Goal: Task Accomplishment & Management: Use online tool/utility

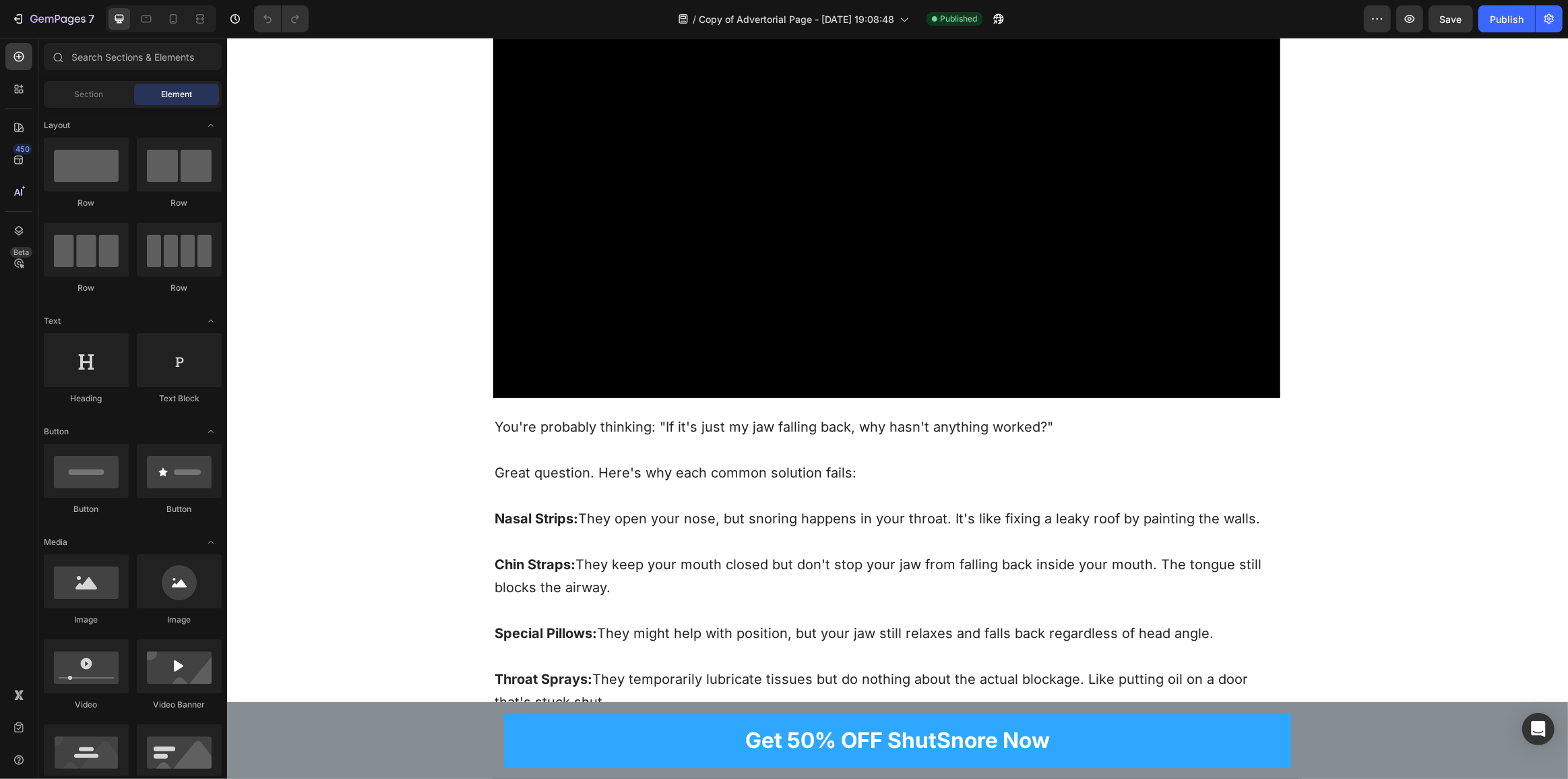
scroll to position [1901, 0]
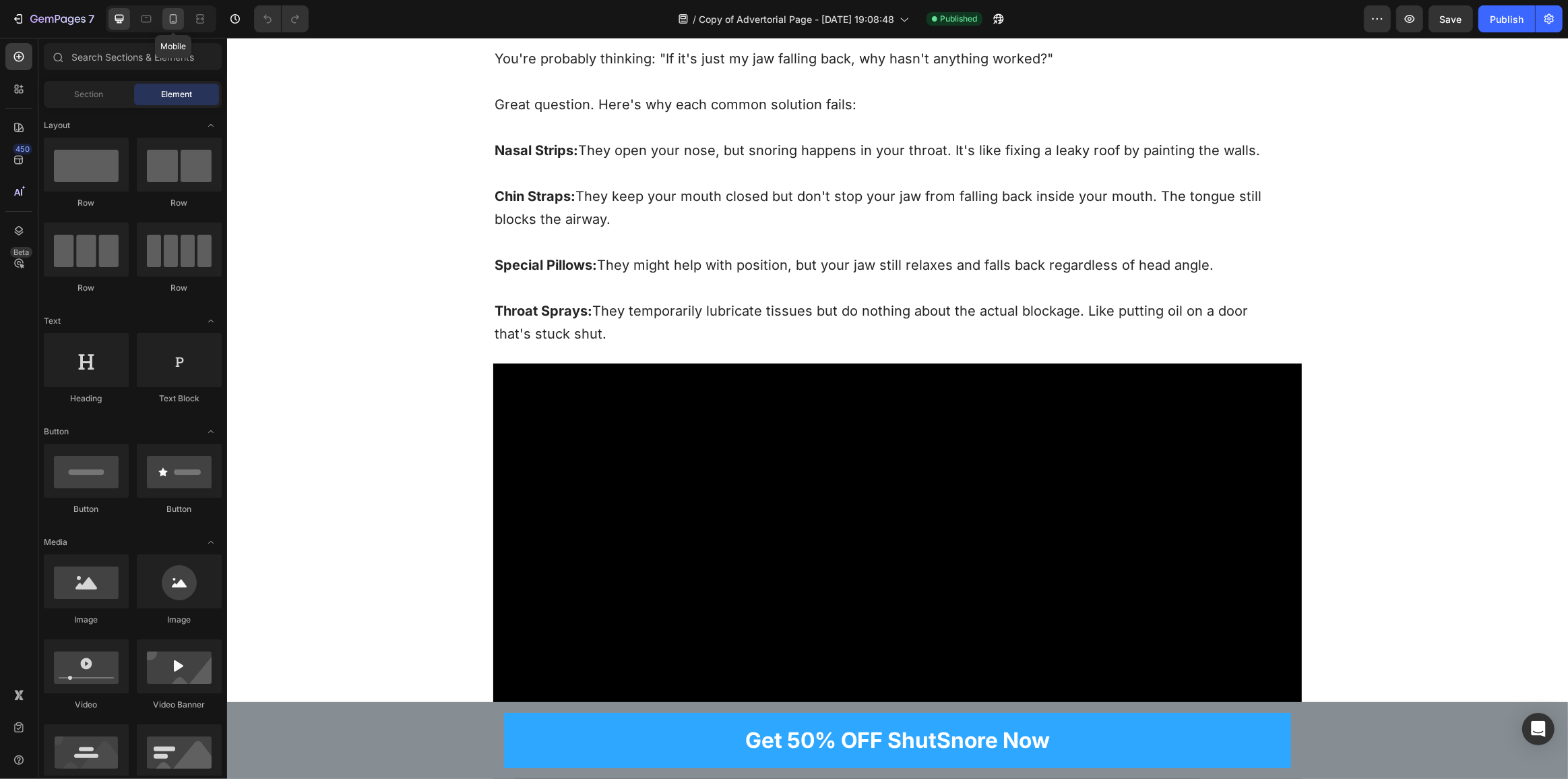
click at [170, 26] on div at bounding box center [173, 19] width 22 height 22
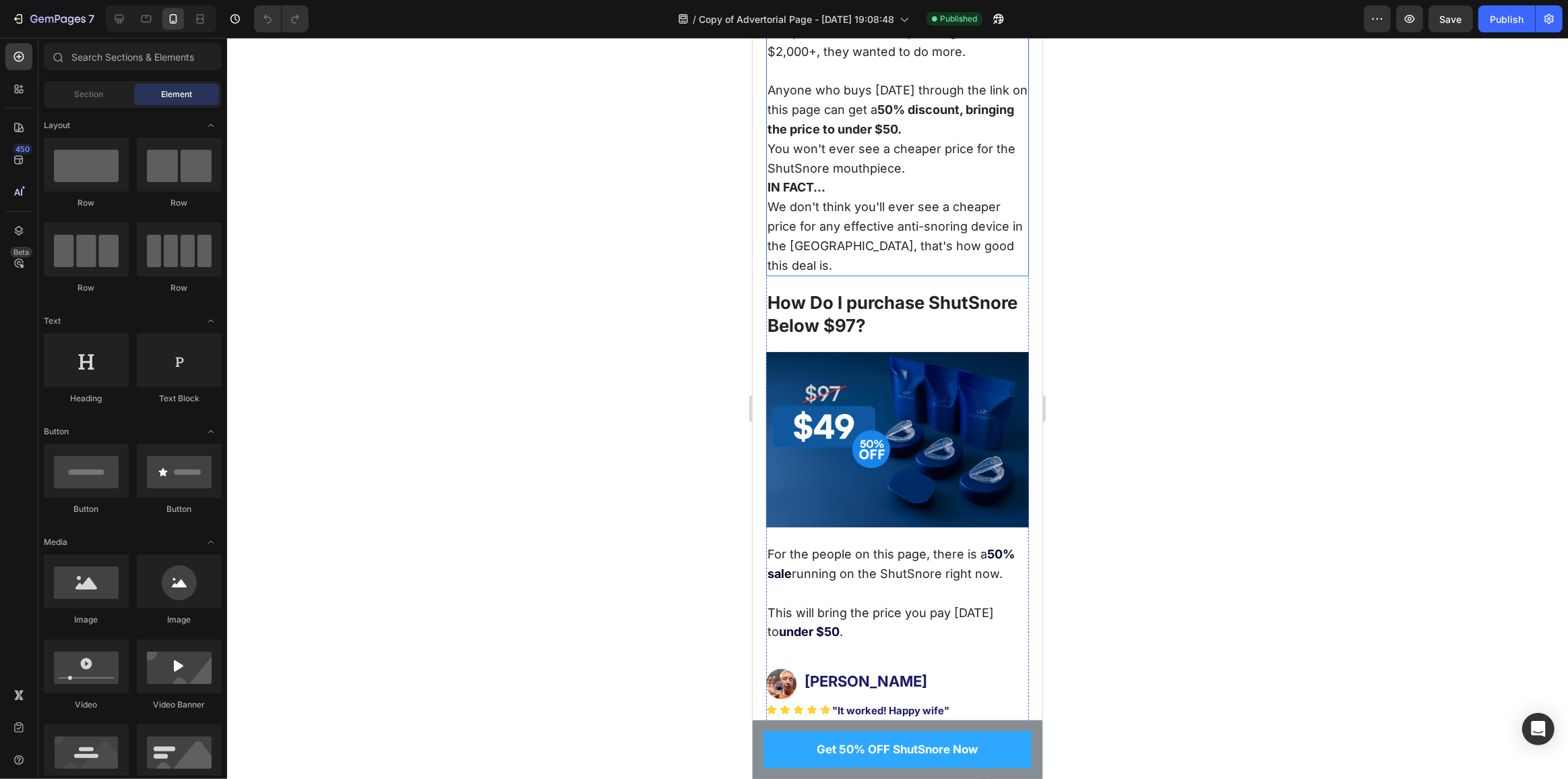
scroll to position [8061, 0]
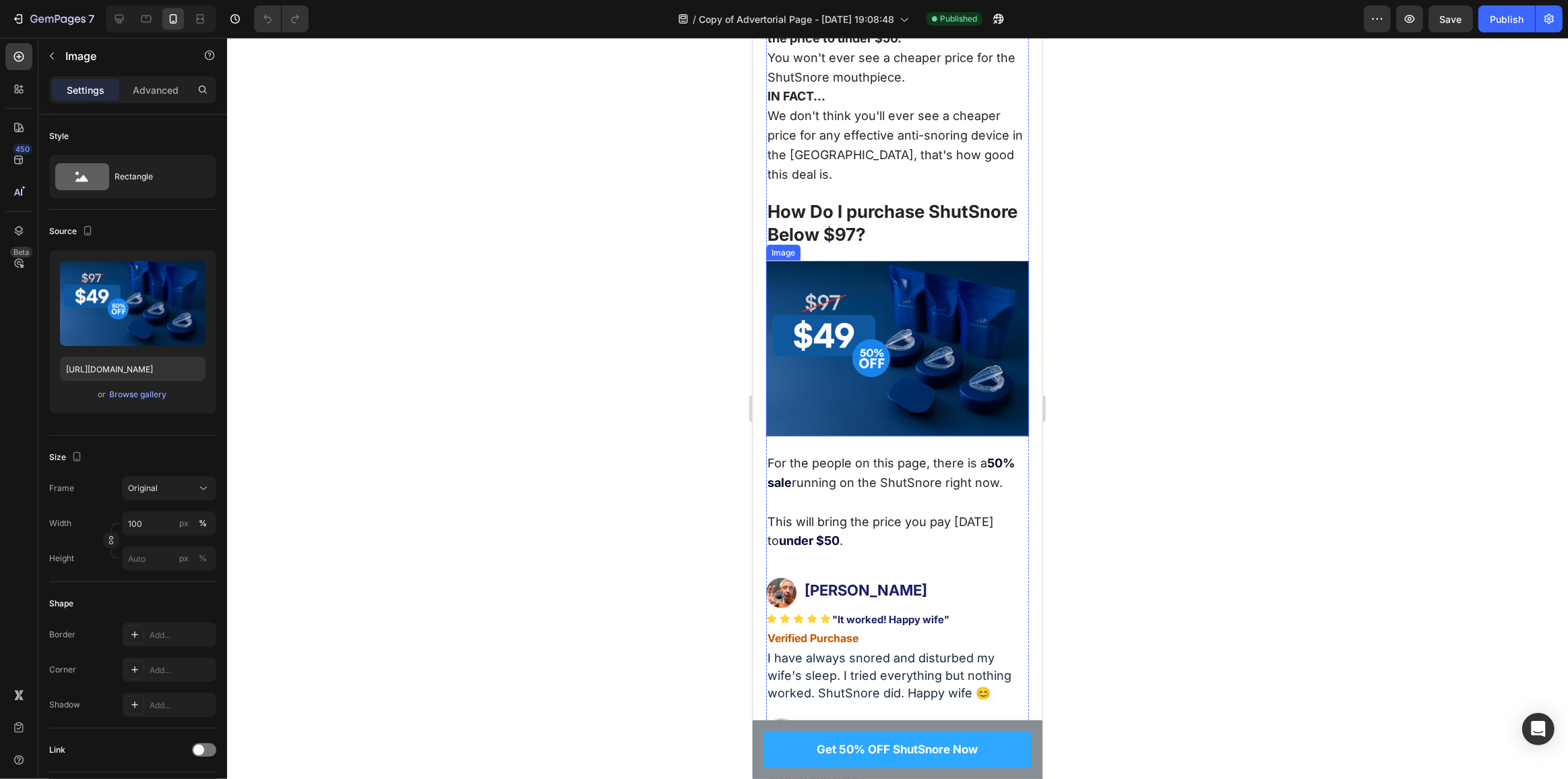
click at [881, 261] on img at bounding box center [897, 348] width 263 height 175
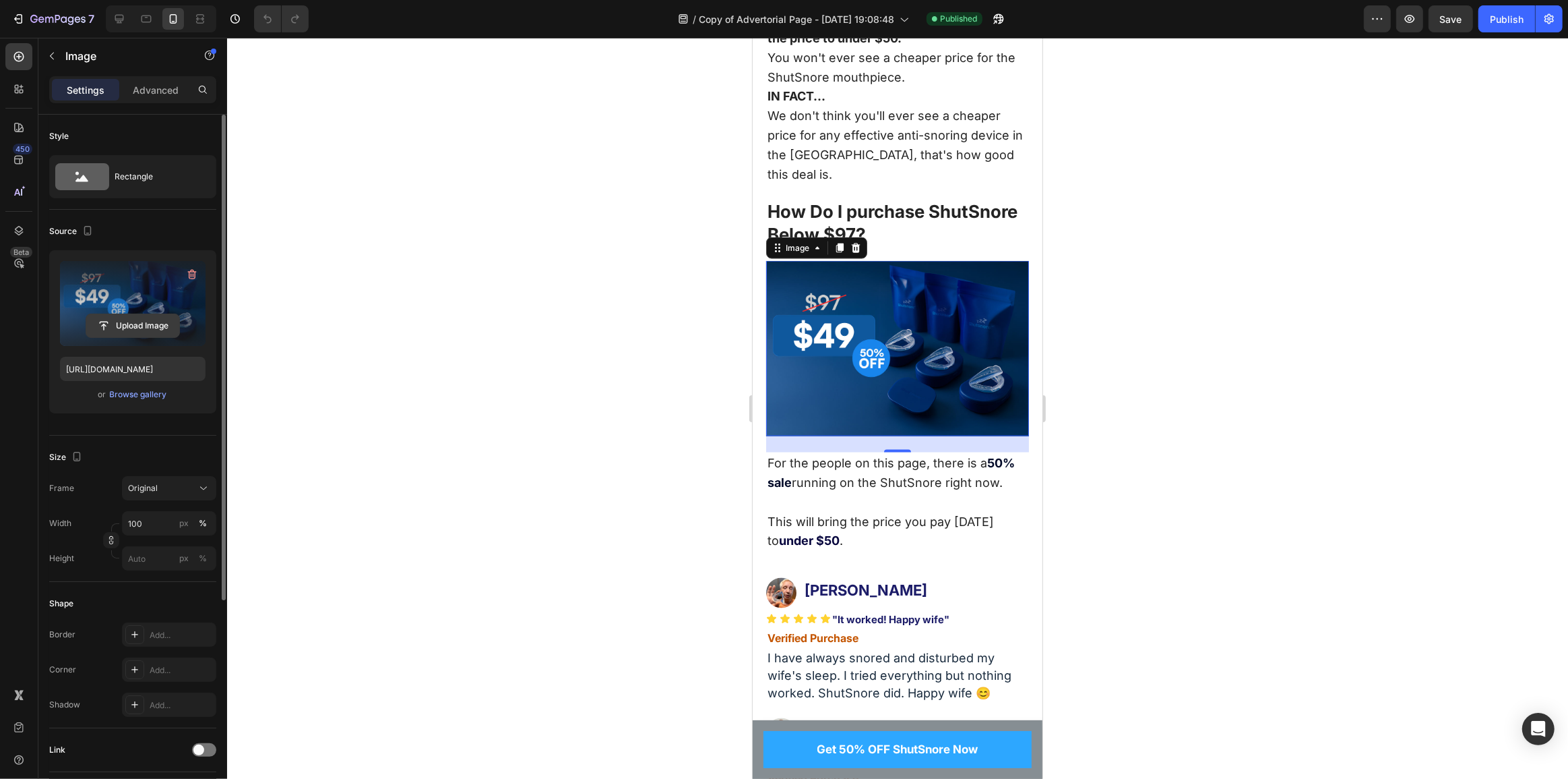
click at [151, 324] on input "file" at bounding box center [133, 326] width 93 height 23
type input "[URL][DOMAIN_NAME]"
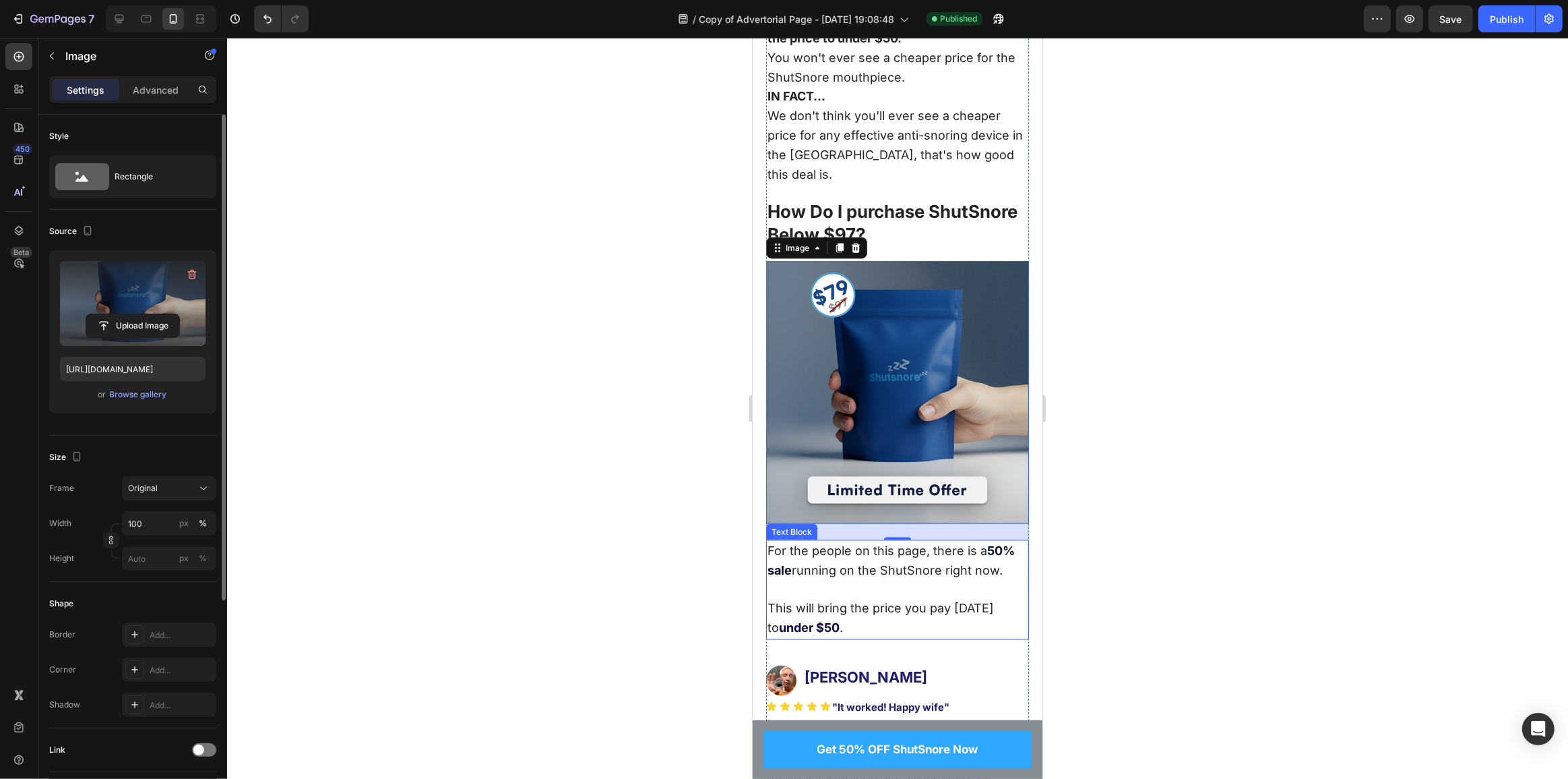
click at [823, 621] on strong "under $50" at bounding box center [809, 628] width 61 height 14
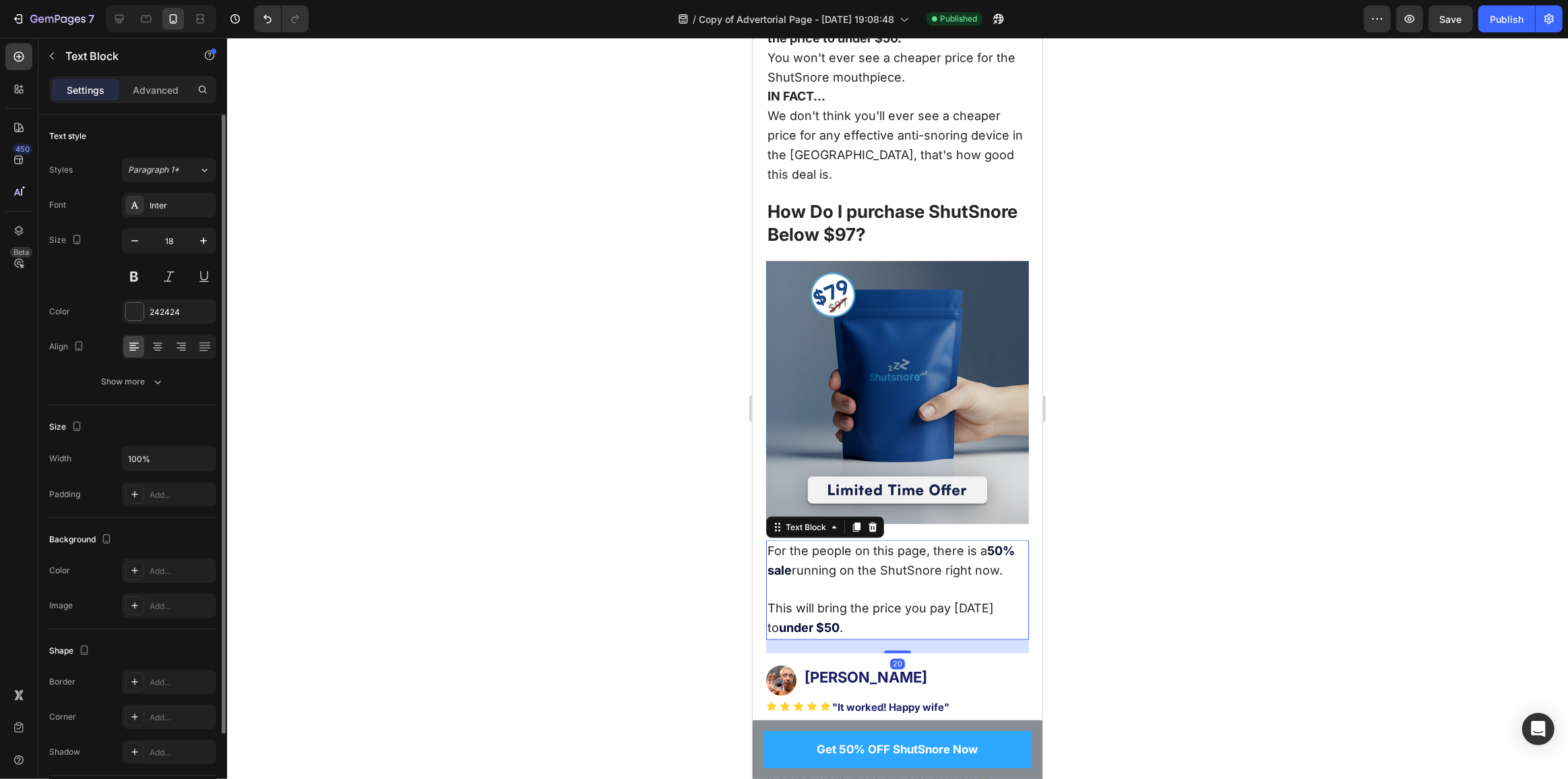
click at [823, 621] on strong "under $50" at bounding box center [809, 628] width 61 height 14
click at [724, 576] on div at bounding box center [898, 409] width 1341 height 741
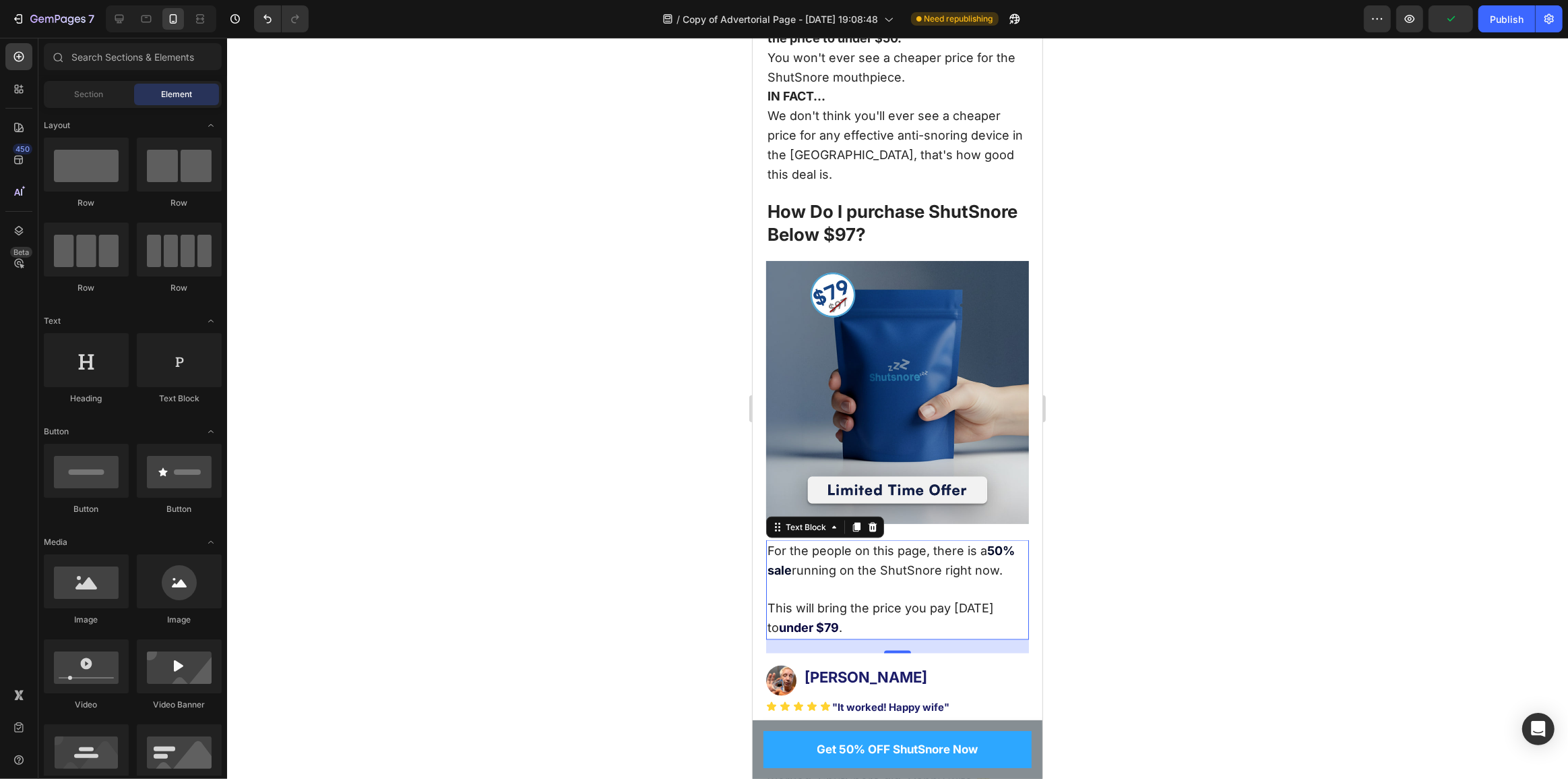
click at [817, 621] on strong "under $79" at bounding box center [808, 628] width 60 height 14
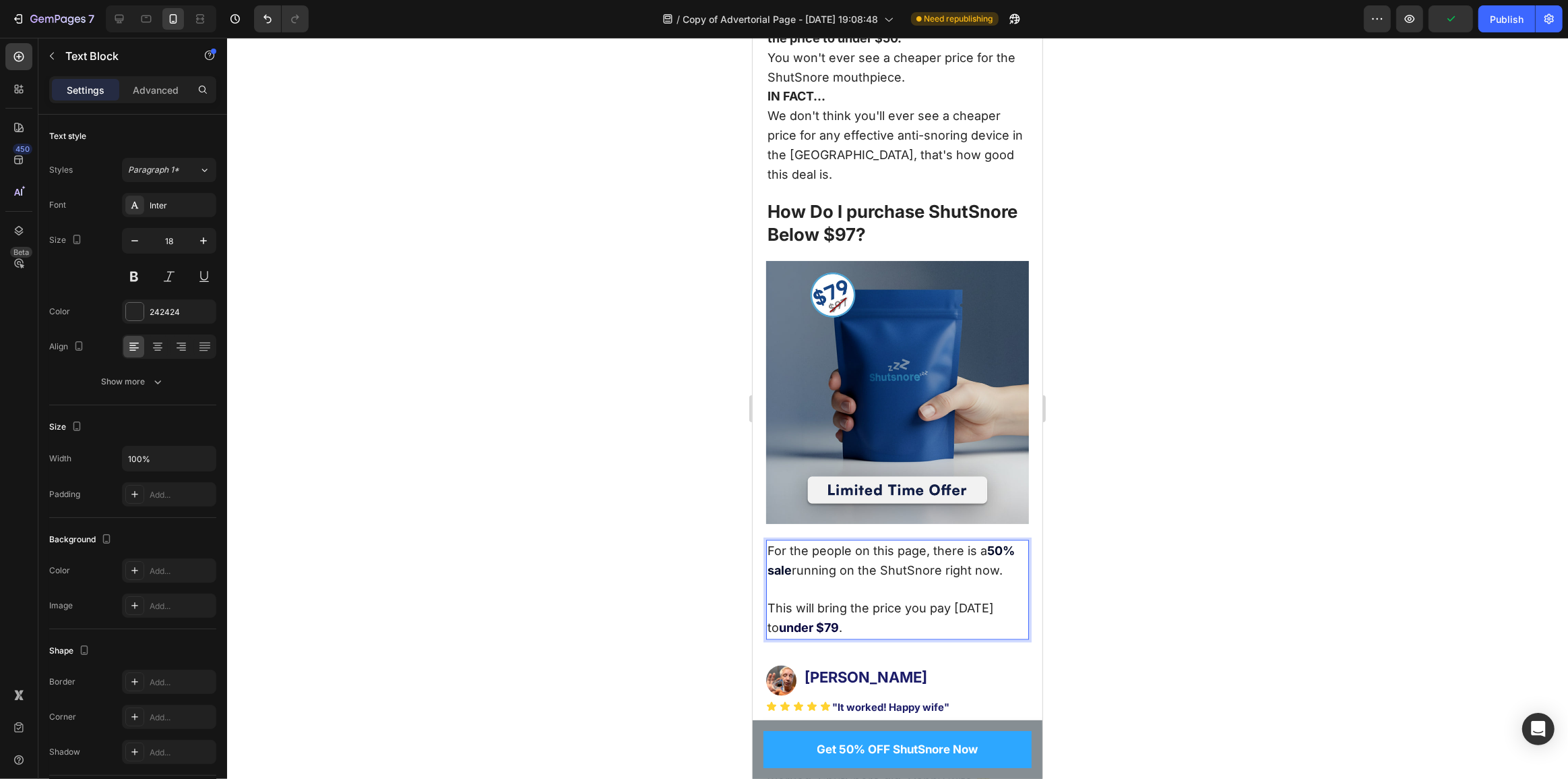
click at [815, 621] on strong "under $79" at bounding box center [808, 628] width 60 height 14
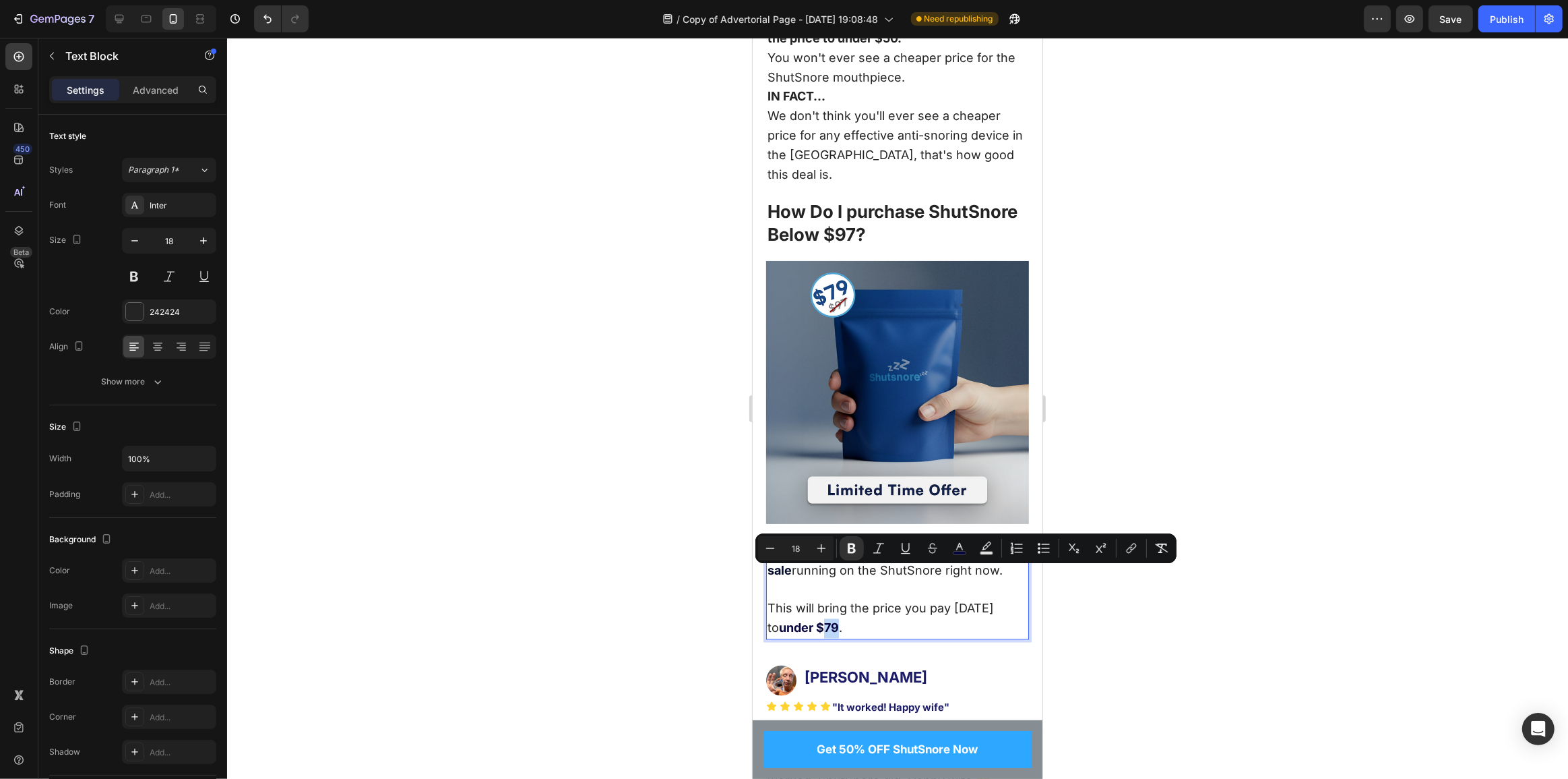
drag, startPoint x: 824, startPoint y: 576, endPoint x: 813, endPoint y: 578, distance: 11.2
click at [813, 621] on strong "under $79" at bounding box center [808, 628] width 60 height 14
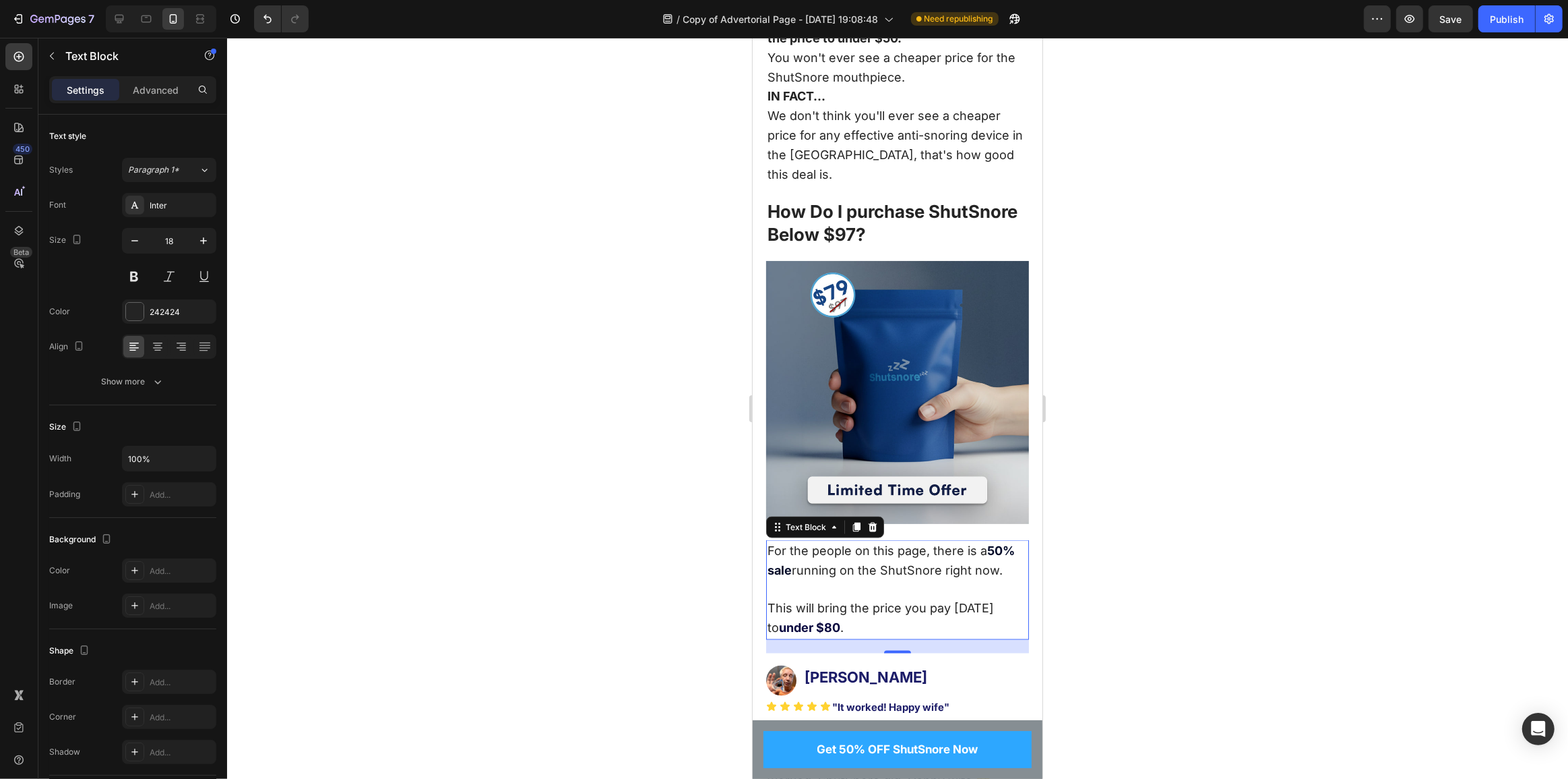
click at [703, 591] on div at bounding box center [898, 409] width 1341 height 741
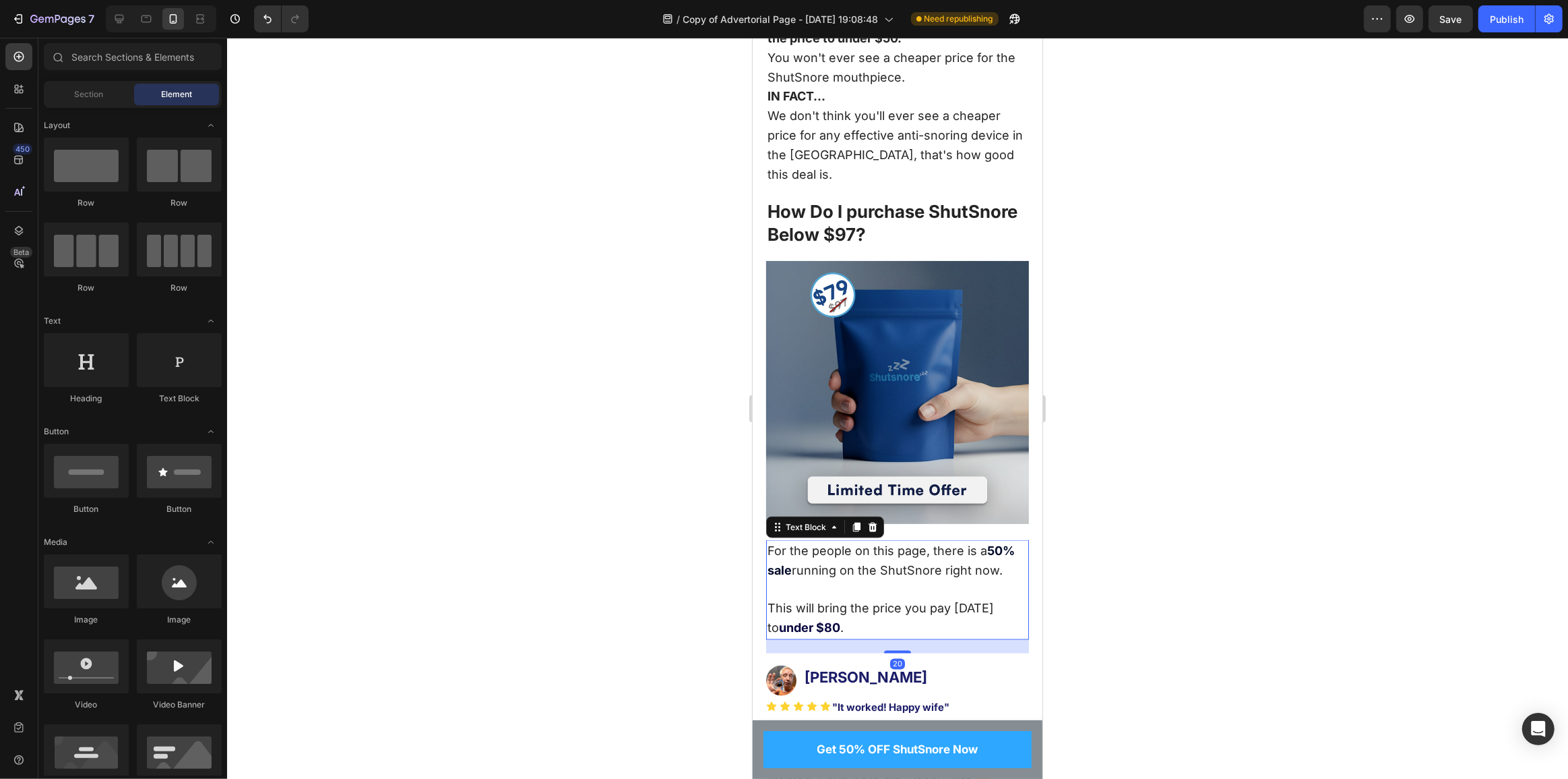
click at [999, 544] on strong "50% sale" at bounding box center [890, 561] width 248 height 34
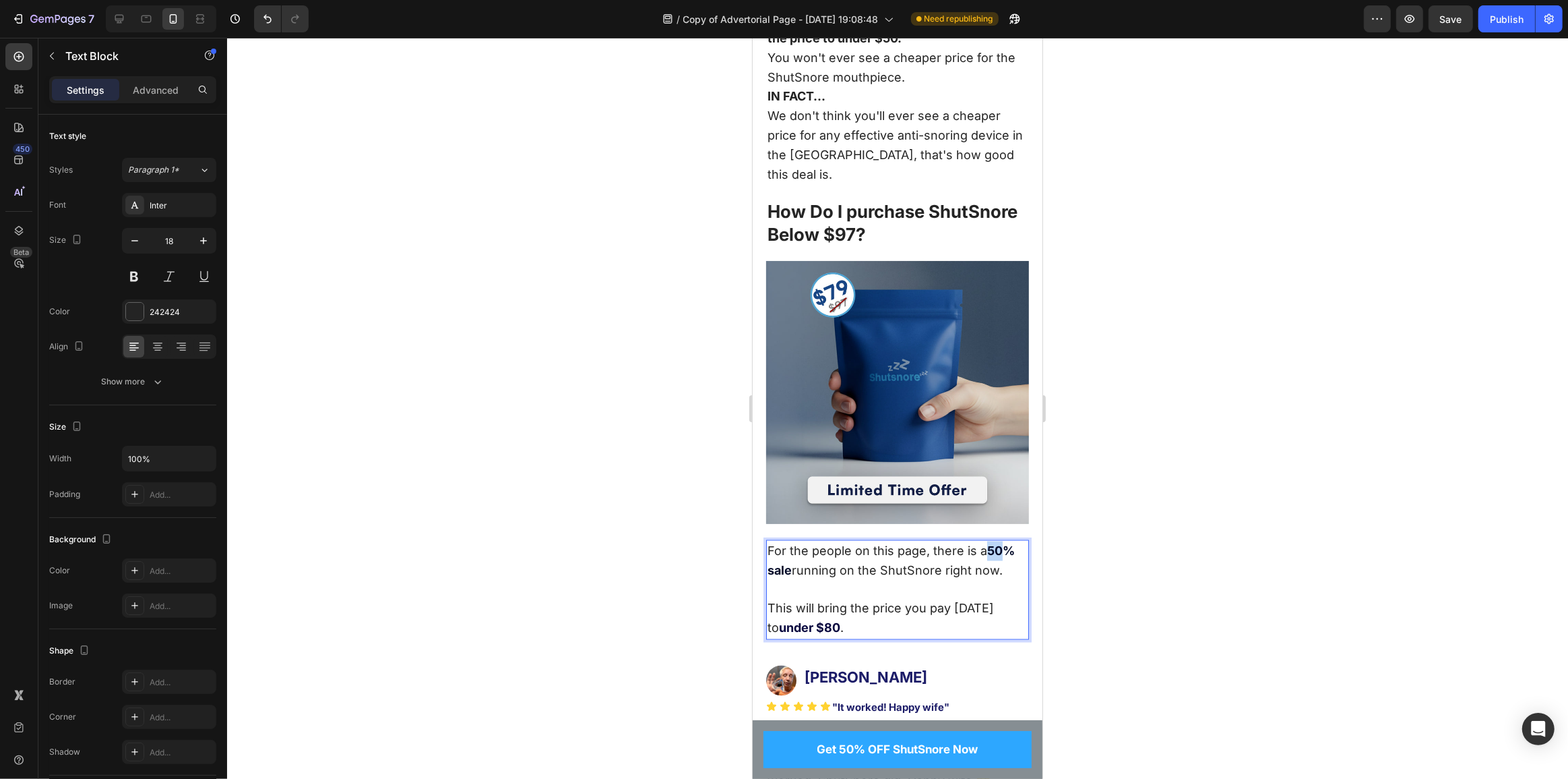
click at [989, 544] on strong "50% sale" at bounding box center [890, 561] width 248 height 34
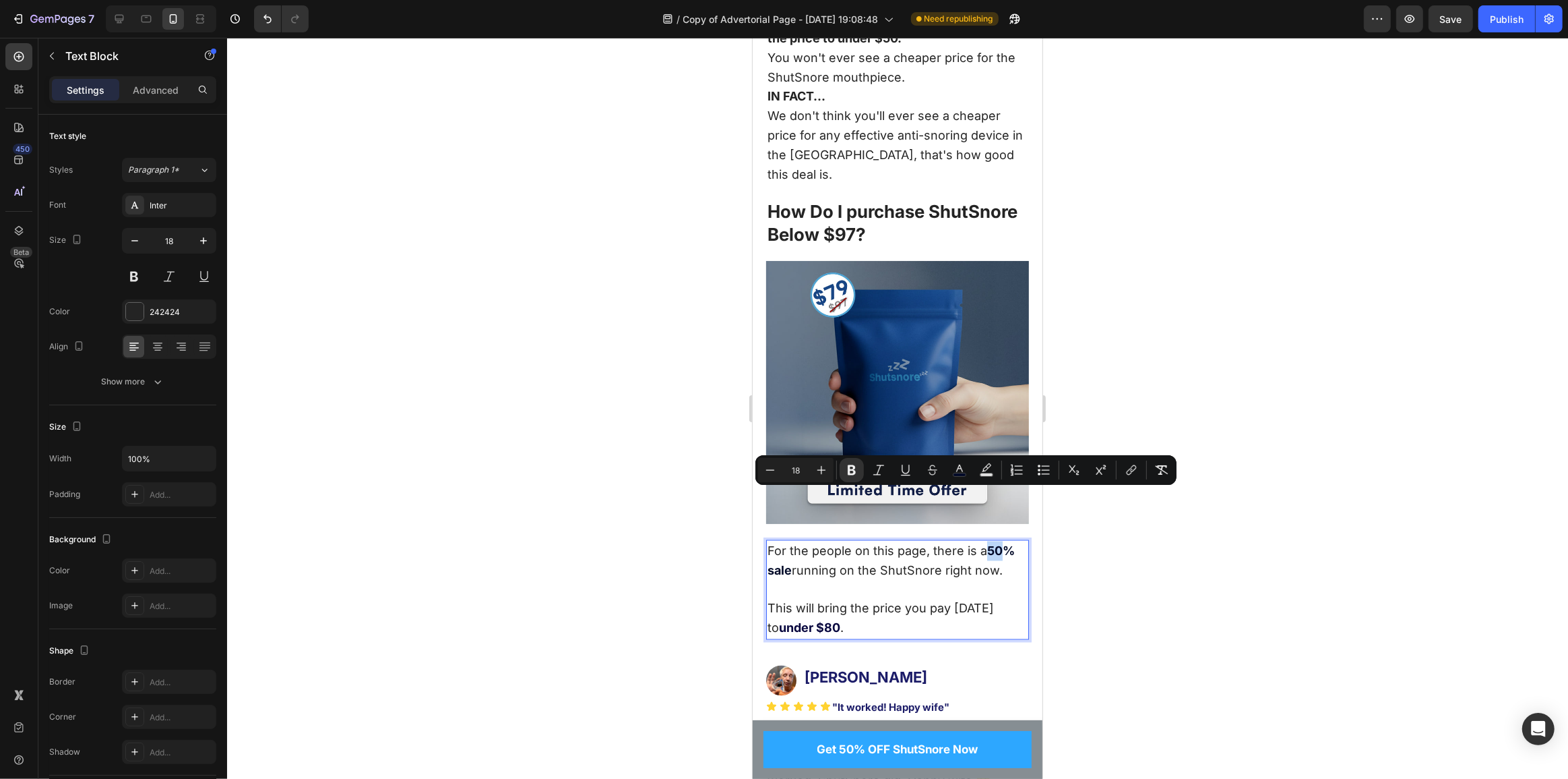
click at [998, 544] on strong "50% sale" at bounding box center [890, 561] width 248 height 34
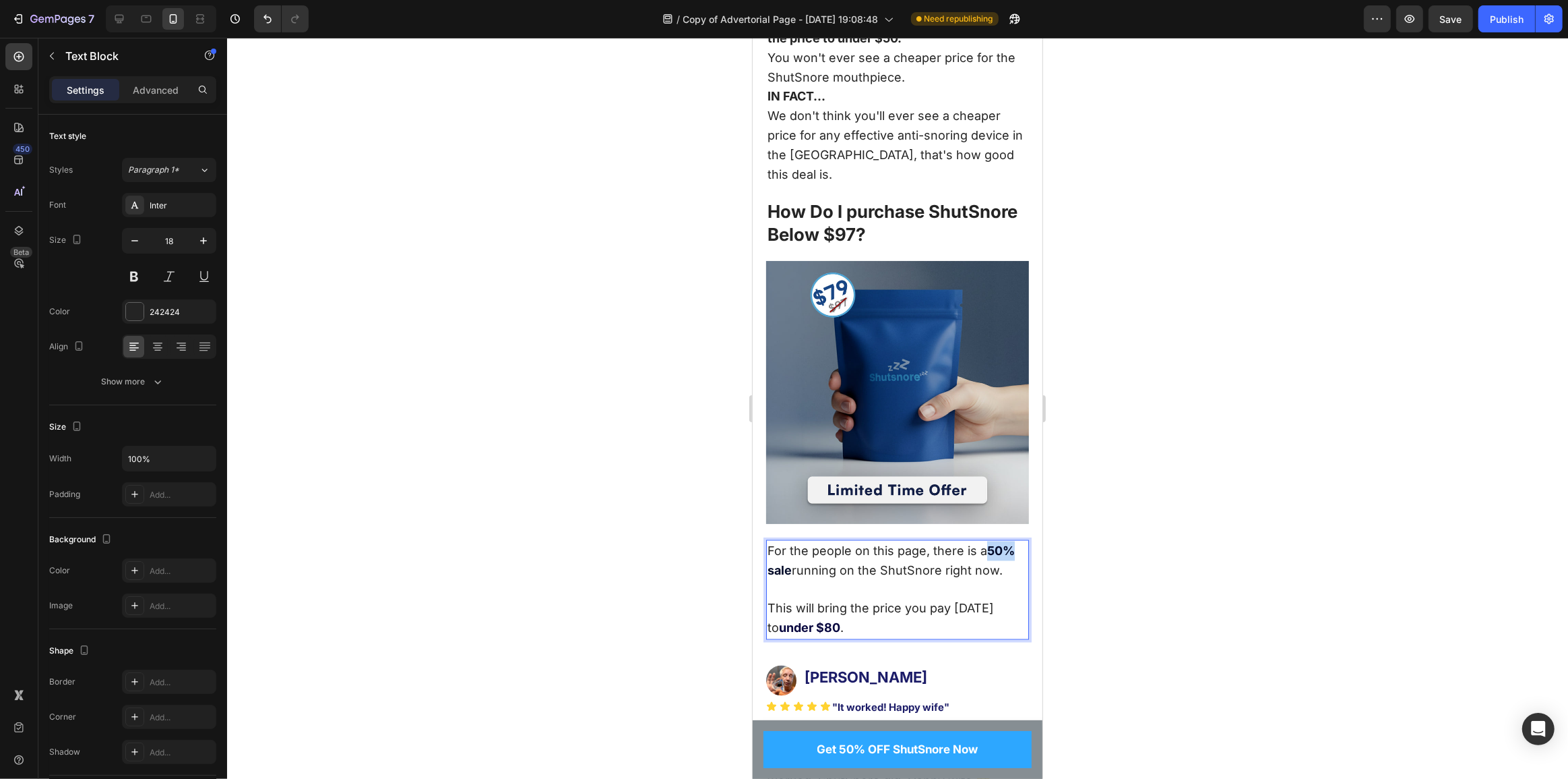
drag, startPoint x: 1009, startPoint y: 497, endPoint x: 989, endPoint y: 499, distance: 20.1
click at [989, 544] on strong "50% sale" at bounding box center [890, 561] width 248 height 34
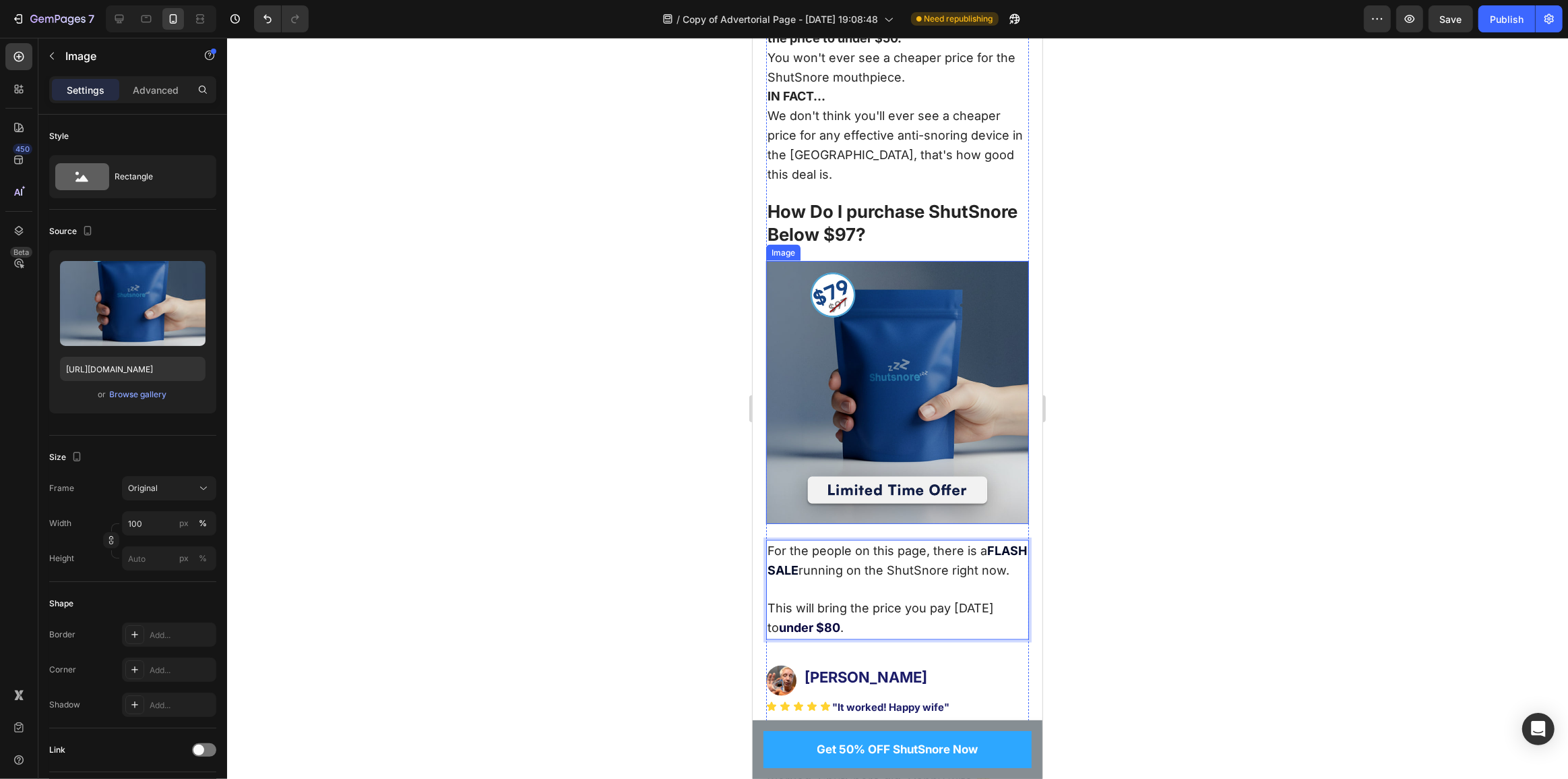
click at [886, 384] on img at bounding box center [897, 392] width 263 height 263
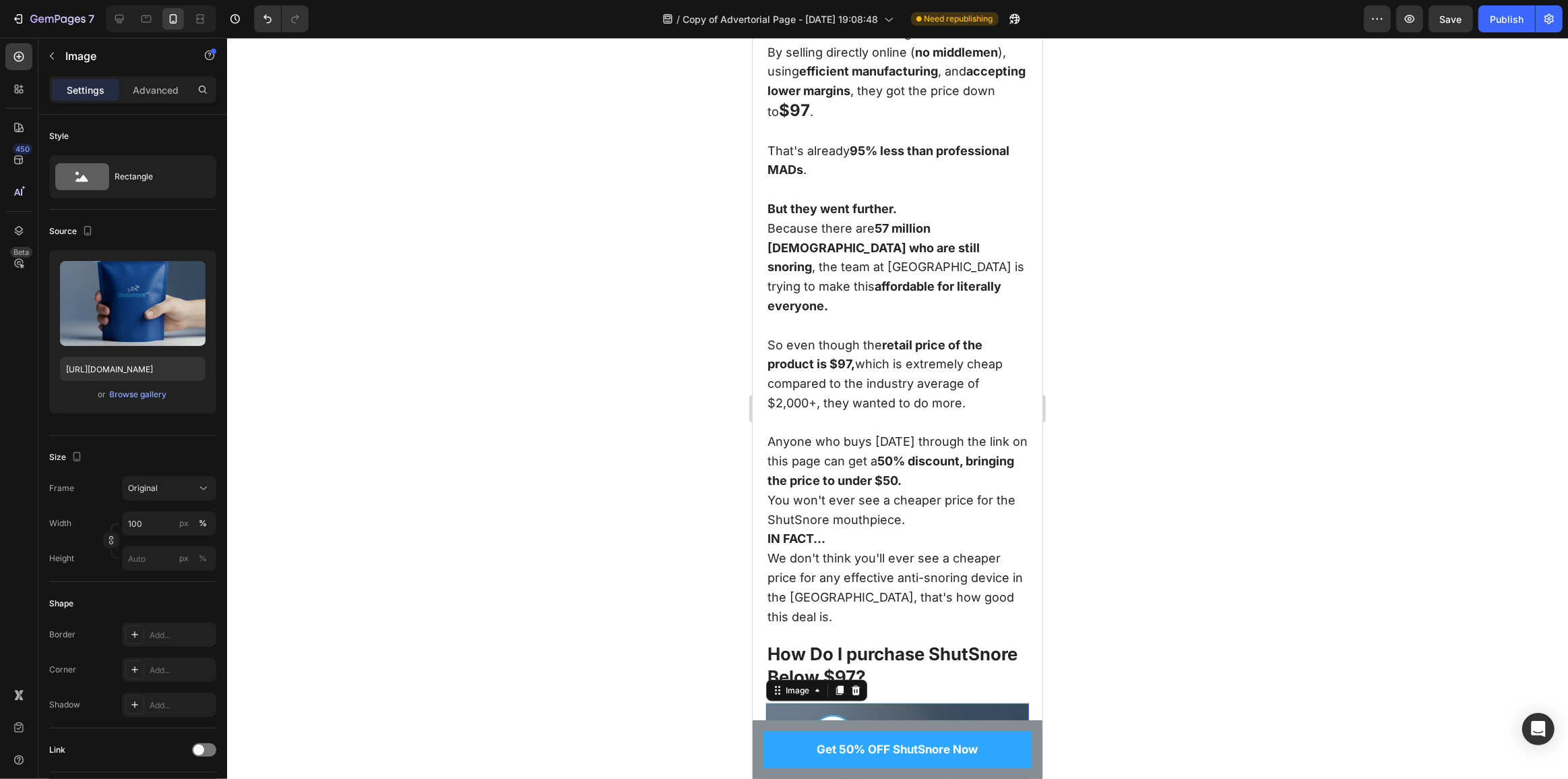
scroll to position [7693, 0]
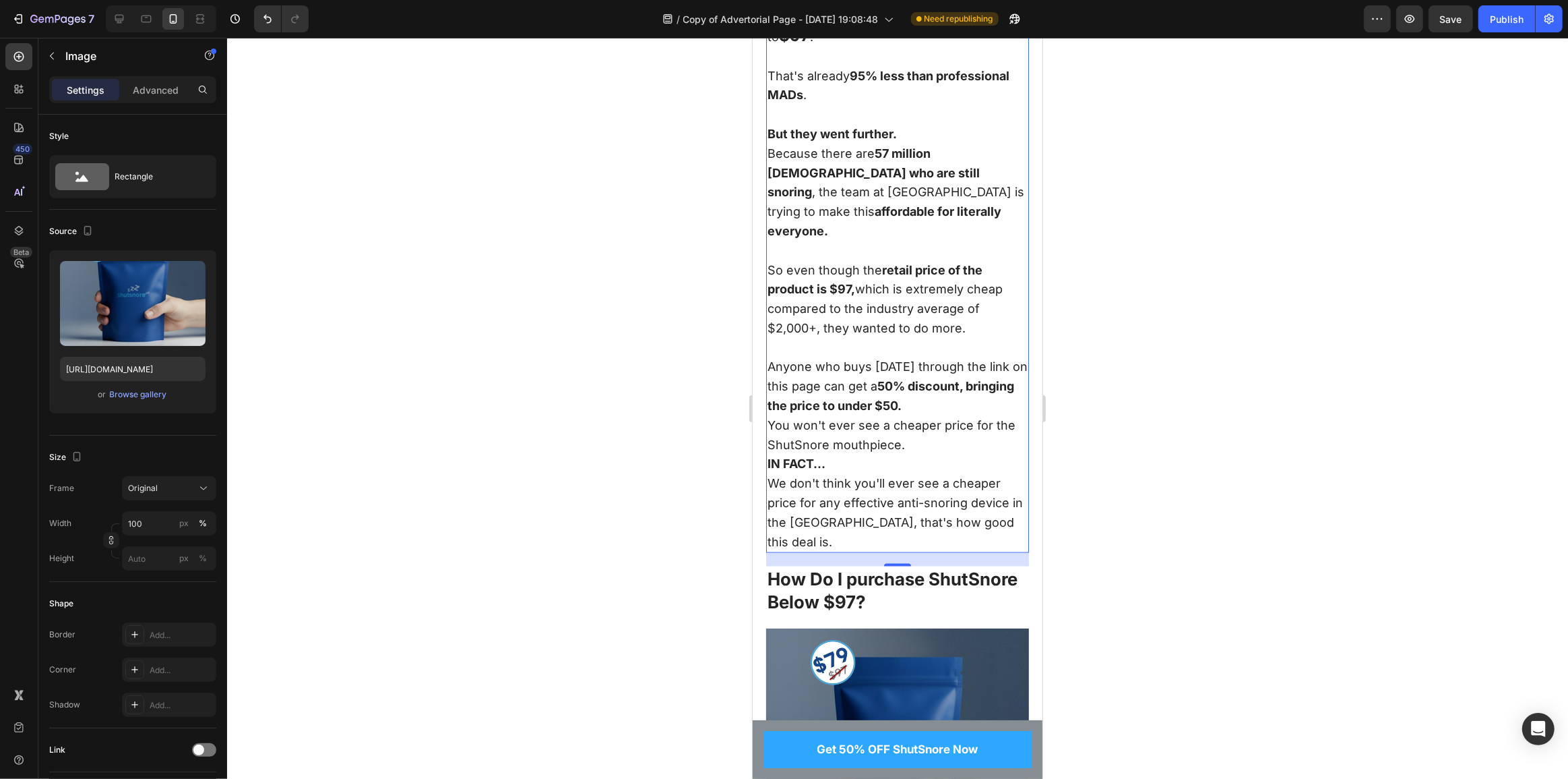
click at [879, 379] on strong "50% discount, bringing the price to under $50." at bounding box center [890, 396] width 247 height 34
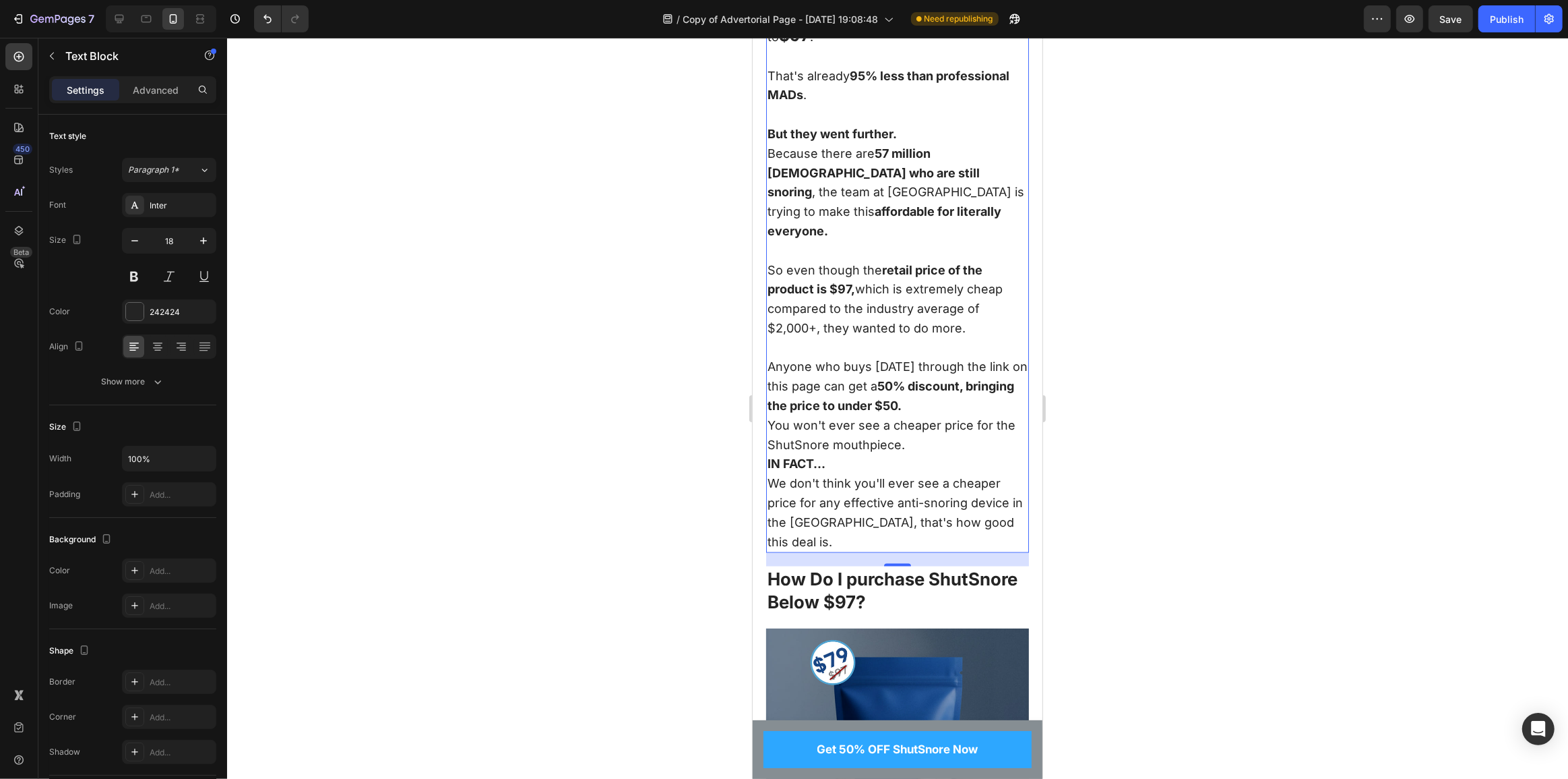
click at [888, 379] on strong "50% discount, bringing the price to under $50." at bounding box center [890, 396] width 247 height 34
click at [885, 381] on strong "18% discount, bringing the price to under $50." at bounding box center [888, 396] width 244 height 34
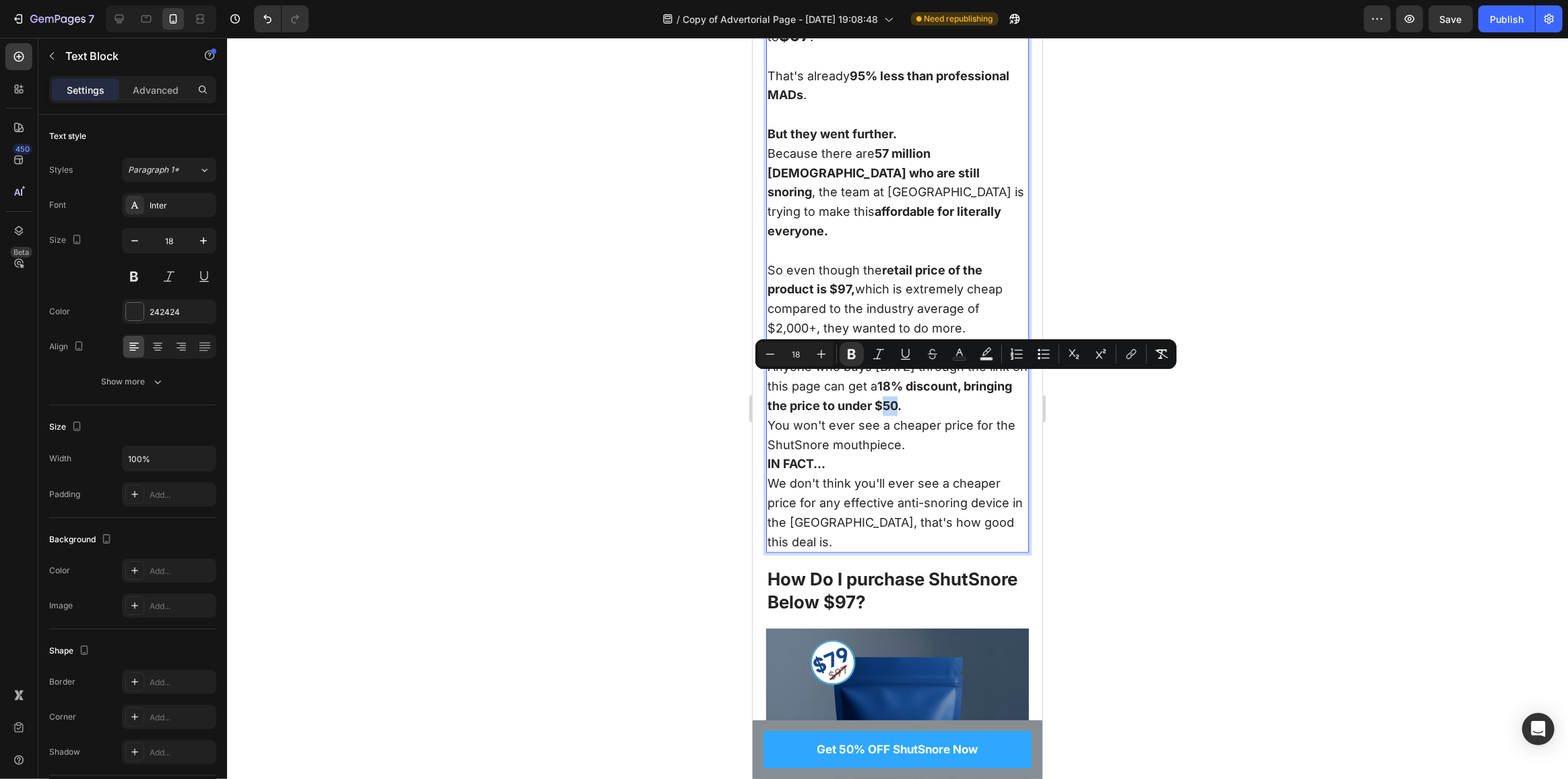
drag, startPoint x: 898, startPoint y: 381, endPoint x: 882, endPoint y: 382, distance: 16.0
click at [882, 382] on strong "18% discount, bringing the price to under $50." at bounding box center [888, 396] width 244 height 34
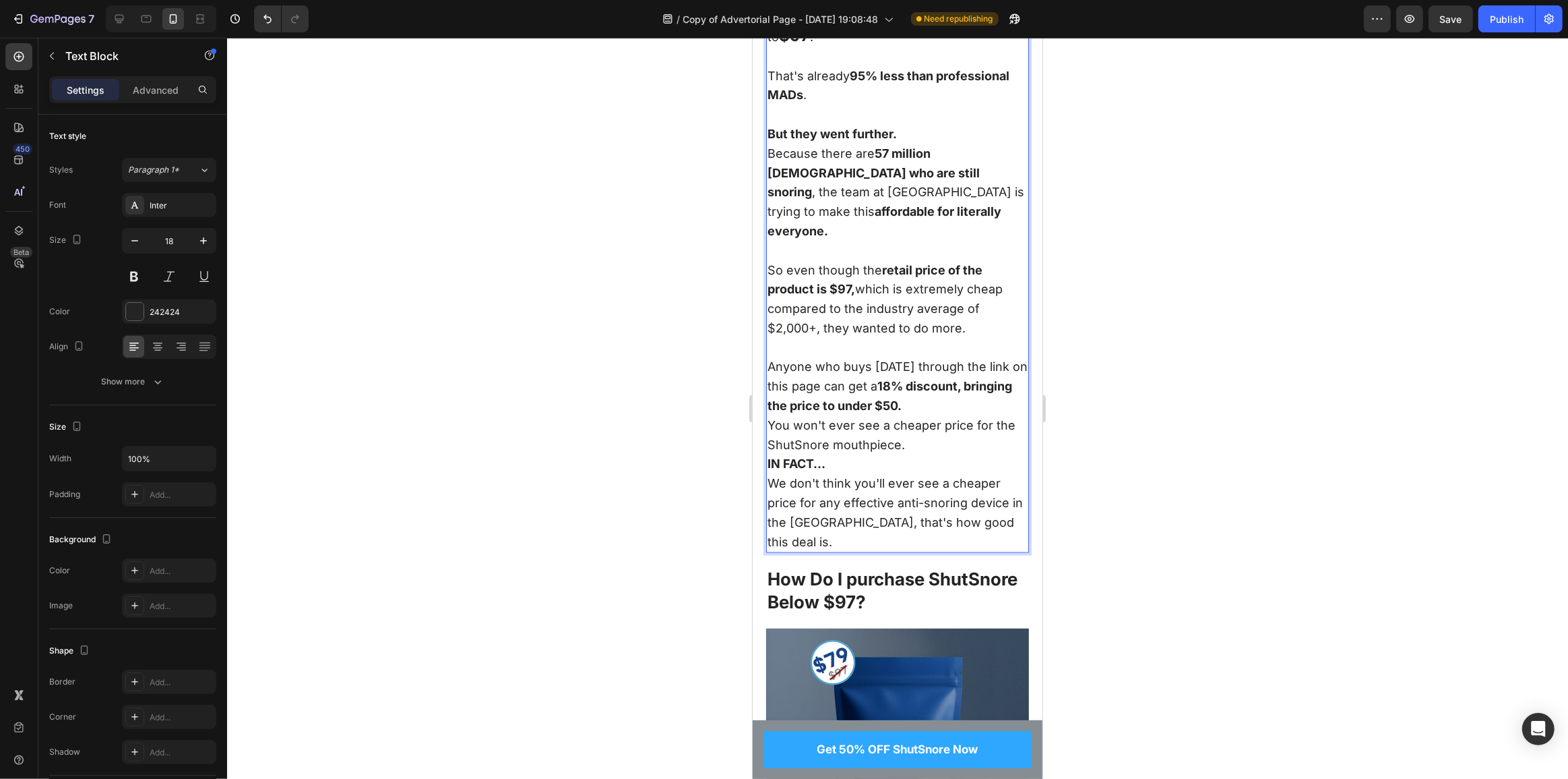
click at [874, 383] on strong "18% discount, bringing the price to under $50." at bounding box center [888, 396] width 244 height 34
drag, startPoint x: 882, startPoint y: 381, endPoint x: 894, endPoint y: 381, distance: 12.0
click at [894, 381] on strong "18% discount, bringing the price to under $50." at bounding box center [888, 396] width 244 height 34
click at [904, 416] on p "You won't ever see a cheaper price for the ShutSnore mouthpiece." at bounding box center [897, 436] width 260 height 39
click at [814, 457] on strong "IN FACT..." at bounding box center [795, 464] width 58 height 14
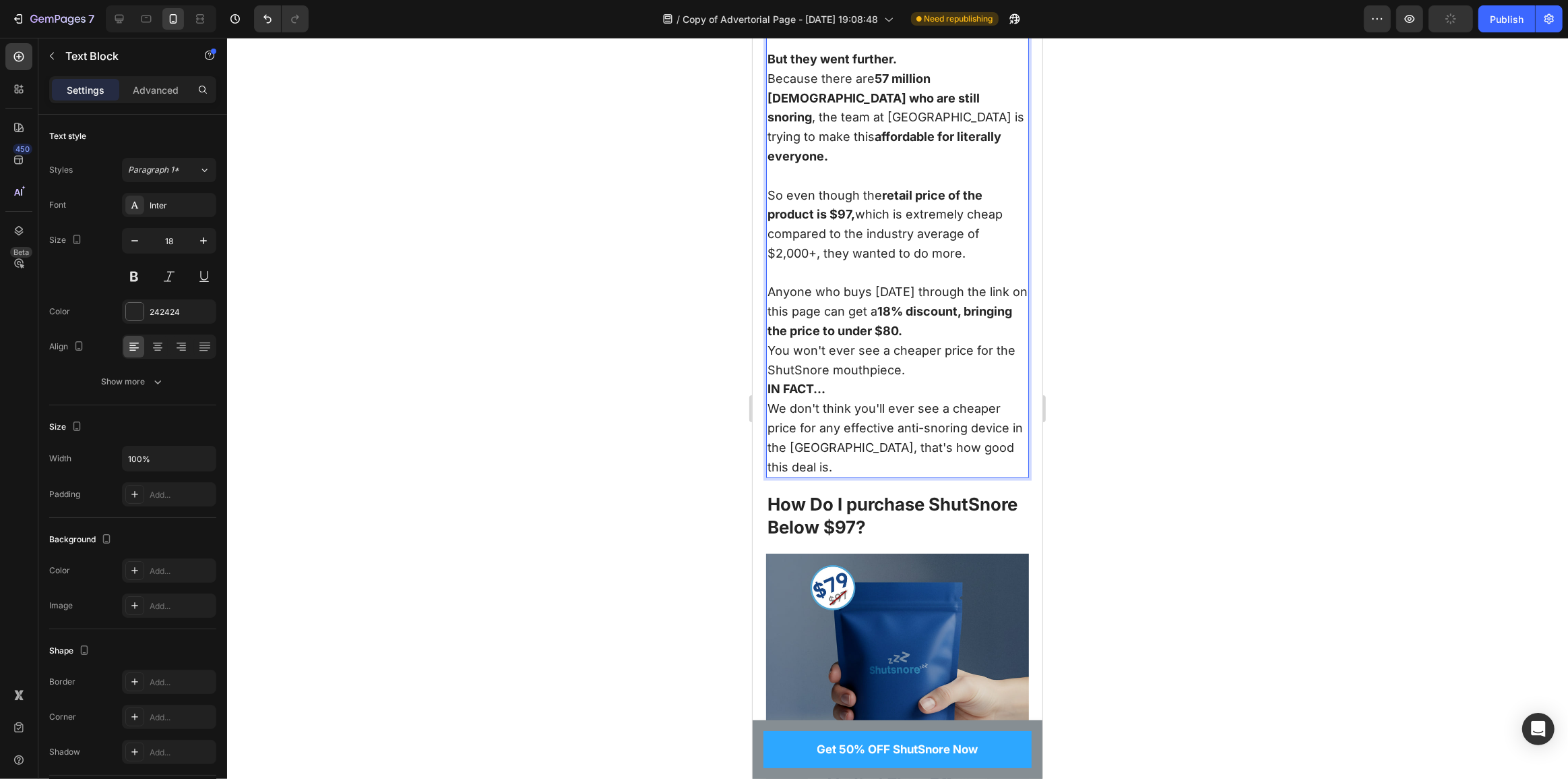
scroll to position [7999, 0]
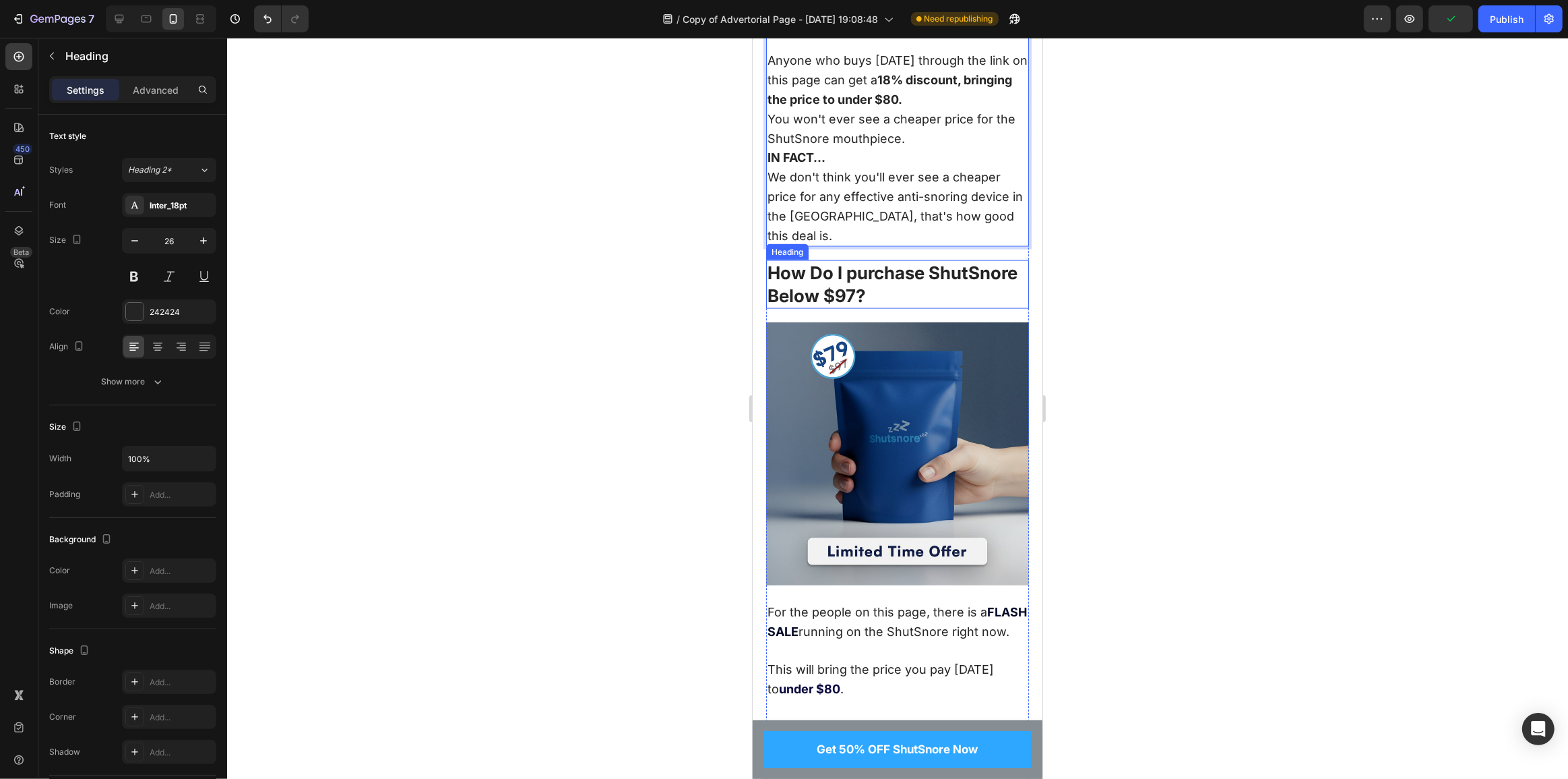
click at [882, 261] on h2 "How Do I purchase ShutSnore Below $97?" at bounding box center [897, 284] width 263 height 48
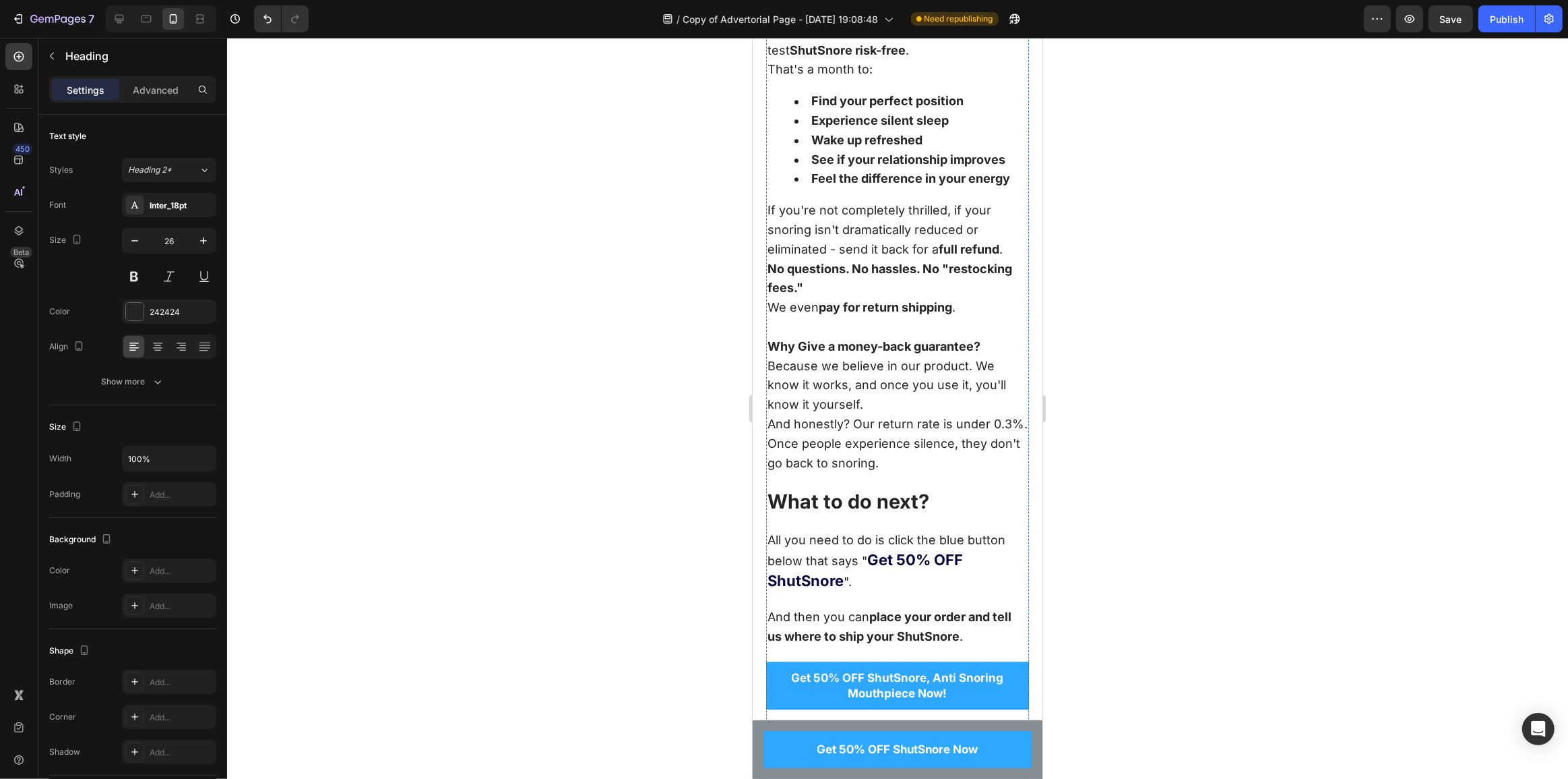
scroll to position [9471, 0]
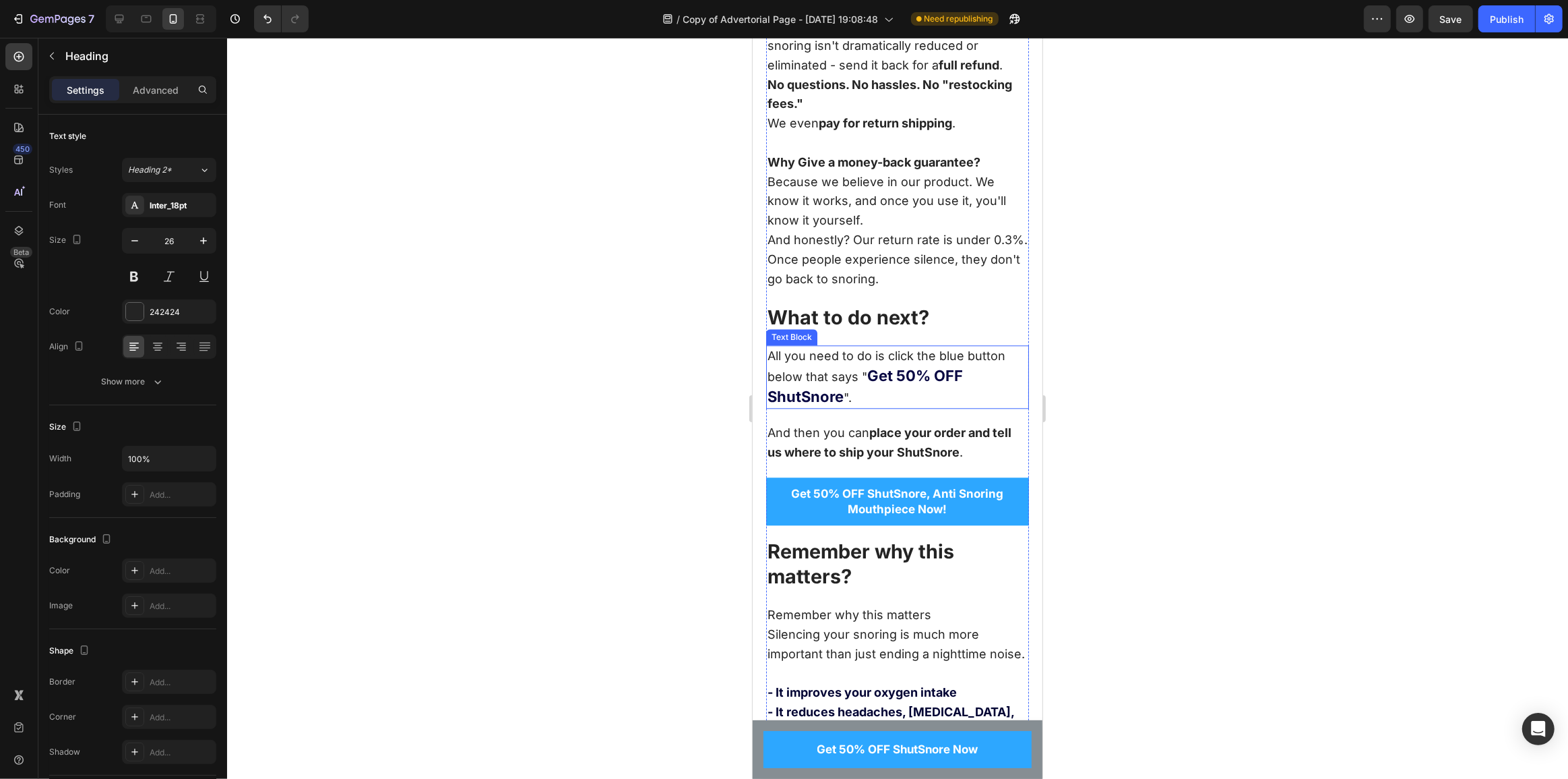
click at [882, 378] on strong "Get 50% OFF ShutSnore" at bounding box center [864, 386] width 195 height 38
click at [905, 382] on strong "Get 50% OFF ShutSnore" at bounding box center [864, 386] width 195 height 38
drag, startPoint x: 910, startPoint y: 381, endPoint x: 893, endPoint y: 381, distance: 17.0
click at [893, 381] on strong "Get 50% OFF ShutSnore" at bounding box center [864, 386] width 195 height 38
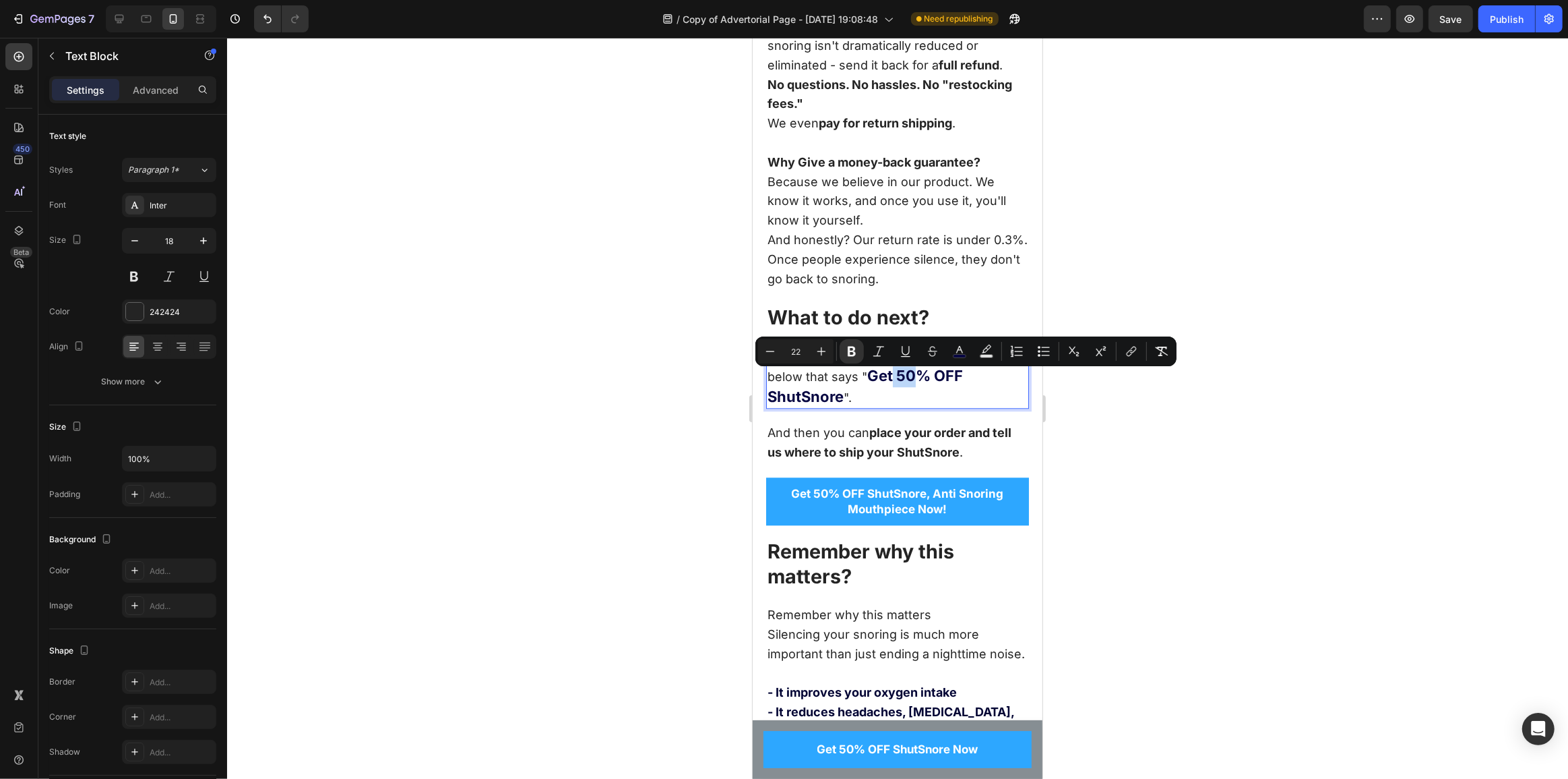
click at [893, 381] on strong "Get 50% OFF ShutSnore" at bounding box center [864, 386] width 195 height 38
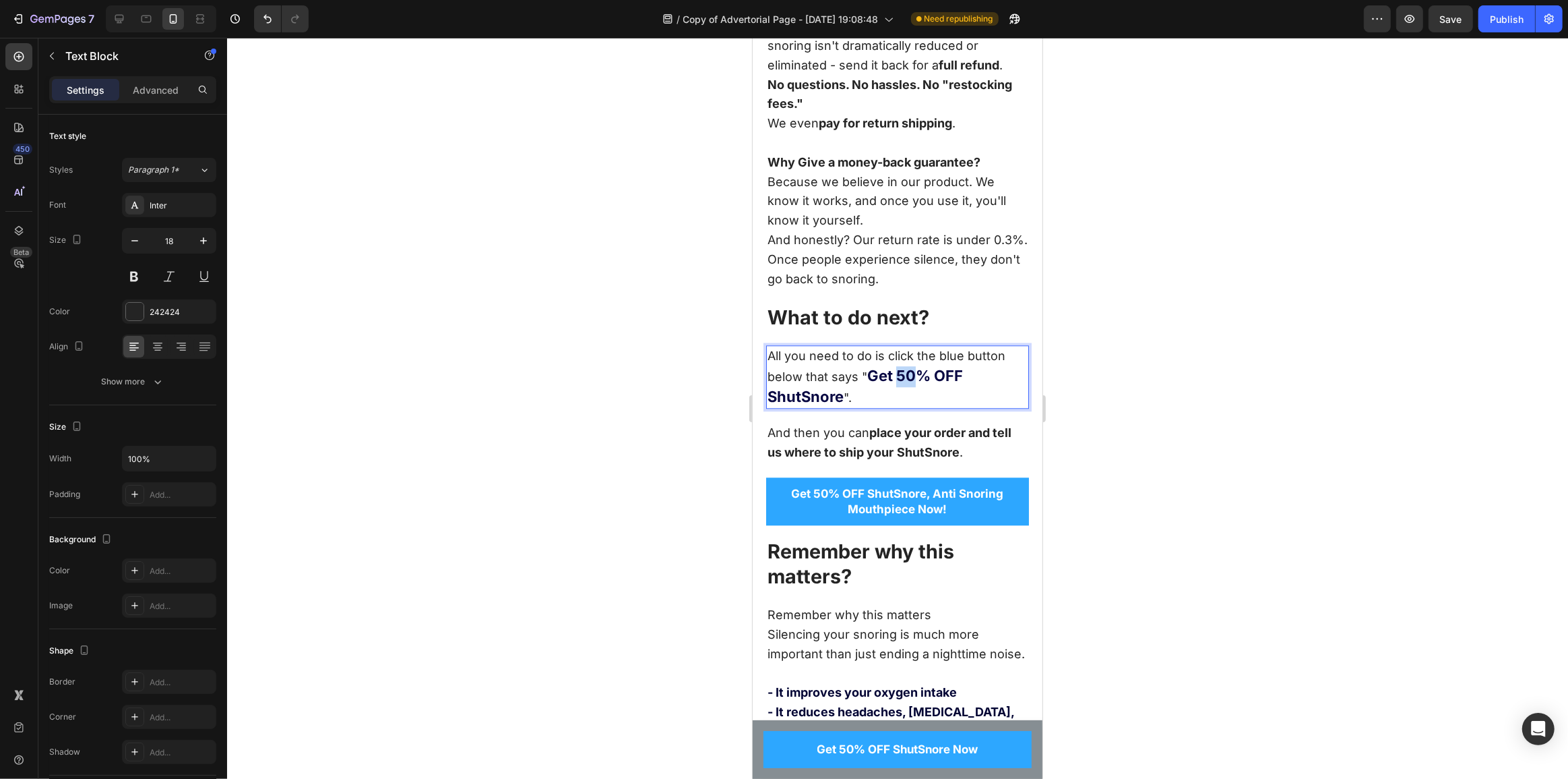
drag, startPoint x: 894, startPoint y: 380, endPoint x: 910, endPoint y: 381, distance: 16.0
click at [910, 381] on strong "Get 50% OFF ShutSnore" at bounding box center [864, 386] width 195 height 38
click at [898, 392] on p "All you need to do is click the blue button below that says " Get 18% OFF ShutS…" at bounding box center [897, 377] width 260 height 61
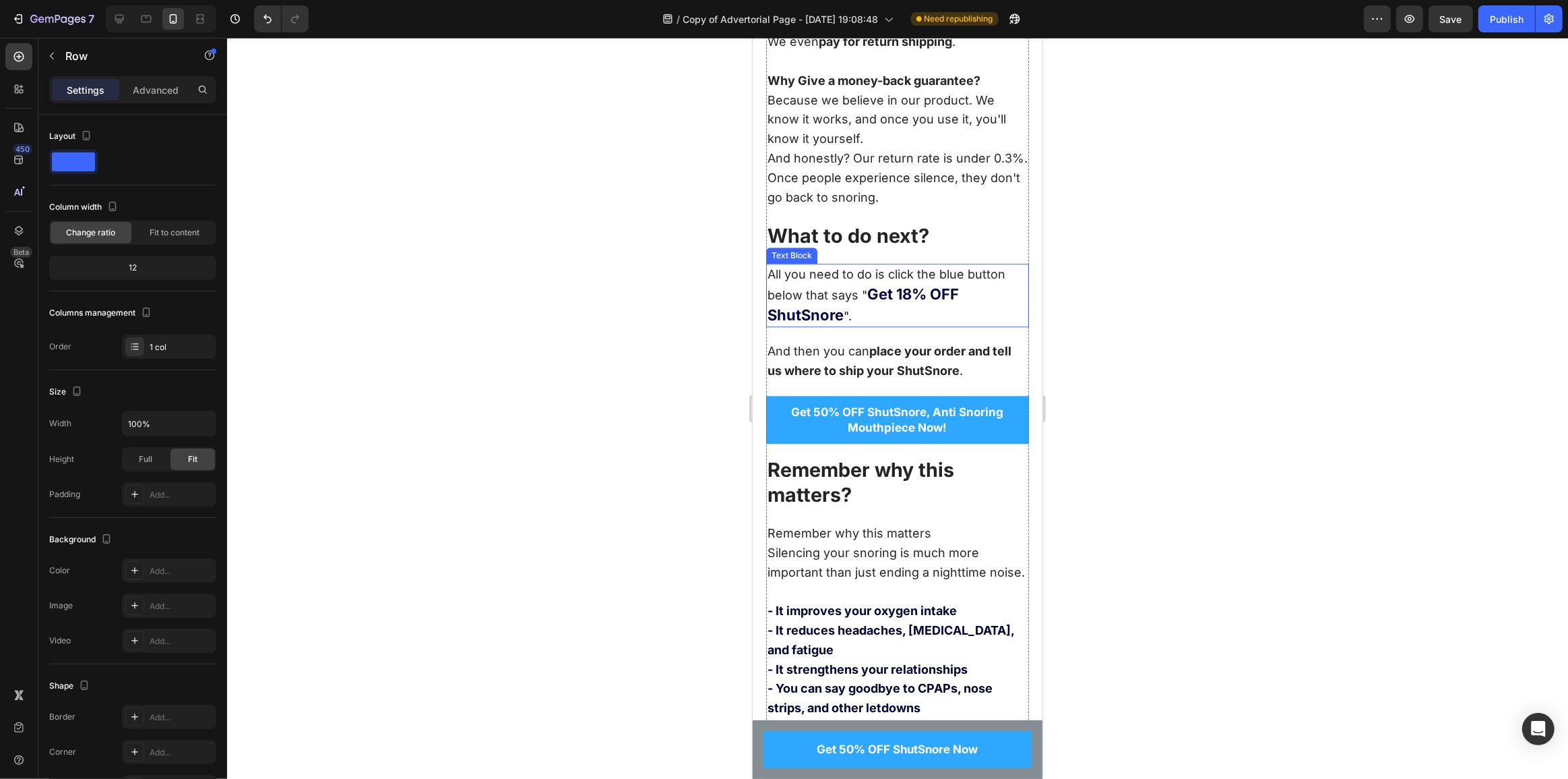
scroll to position [9593, 0]
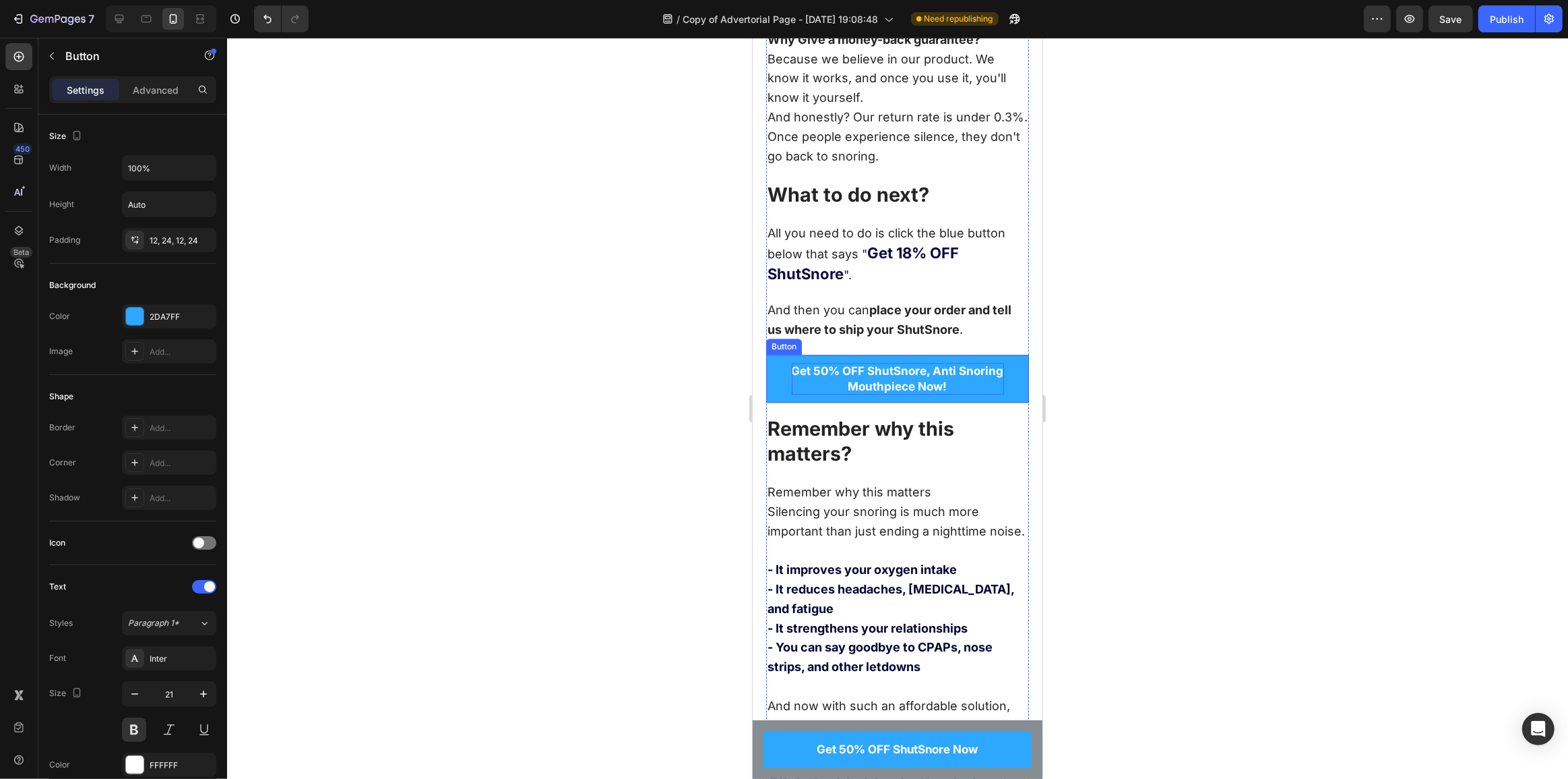
click at [813, 373] on span "Get 50% OFF ShutSnore, Anti Snoring" at bounding box center [897, 371] width 212 height 14
click at [817, 376] on span "Get 50% OFF ShutSnore, Anti Snoring" at bounding box center [897, 371] width 212 height 14
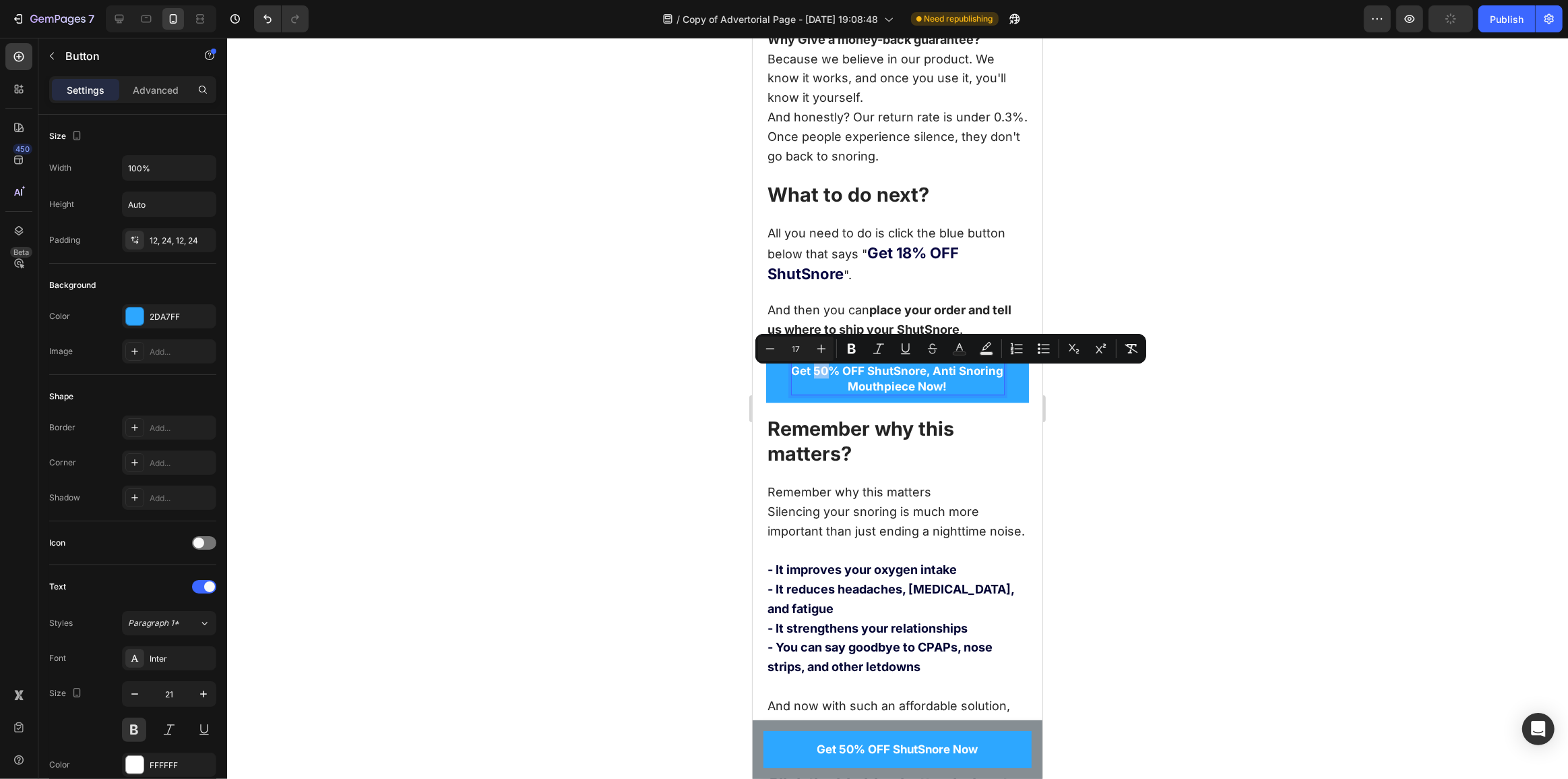
drag, startPoint x: 823, startPoint y: 376, endPoint x: 812, endPoint y: 377, distance: 11.0
click at [812, 377] on span "Get 50% OFF ShutSnore, Anti Snoring" at bounding box center [897, 371] width 212 height 14
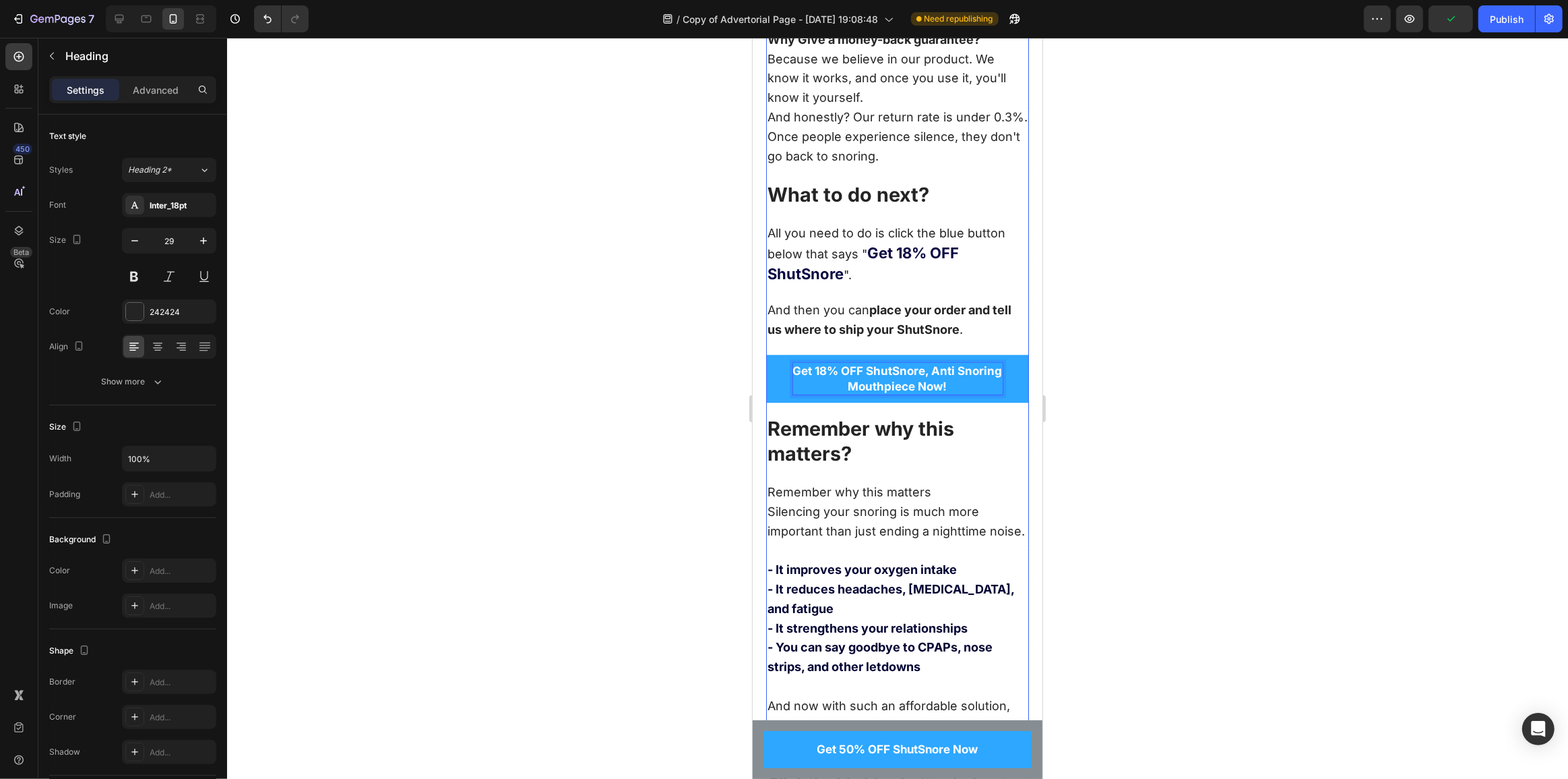
click at [847, 468] on h2 "Remember why this matters?" at bounding box center [897, 441] width 263 height 53
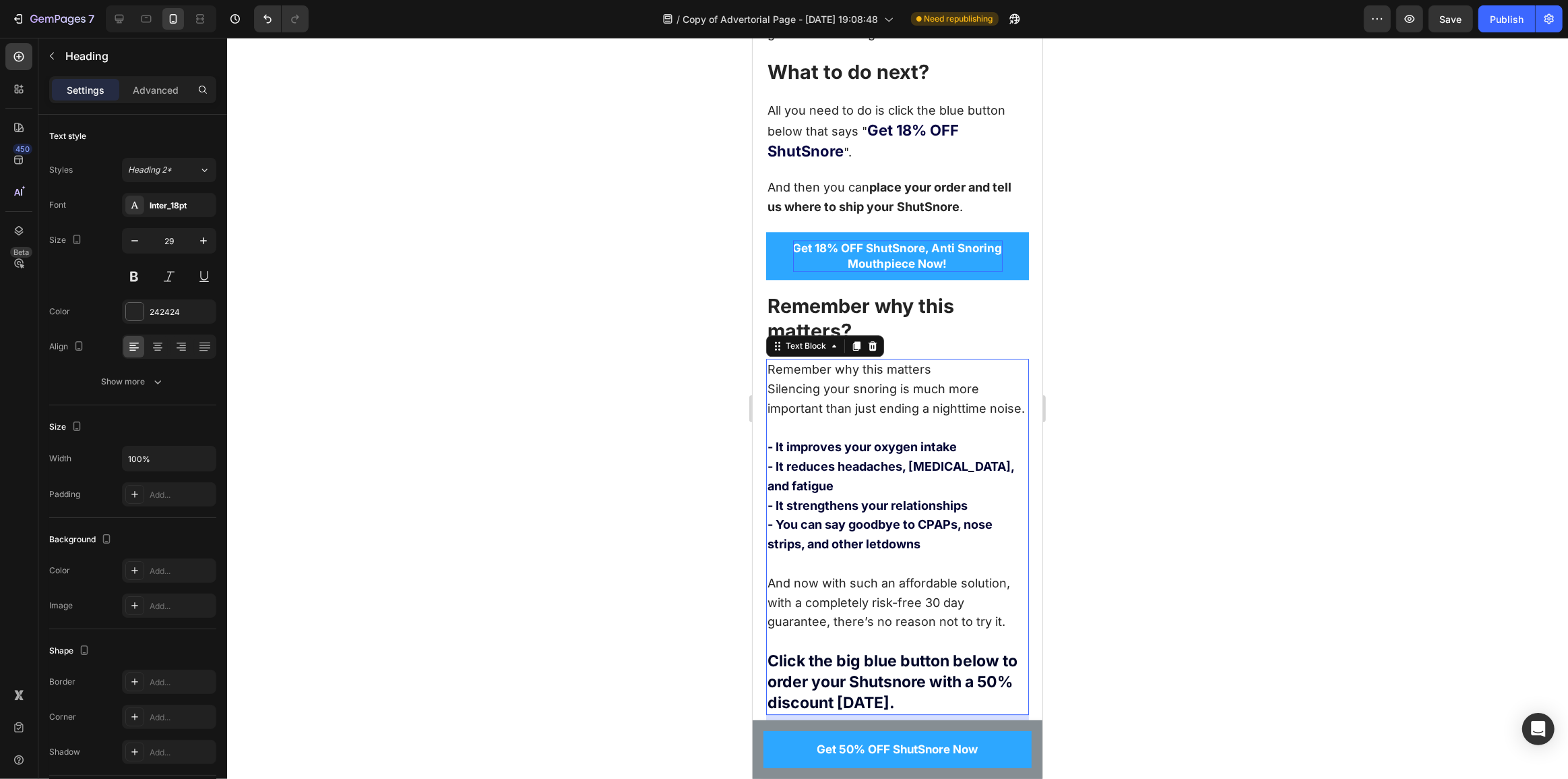
click at [891, 418] on p "Remember why this matters Silencing your snoring is much more important than ju…" at bounding box center [897, 389] width 260 height 58
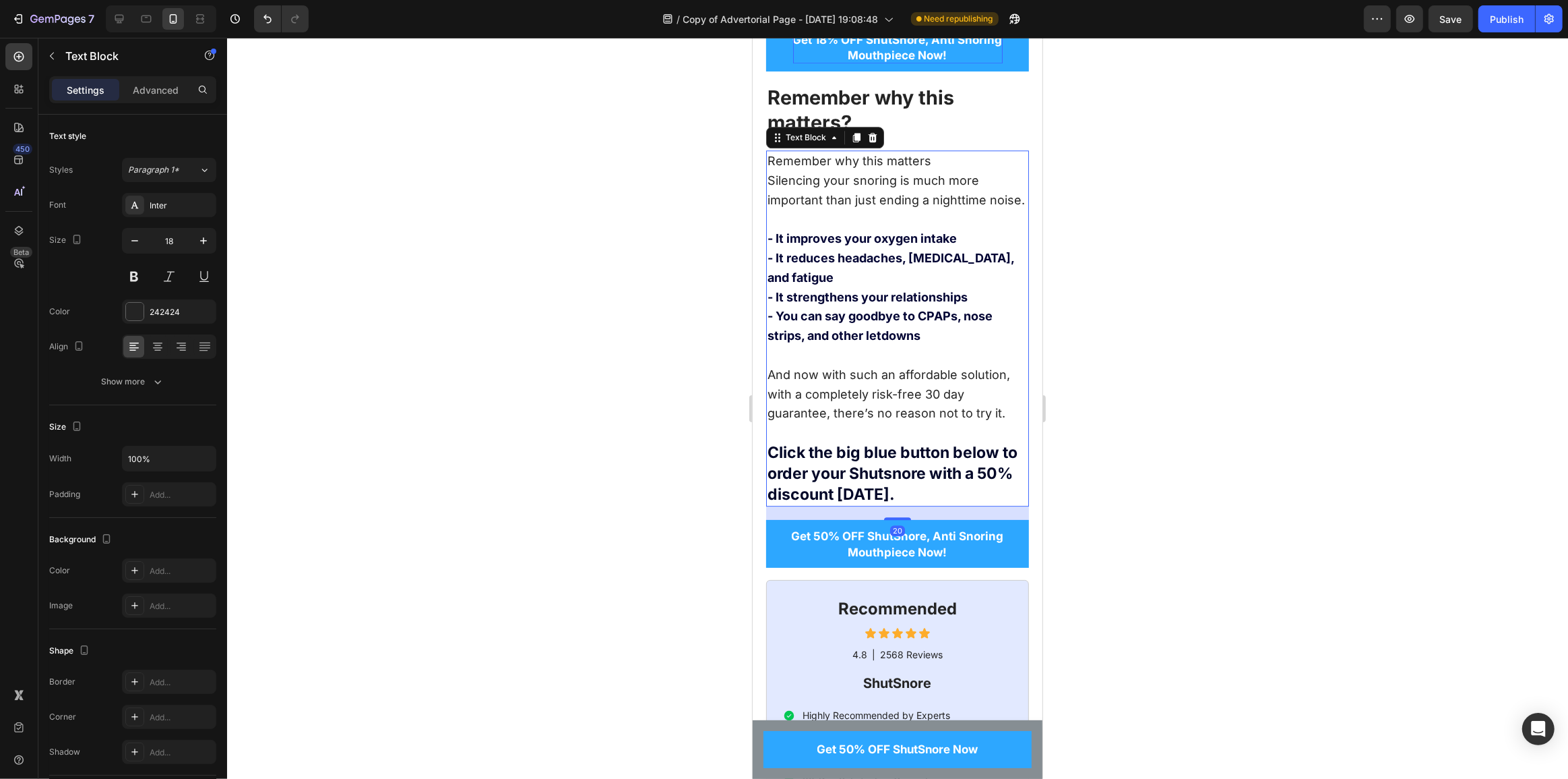
scroll to position [9961, 0]
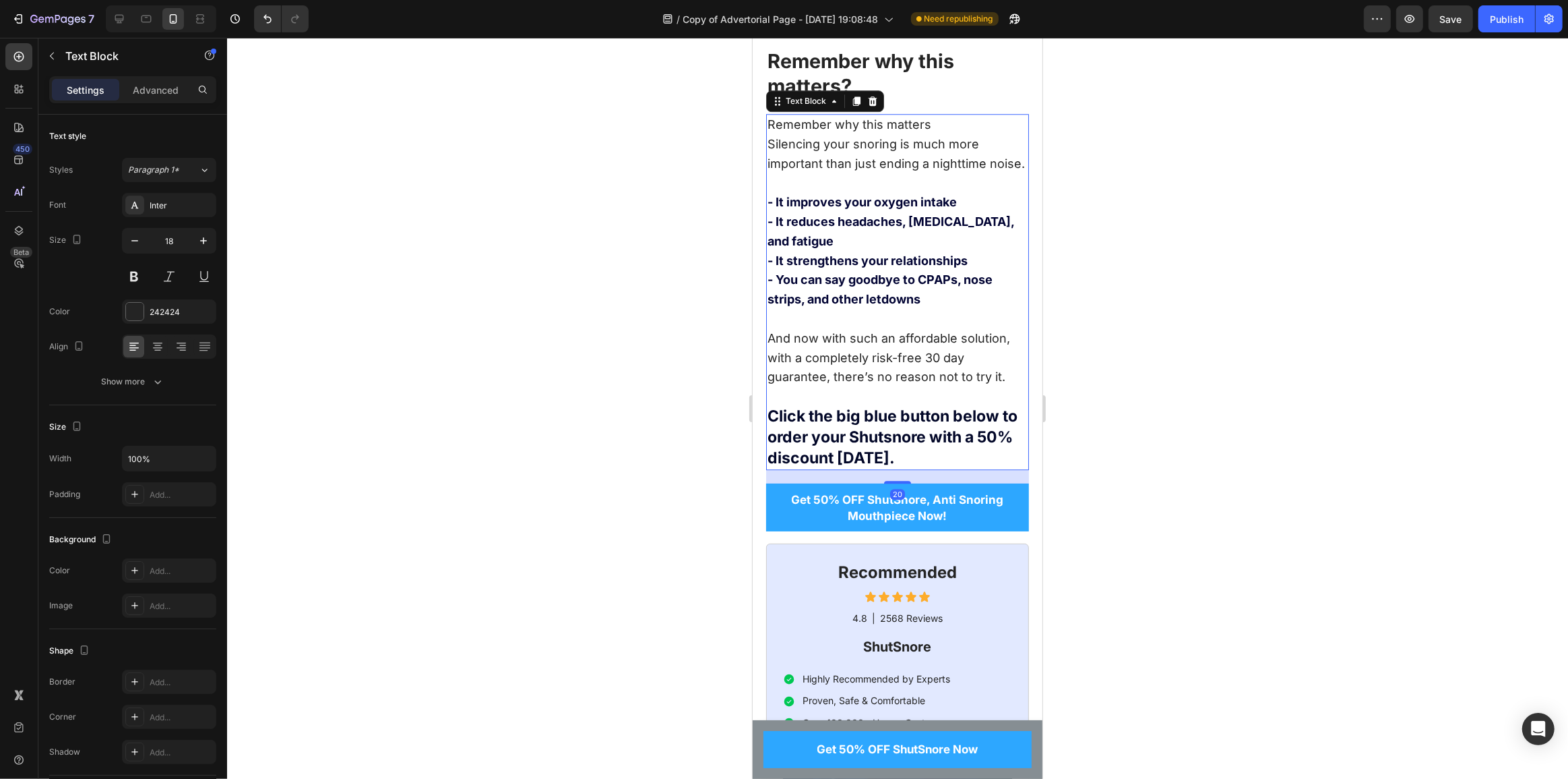
click at [779, 468] on strong "Click the big blue button below to order your Shutsnore with a 50% discount [DA…" at bounding box center [892, 437] width 250 height 61
click at [789, 468] on strong "Click the big blue button below to order your Shutsnore with a 50% discount [DA…" at bounding box center [892, 437] width 250 height 61
drag, startPoint x: 786, startPoint y: 481, endPoint x: 762, endPoint y: 482, distance: 24.0
click at [820, 507] on span "Get 50% OFF ShutSnore, Anti Snoring" at bounding box center [897, 500] width 212 height 14
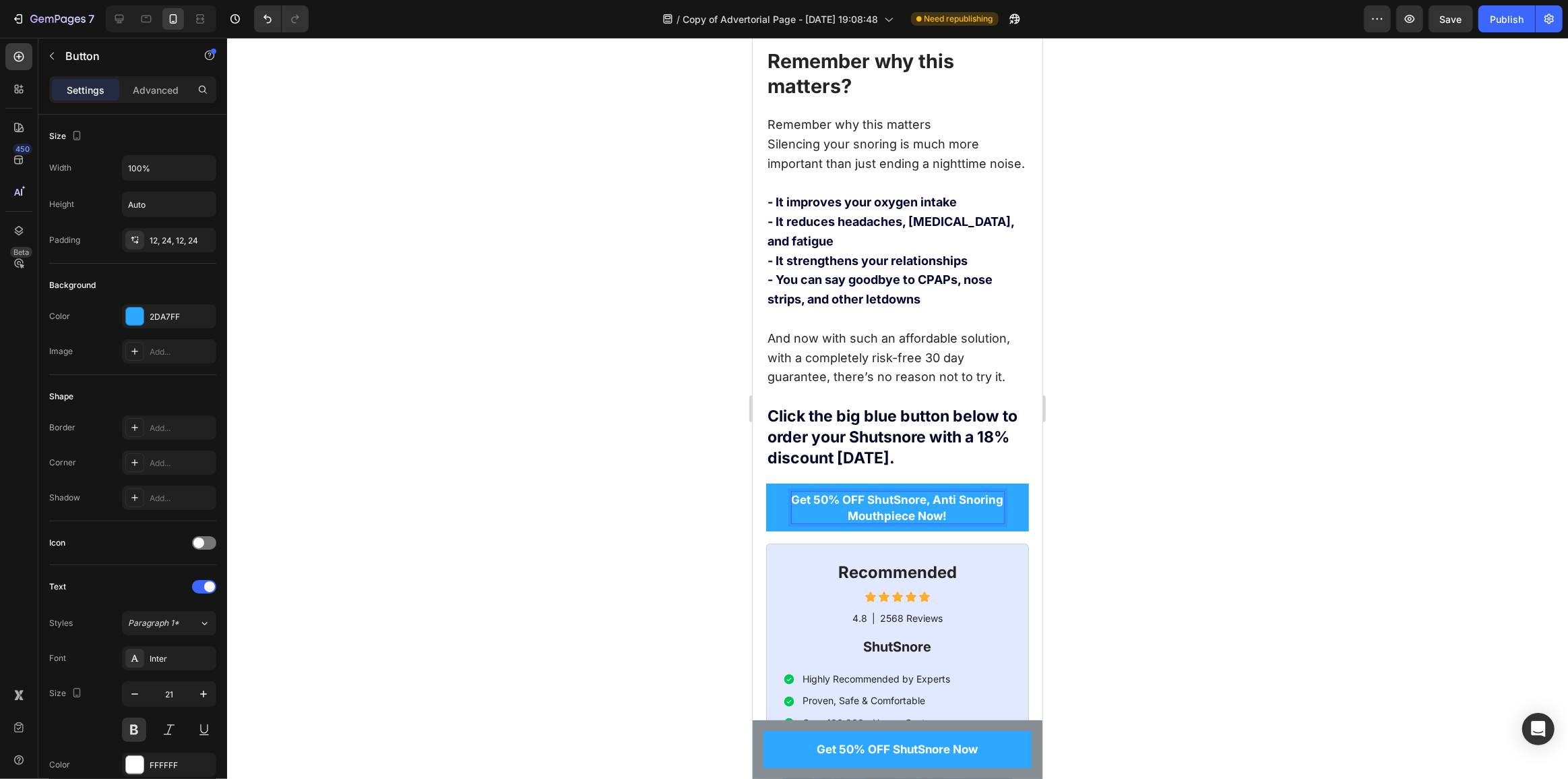
click at [820, 507] on span "Get 50% OFF ShutSnore, Anti Snoring" at bounding box center [897, 500] width 212 height 14
drag, startPoint x: 822, startPoint y: 526, endPoint x: 807, endPoint y: 524, distance: 15.1
click at [807, 507] on span "Get 50% OFF ShutSnore, Anti Snoring" at bounding box center [897, 500] width 212 height 14
click at [854, 584] on h2 "Recommended" at bounding box center [897, 573] width 229 height 24
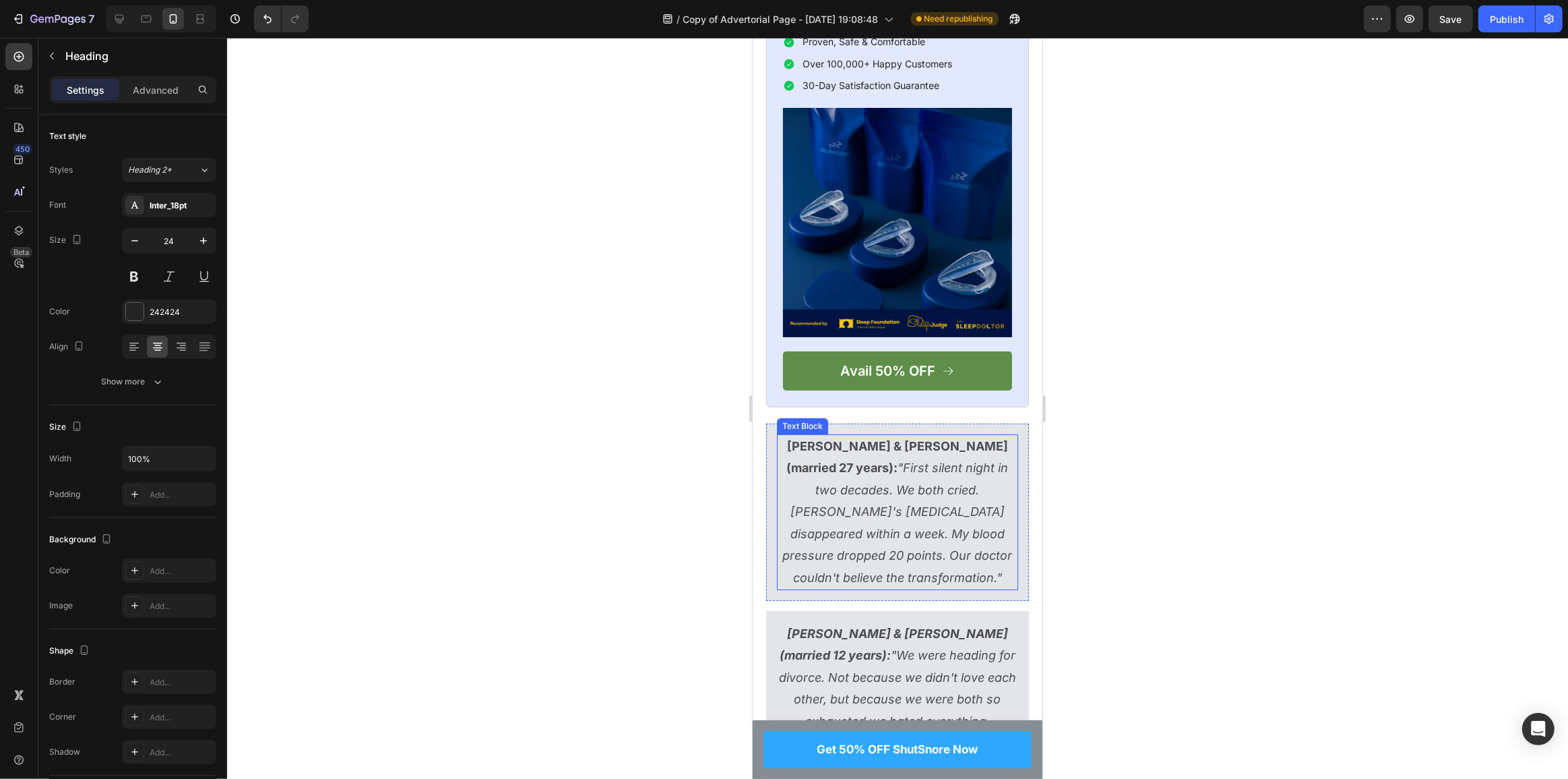
scroll to position [10574, 0]
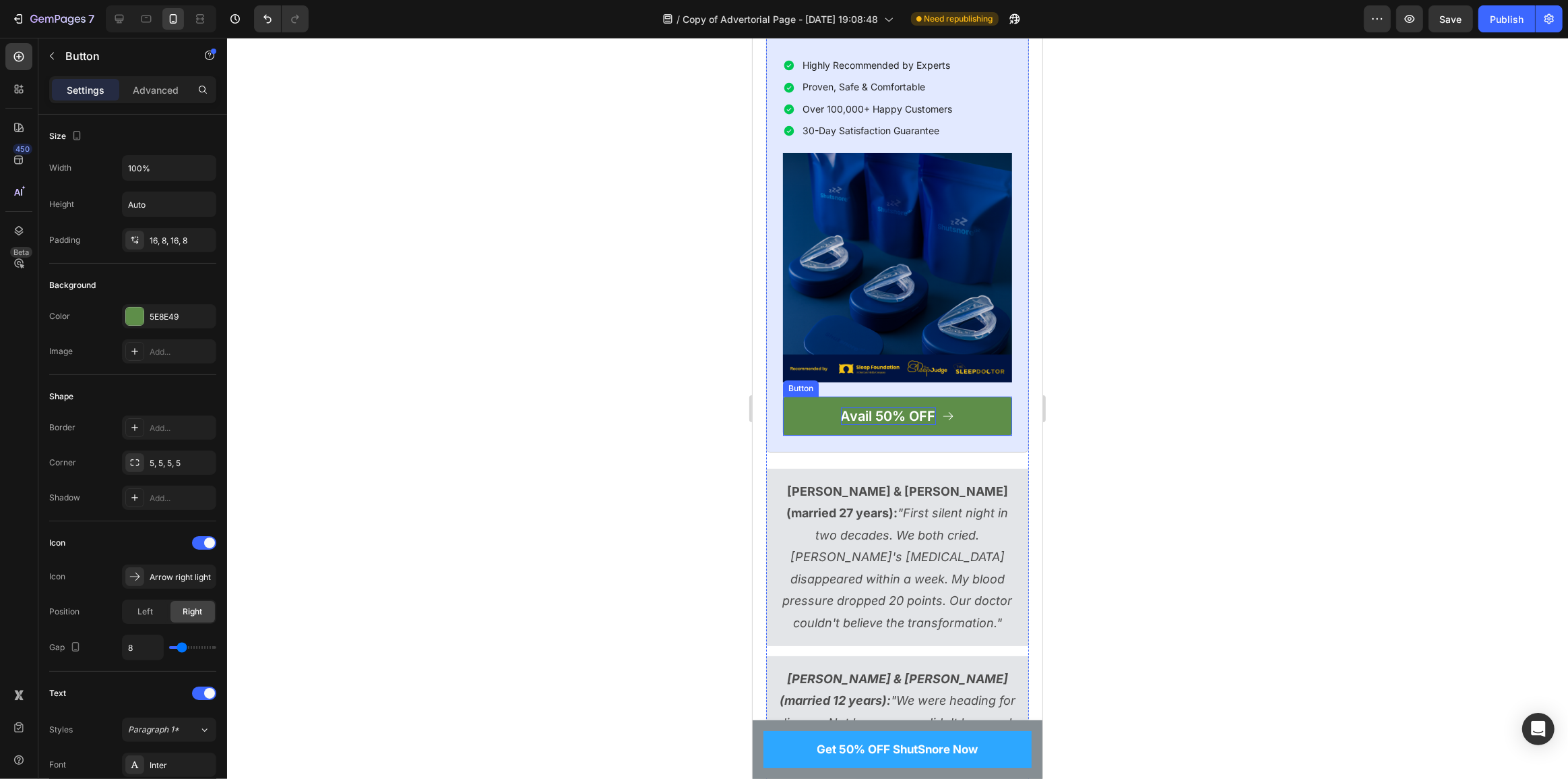
click at [893, 425] on p "Avail 50% OFF" at bounding box center [888, 416] width 95 height 18
click at [885, 425] on p "Avail 50% OFF" at bounding box center [888, 416] width 95 height 18
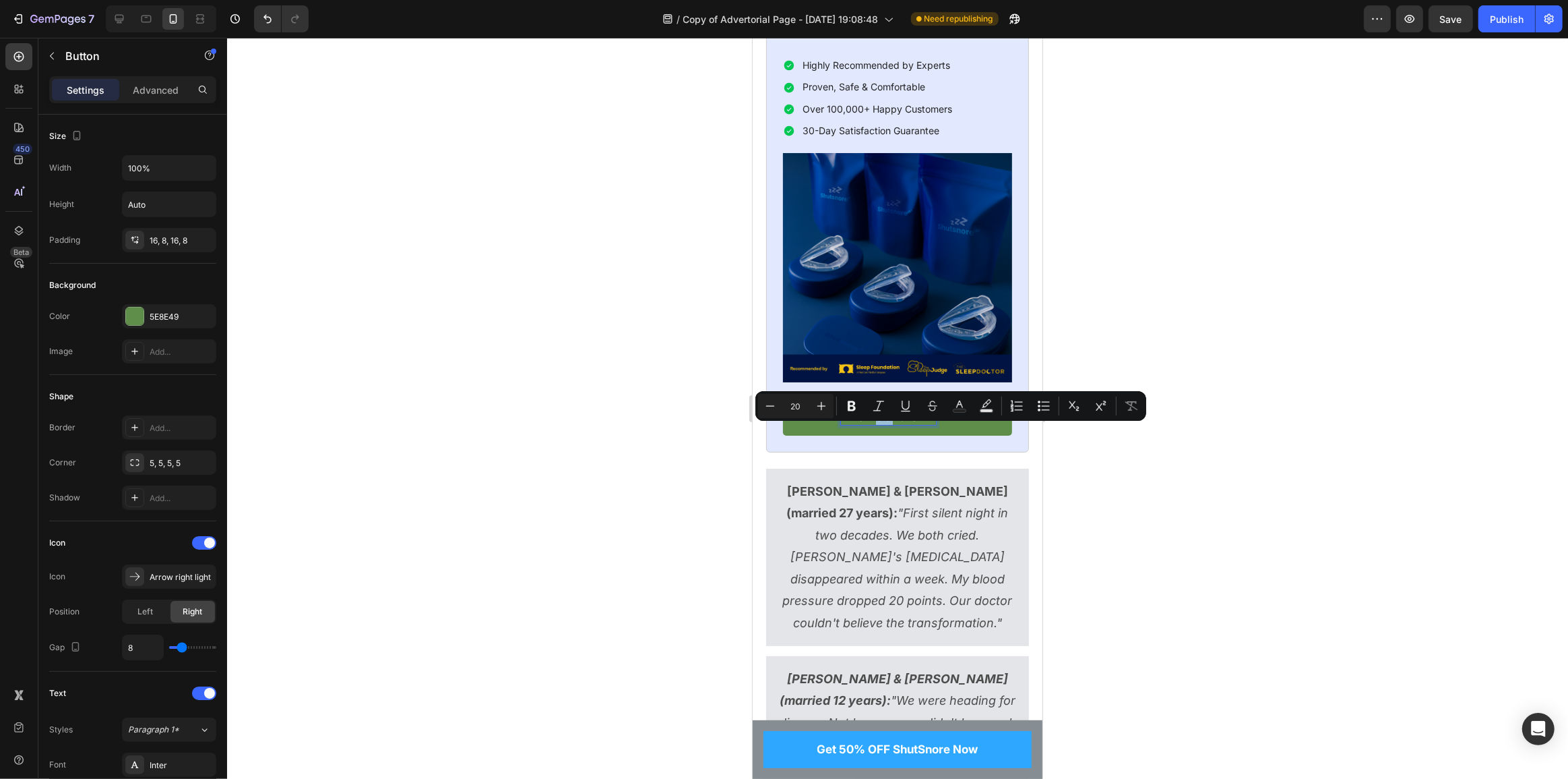
drag, startPoint x: 883, startPoint y: 435, endPoint x: 874, endPoint y: 434, distance: 9.1
click at [874, 425] on p "Avail 50% OFF" at bounding box center [888, 416] width 95 height 18
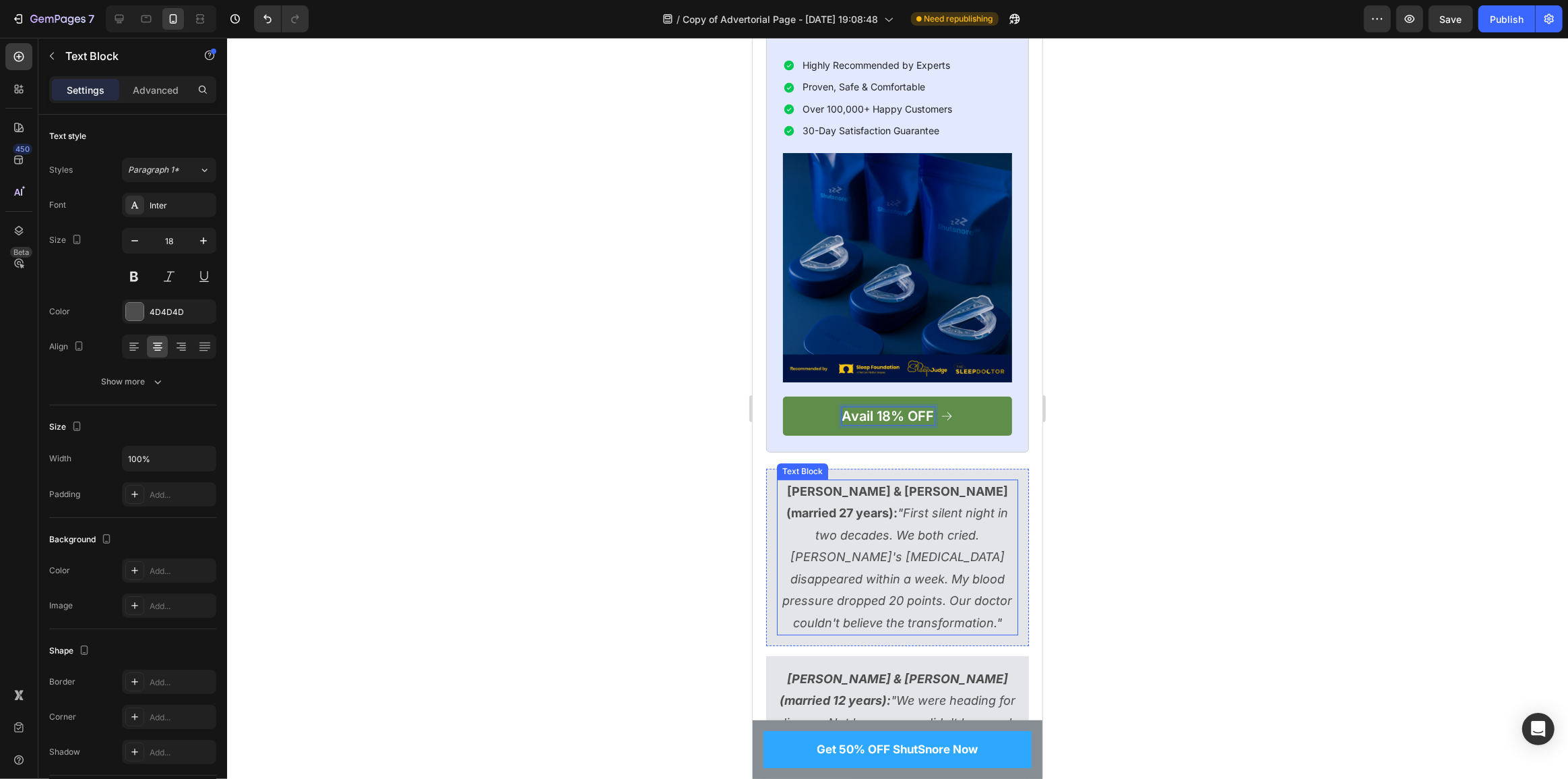
click at [905, 570] on icon ""First silent night in two decades. We both cried. [PERSON_NAME]'s [MEDICAL_DAT…" at bounding box center [898, 568] width 230 height 123
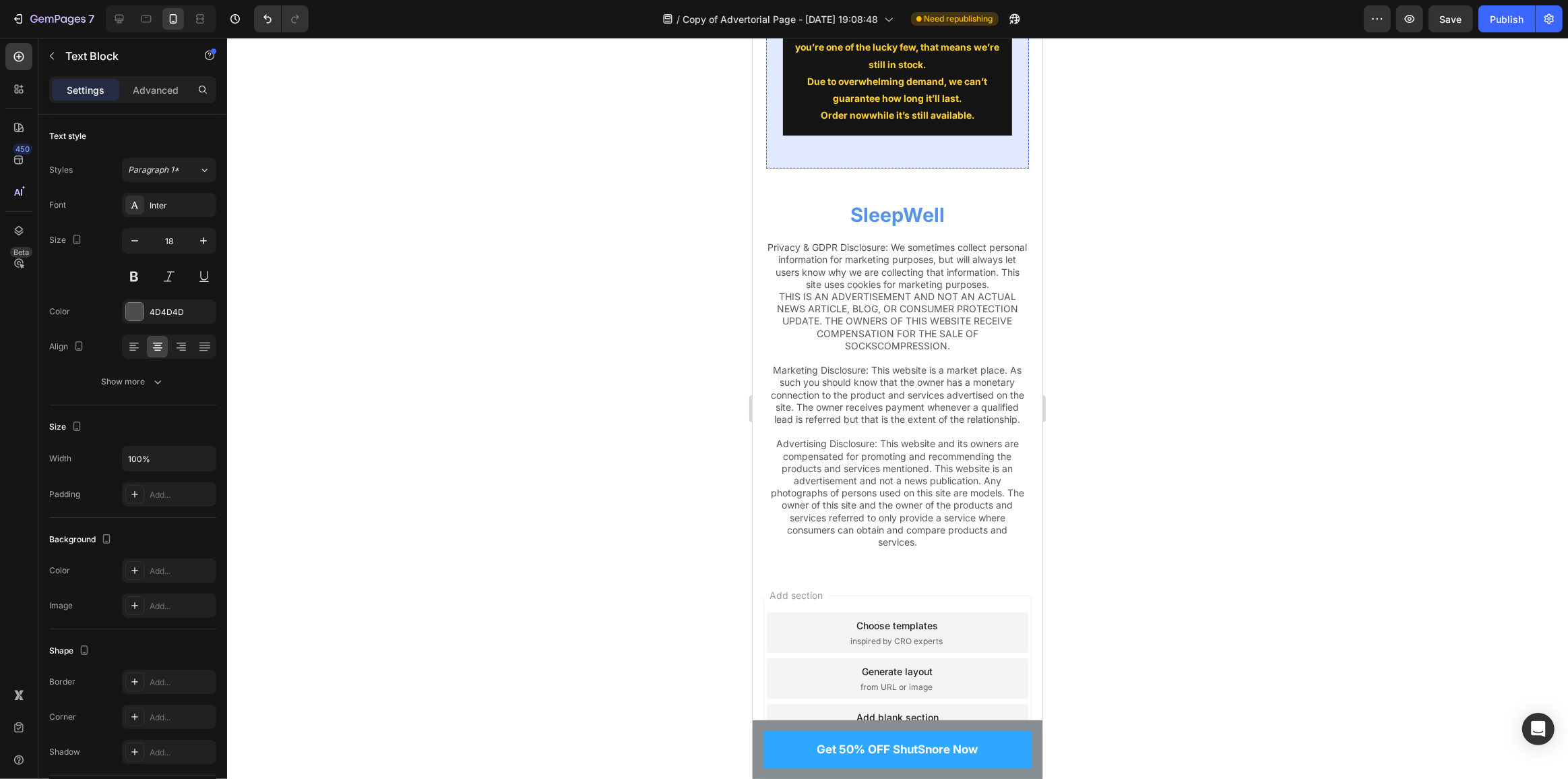
scroll to position [12215, 0]
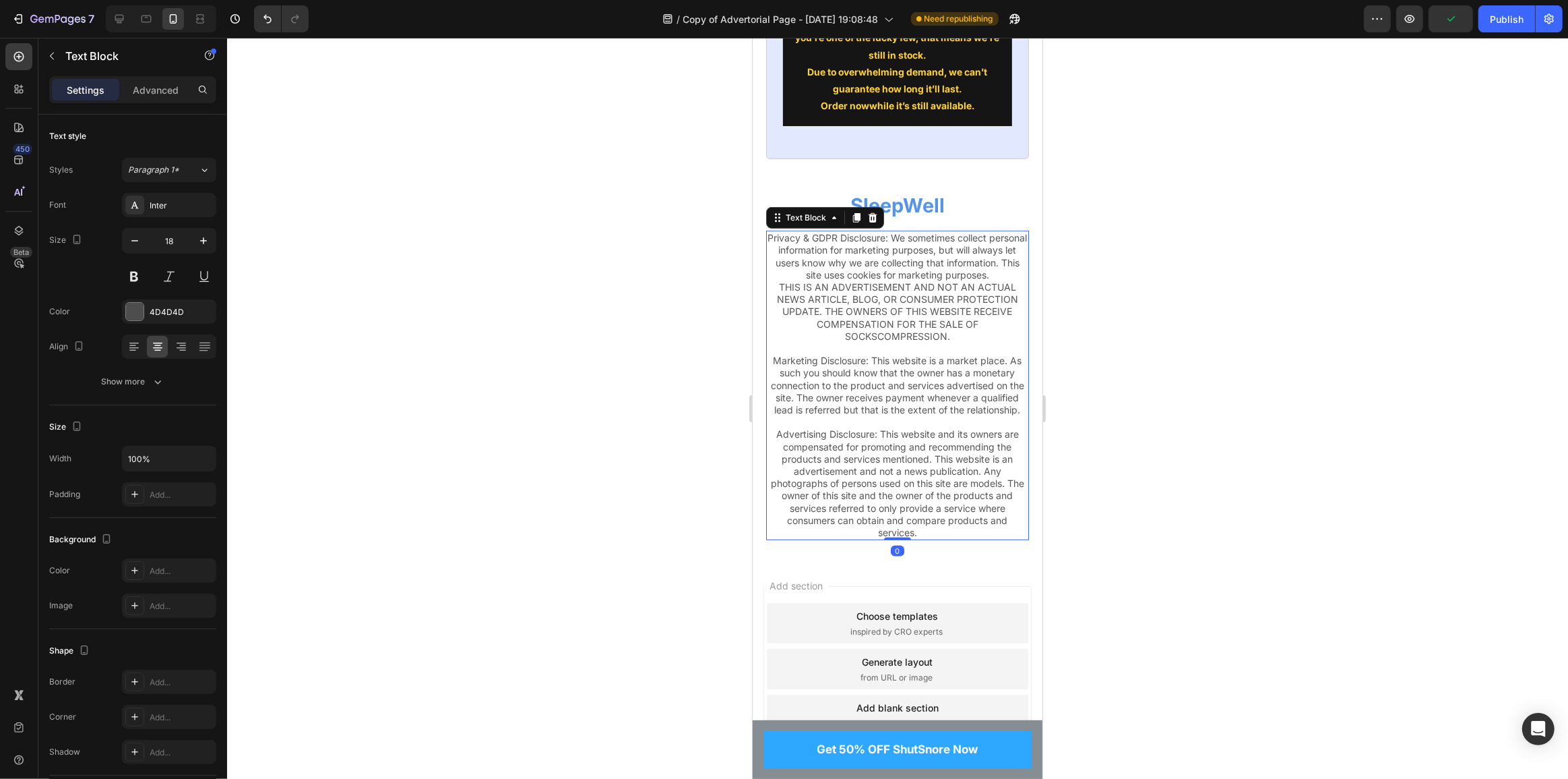
click at [888, 287] on p "Privacy & GDPR Disclosure: We sometimes collect personal information for market…" at bounding box center [897, 324] width 260 height 184
click at [937, 291] on p "Privacy & GDPR Disclosure: We sometimes collect personal information for market…" at bounding box center [897, 324] width 260 height 184
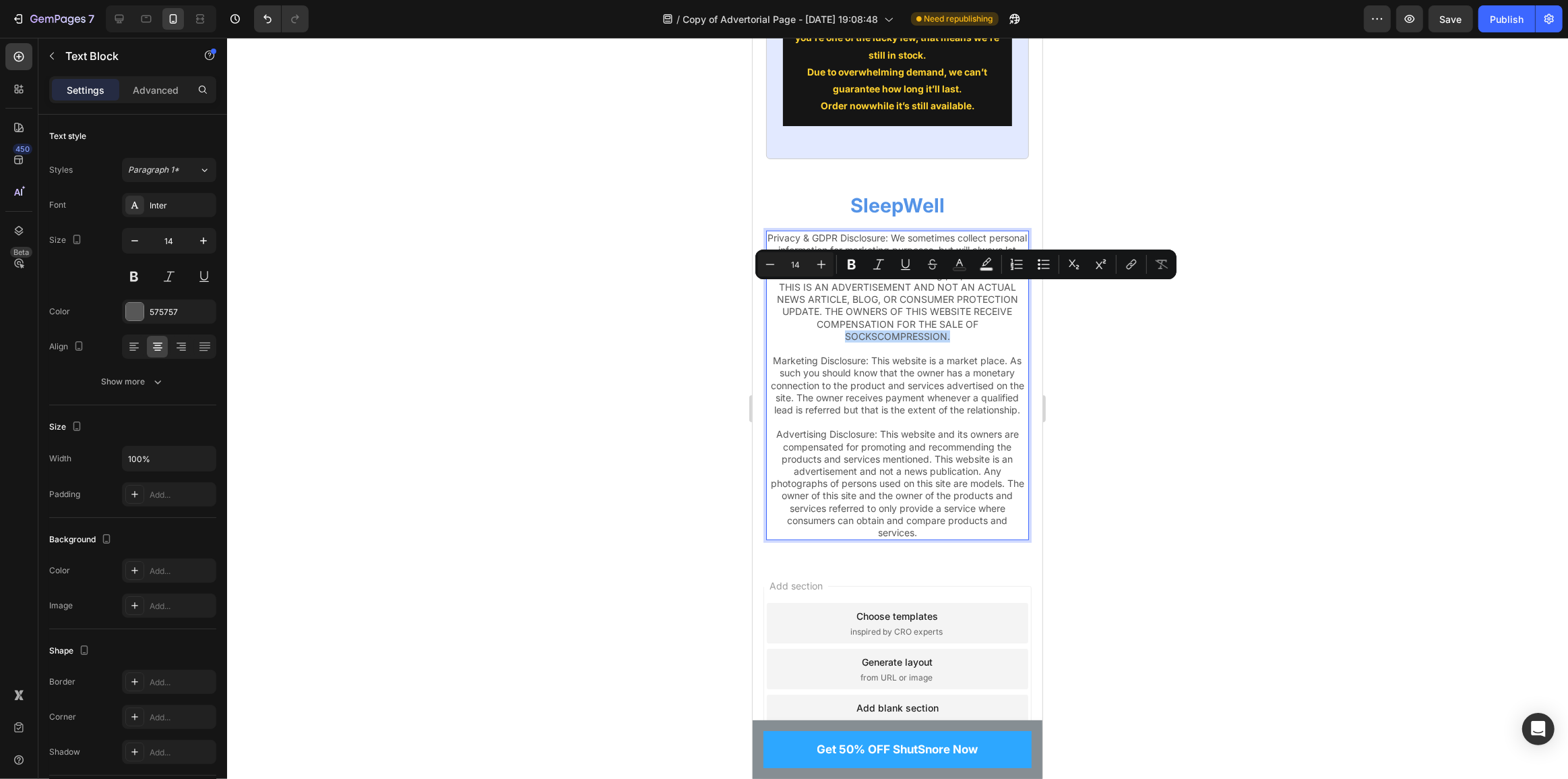
drag, startPoint x: 947, startPoint y: 290, endPoint x: 840, endPoint y: 297, distance: 107.2
click at [840, 297] on p "Privacy & GDPR Disclosure: We sometimes collect personal information for market…" at bounding box center [897, 324] width 260 height 184
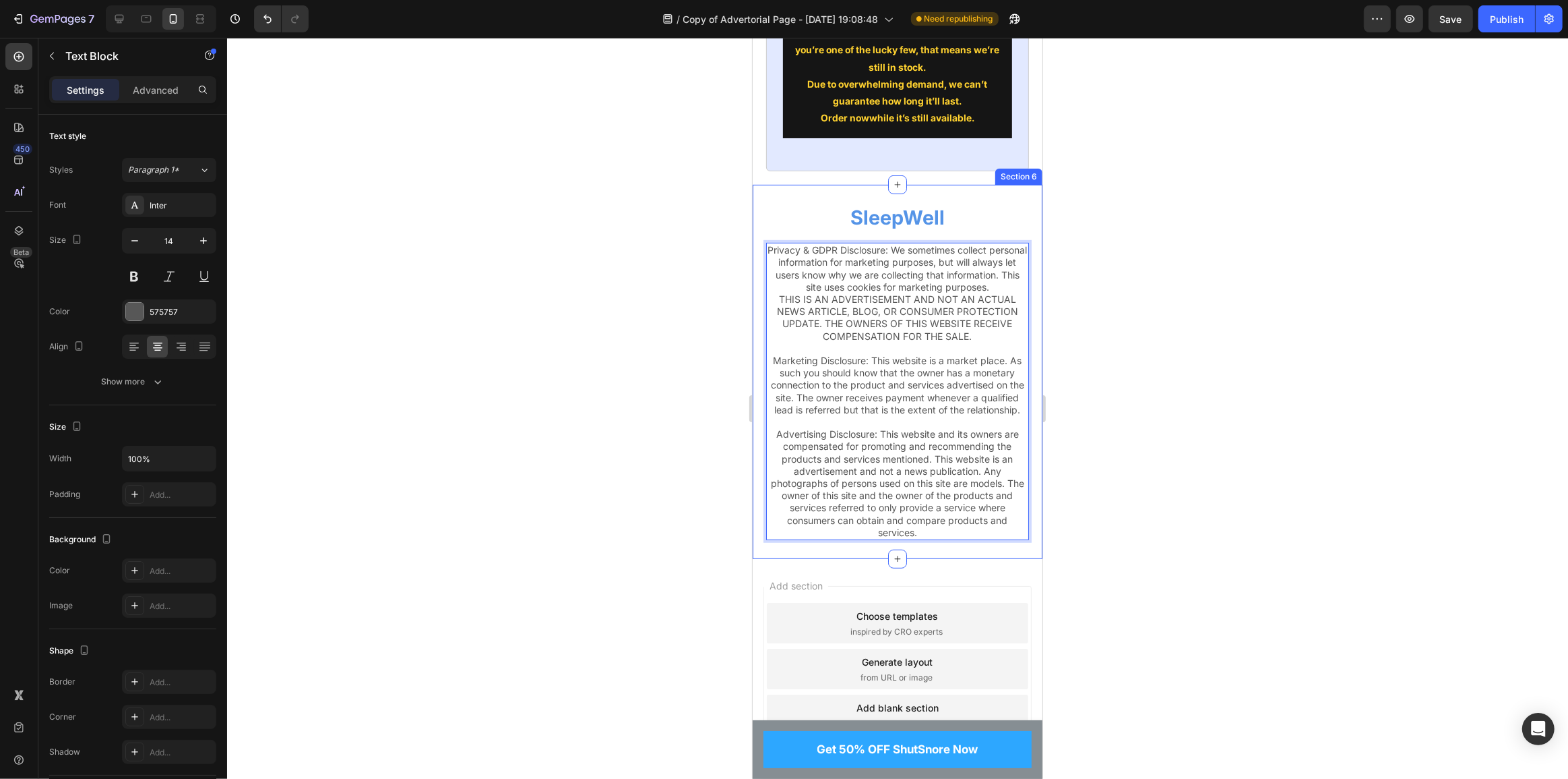
click at [1163, 381] on div at bounding box center [898, 409] width 1341 height 741
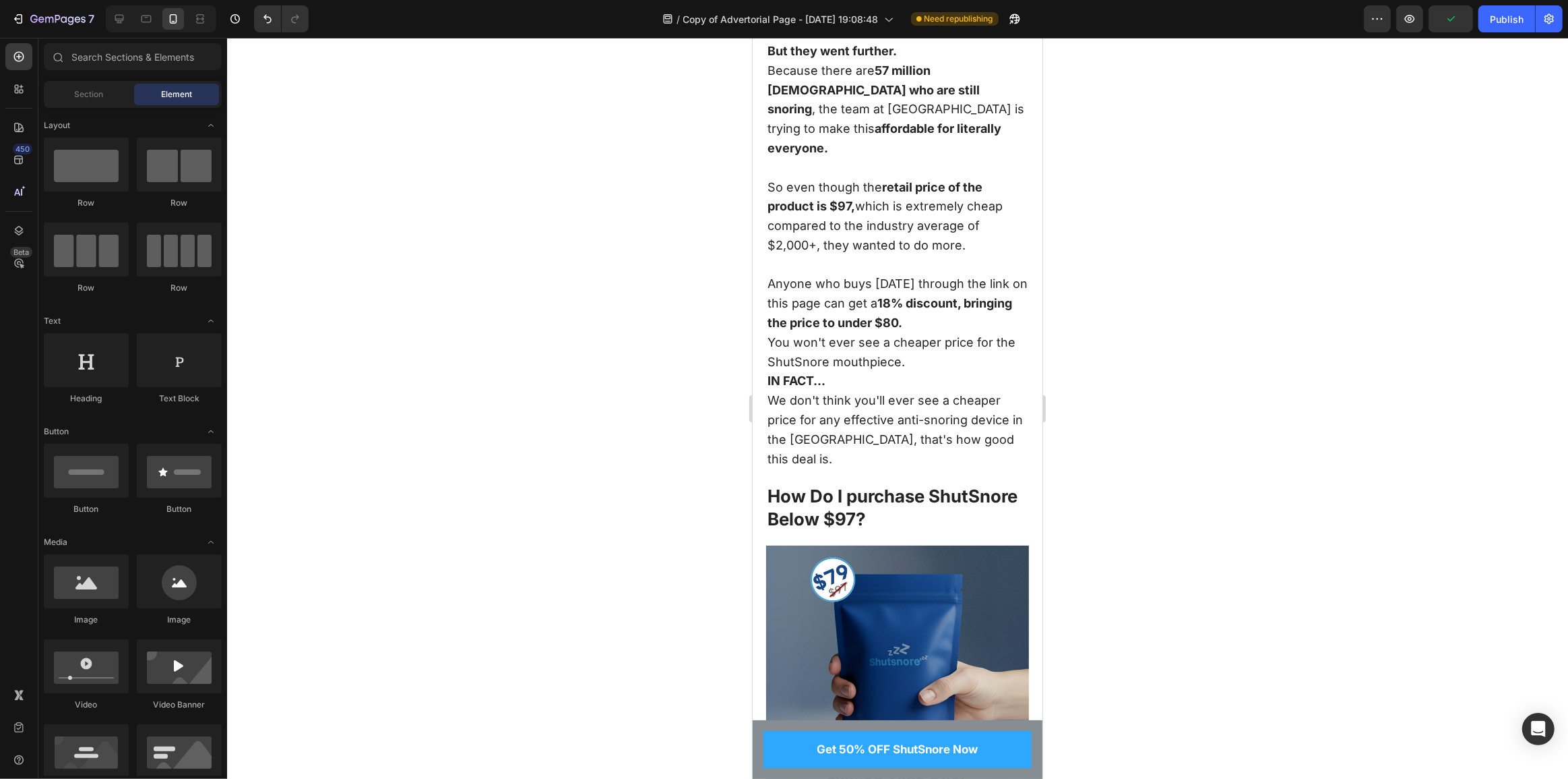
scroll to position [7973, 0]
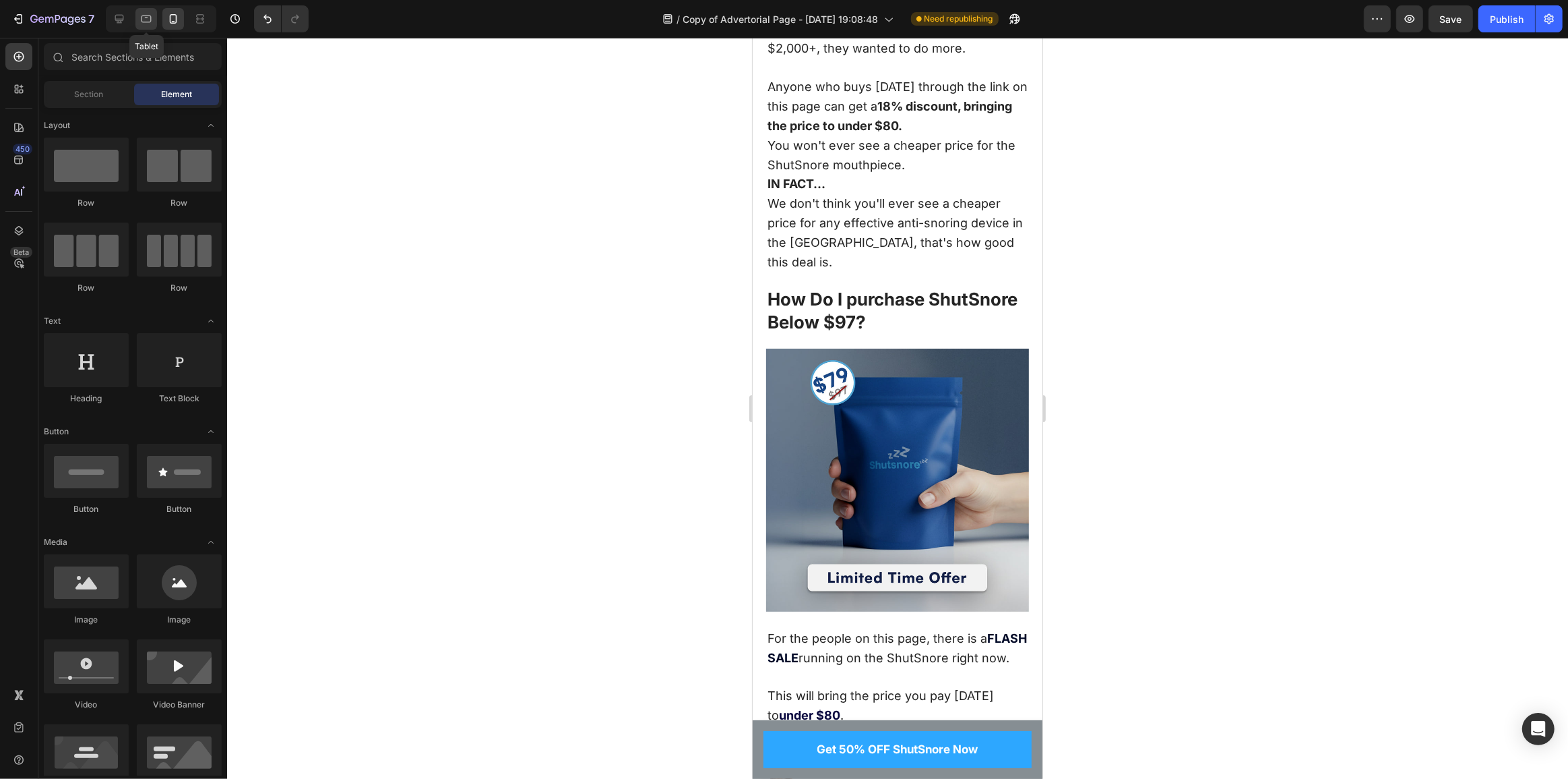
click at [145, 24] on icon at bounding box center [146, 19] width 14 height 14
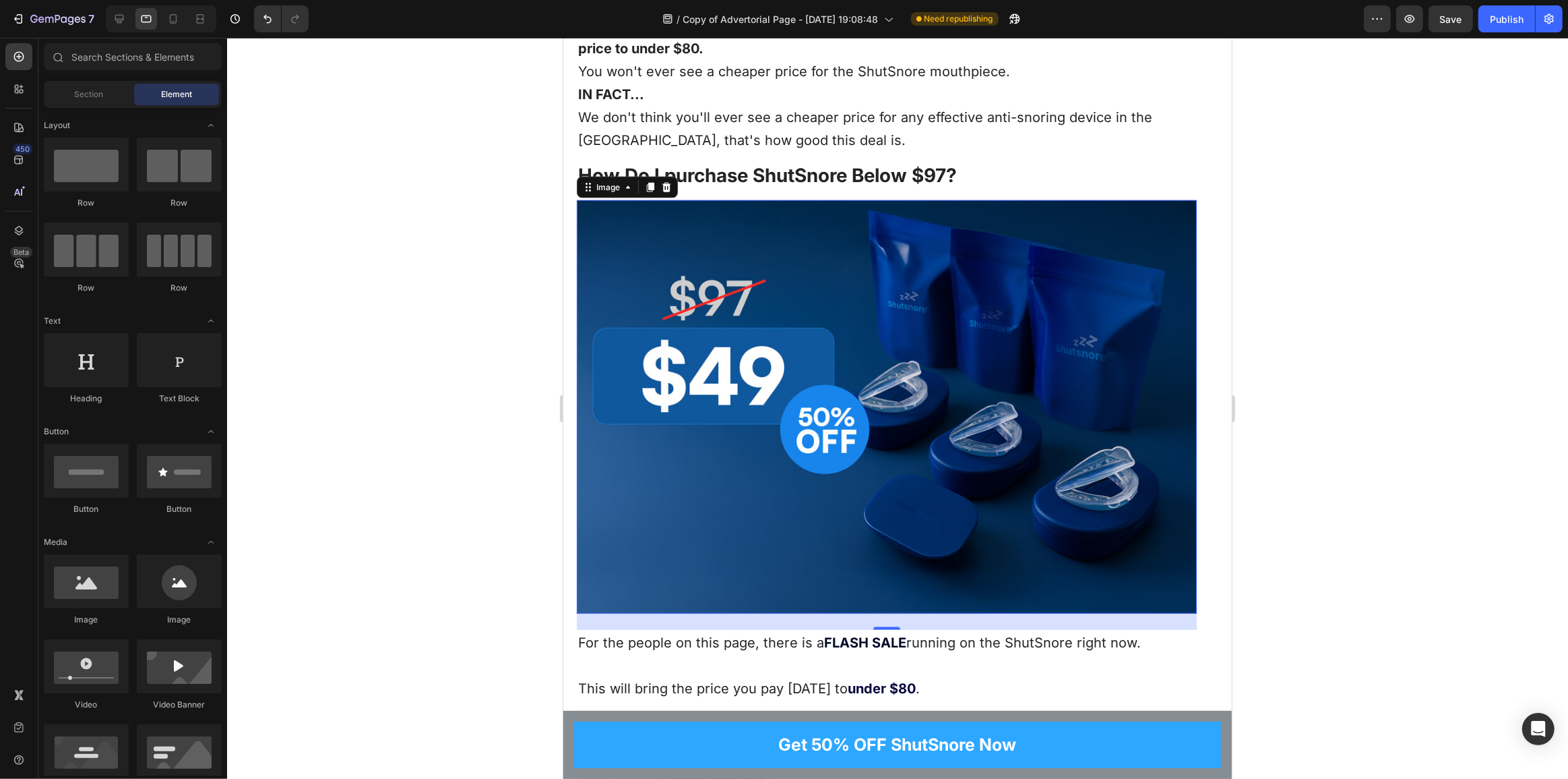
click at [803, 326] on img at bounding box center [887, 408] width 620 height 414
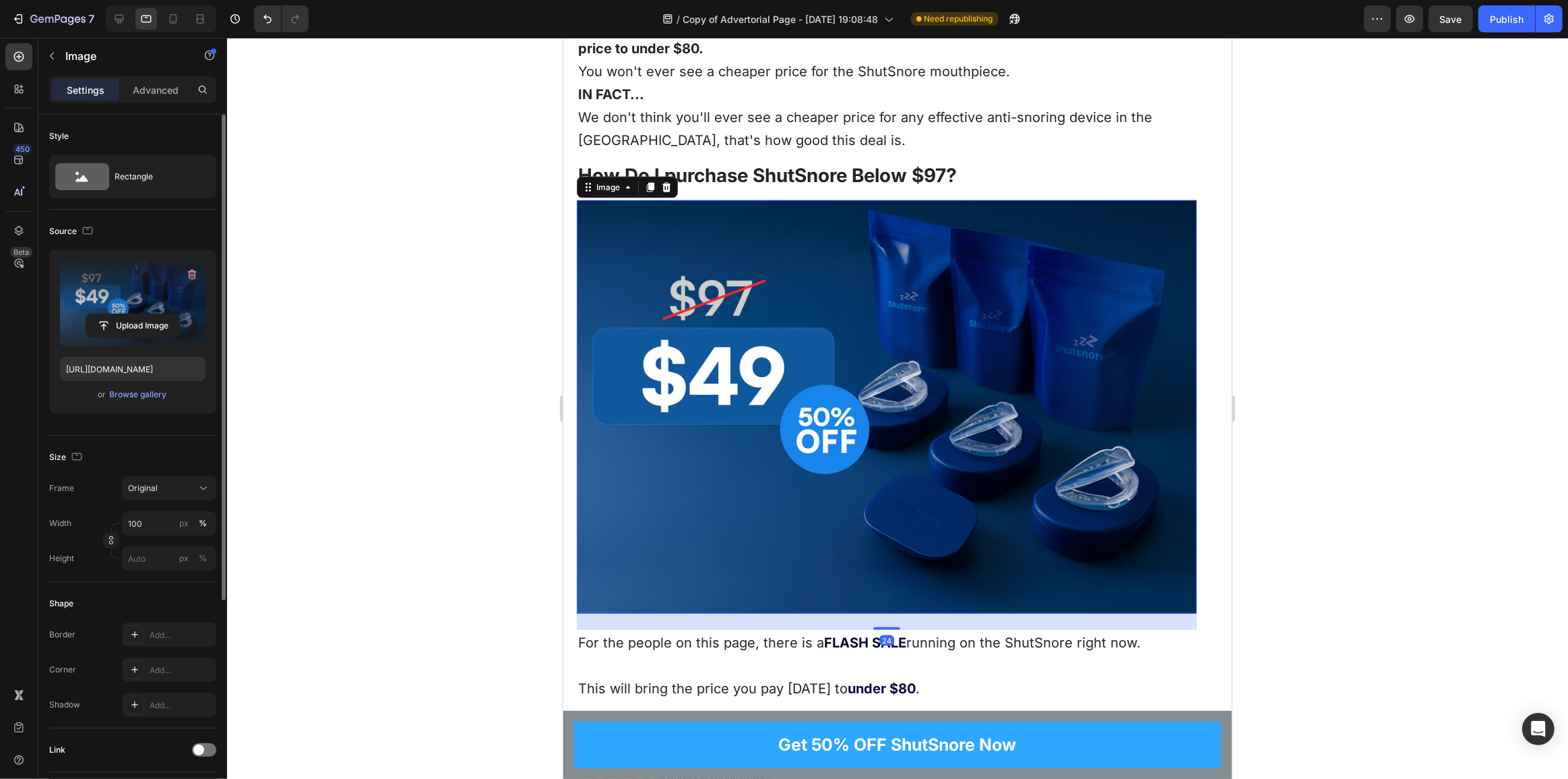
click at [108, 288] on label at bounding box center [133, 304] width 145 height 85
click at [108, 315] on input "file" at bounding box center [133, 326] width 93 height 23
type input "[URL][DOMAIN_NAME]"
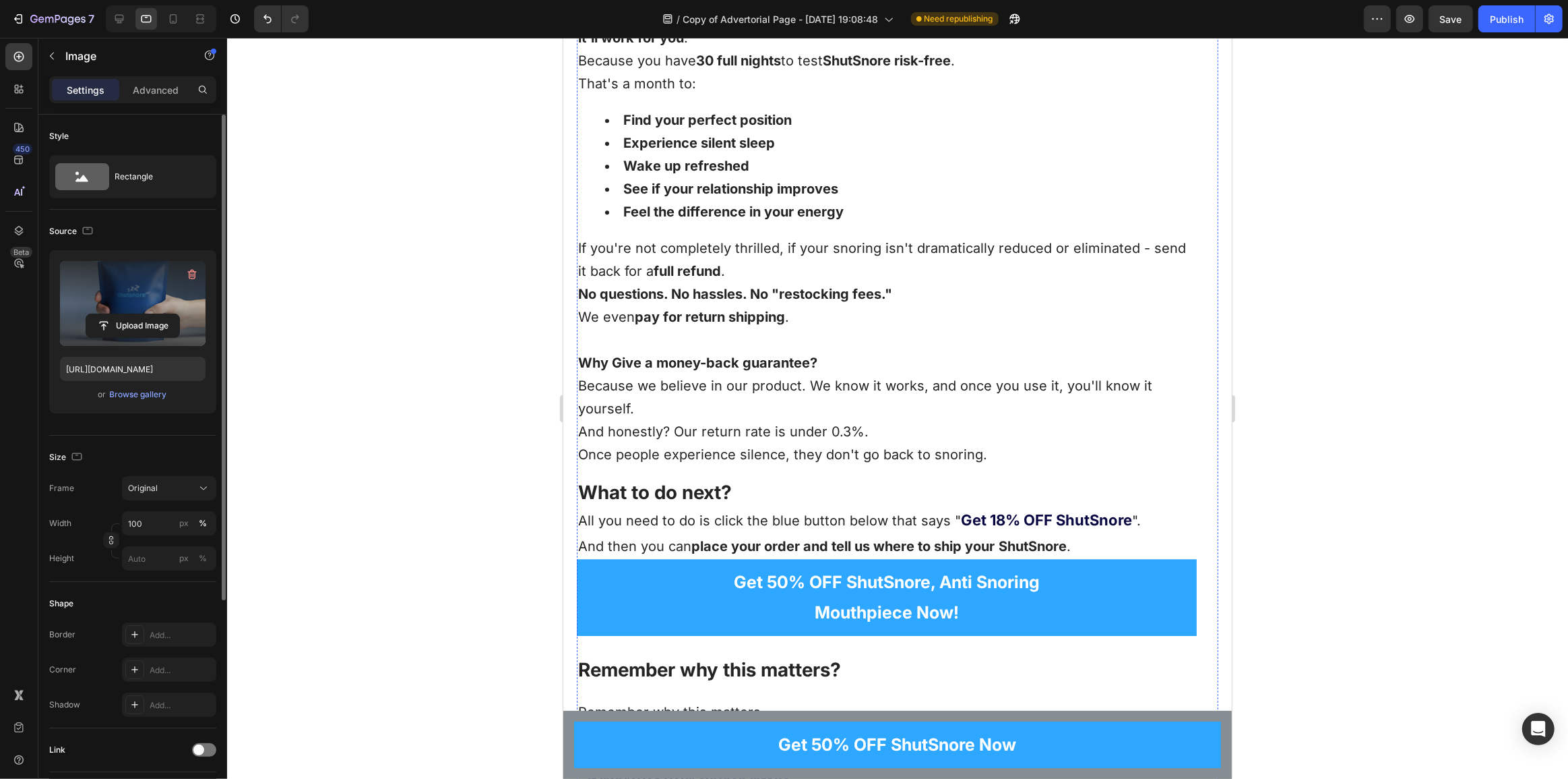
scroll to position [9627, 0]
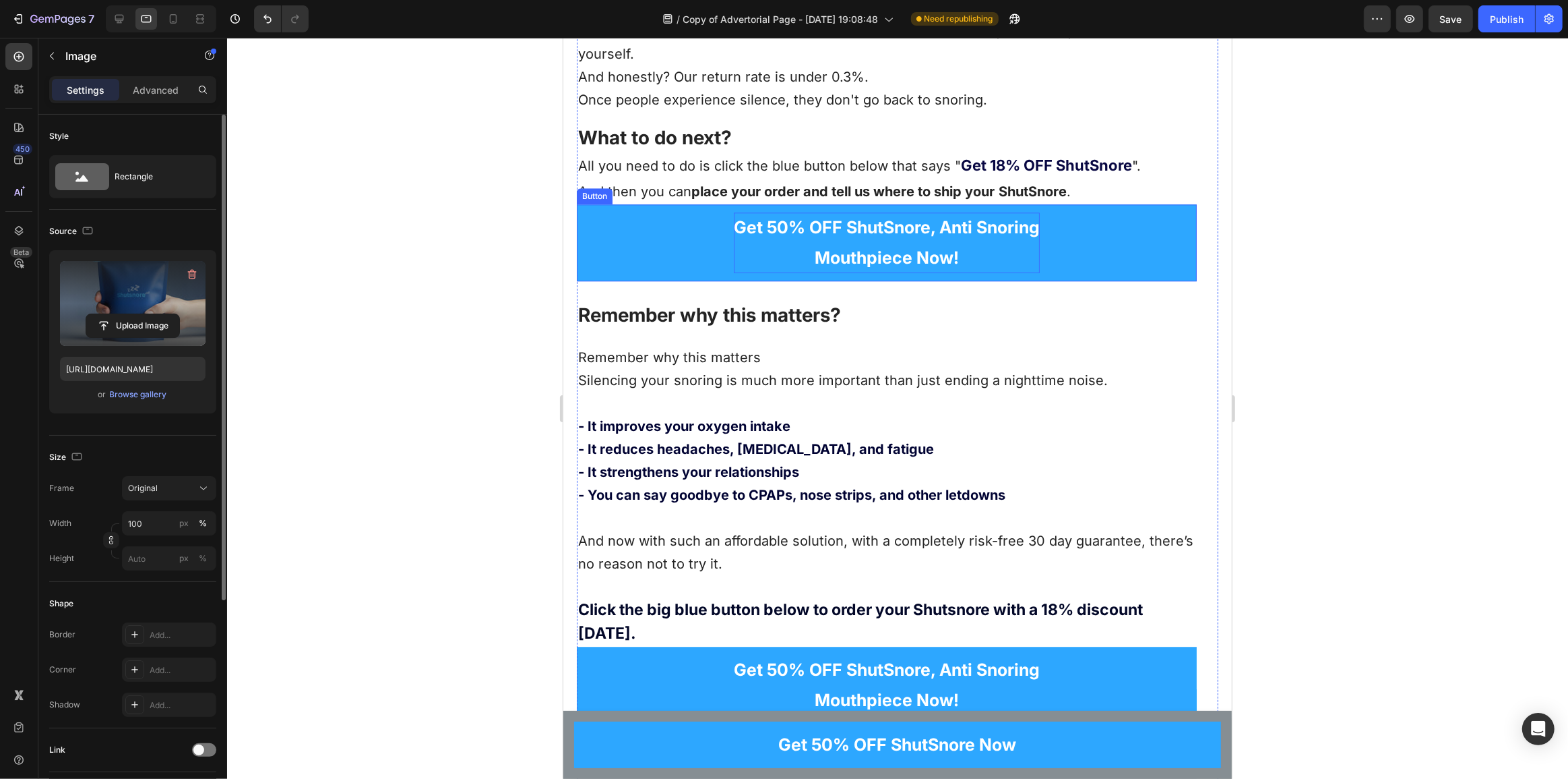
click at [768, 214] on p "Get 50% OFF ShutSnore, Anti Snoring Mouthpiece Now!" at bounding box center [887, 243] width 306 height 61
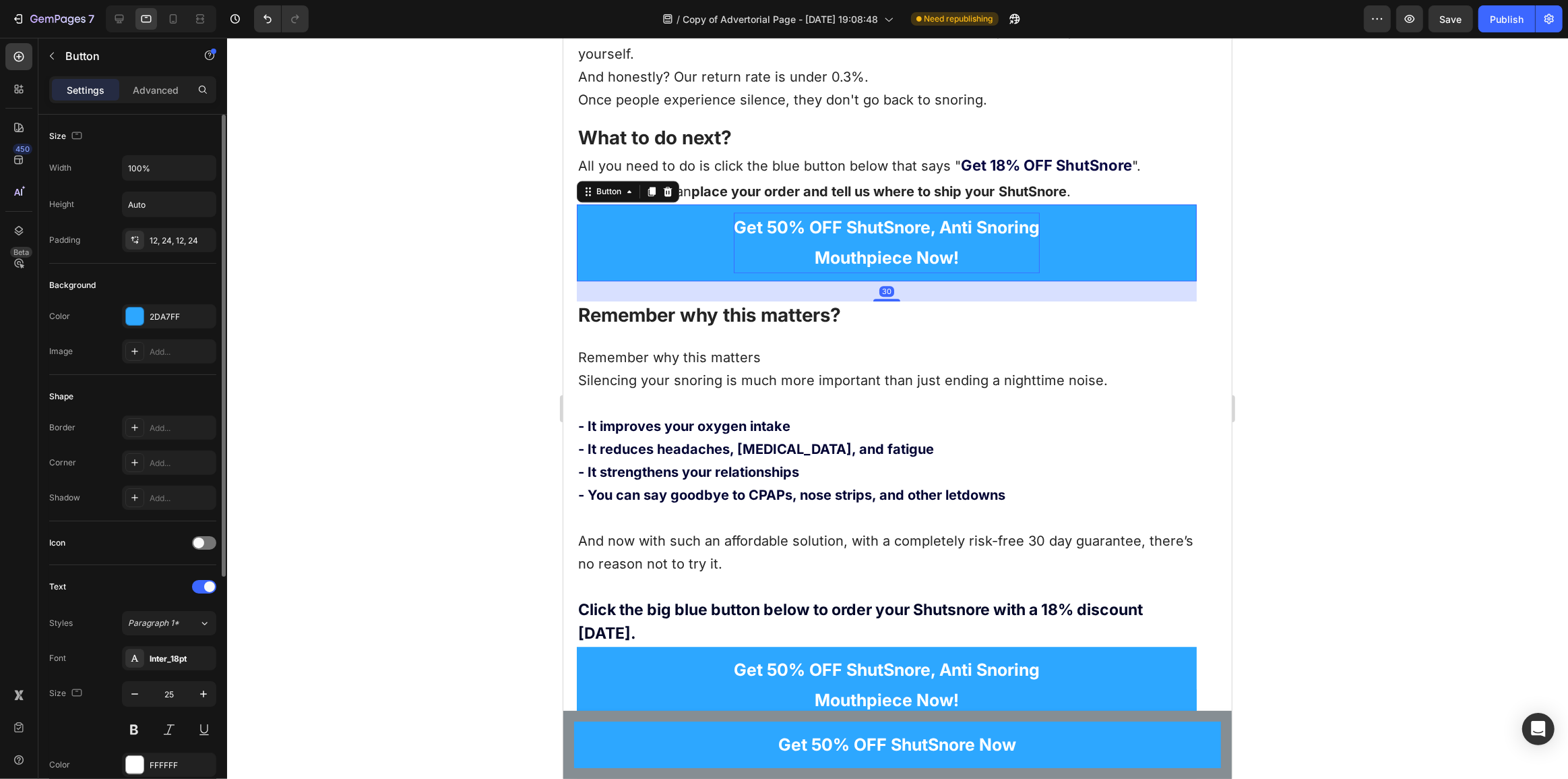
click at [776, 216] on p "Get 50% OFF ShutSnore, Anti Snoring Mouthpiece Now!" at bounding box center [887, 243] width 306 height 61
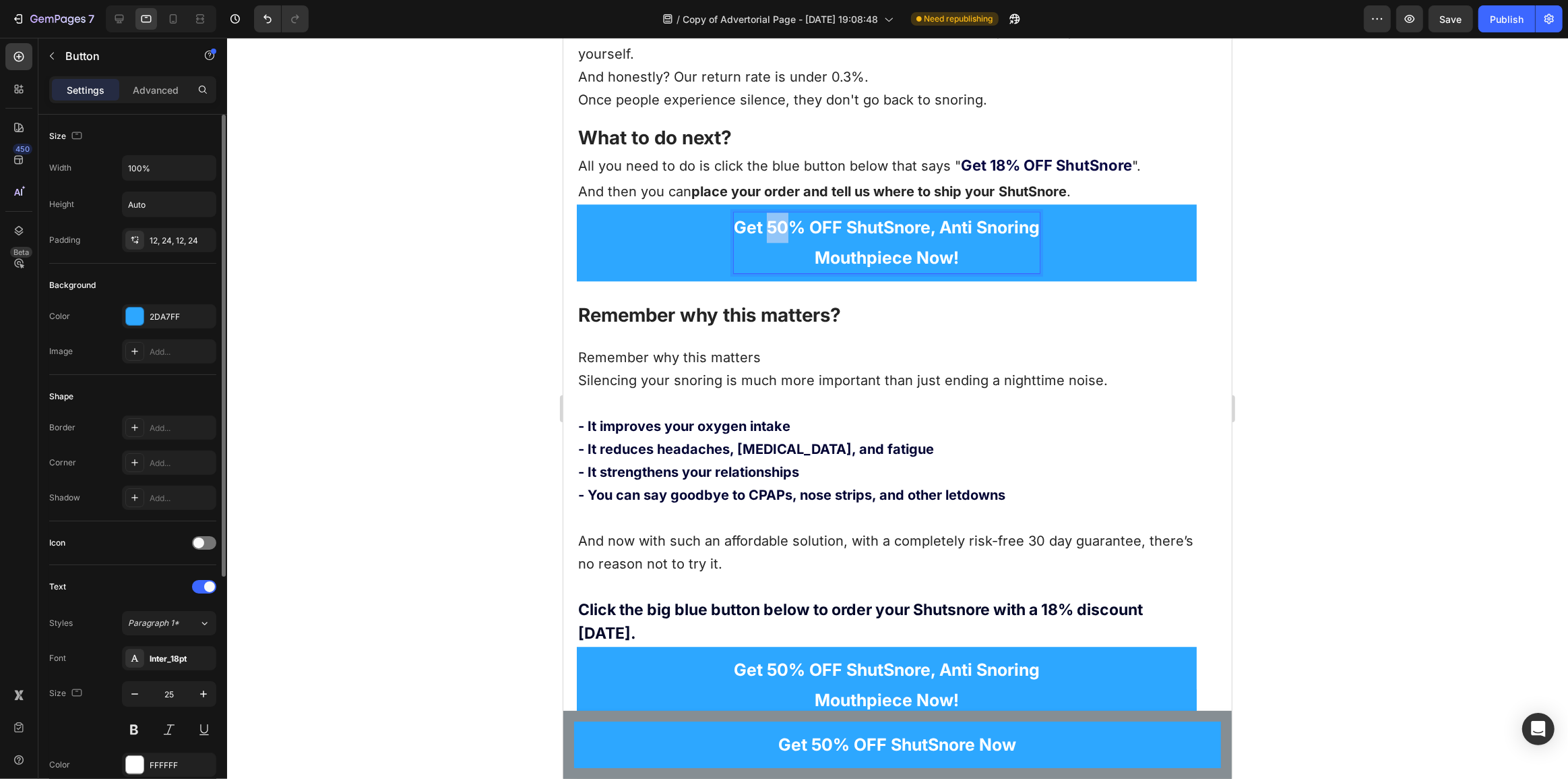
drag, startPoint x: 780, startPoint y: 214, endPoint x: 764, endPoint y: 216, distance: 16.1
click at [764, 216] on p "Get 50% OFF ShutSnore, Anti Snoring Mouthpiece Now!" at bounding box center [887, 243] width 306 height 61
click at [784, 655] on p "Get 50% OFF ShutSnore, Anti Snoring Mouthpiece Now!" at bounding box center [887, 685] width 306 height 61
click at [780, 655] on p "Get 50% OFF ShutSnore, Anti Snoring Mouthpiece Now!" at bounding box center [887, 685] width 306 height 61
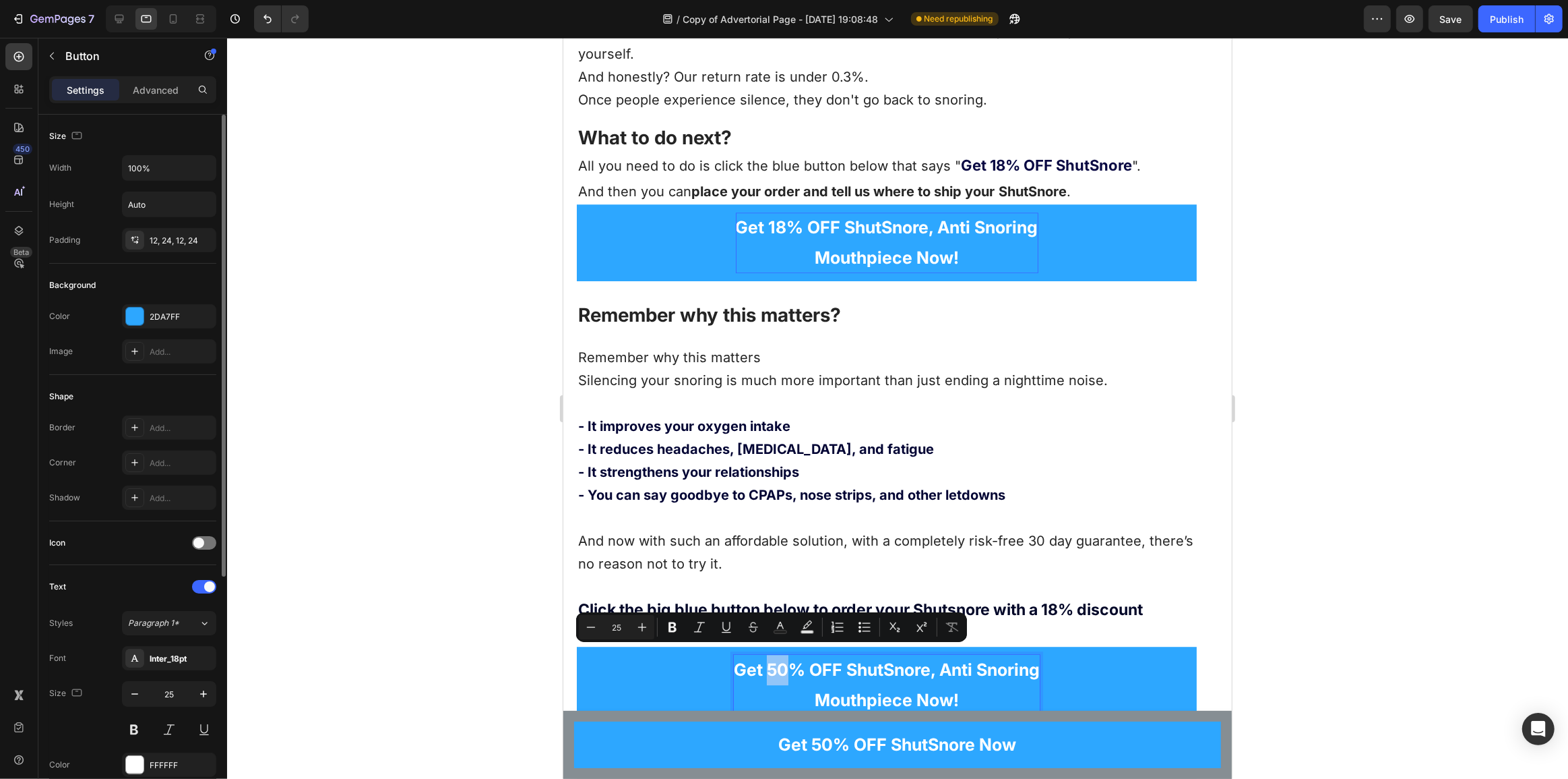
drag, startPoint x: 781, startPoint y: 660, endPoint x: 761, endPoint y: 668, distance: 21.5
click at [761, 668] on p "Get 50% OFF ShutSnore, Anti Snoring Mouthpiece Now!" at bounding box center [887, 685] width 306 height 61
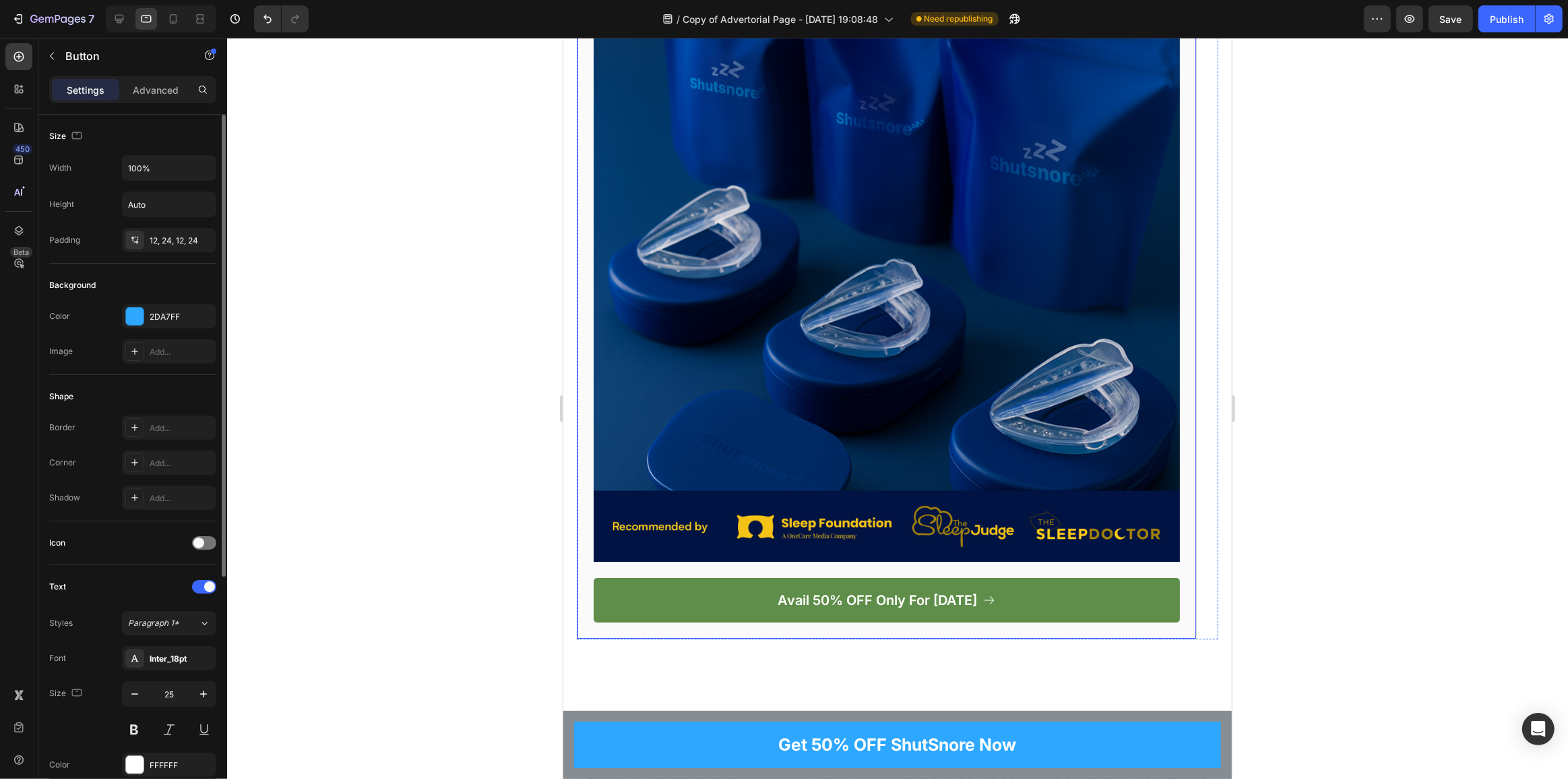
scroll to position [11037, 0]
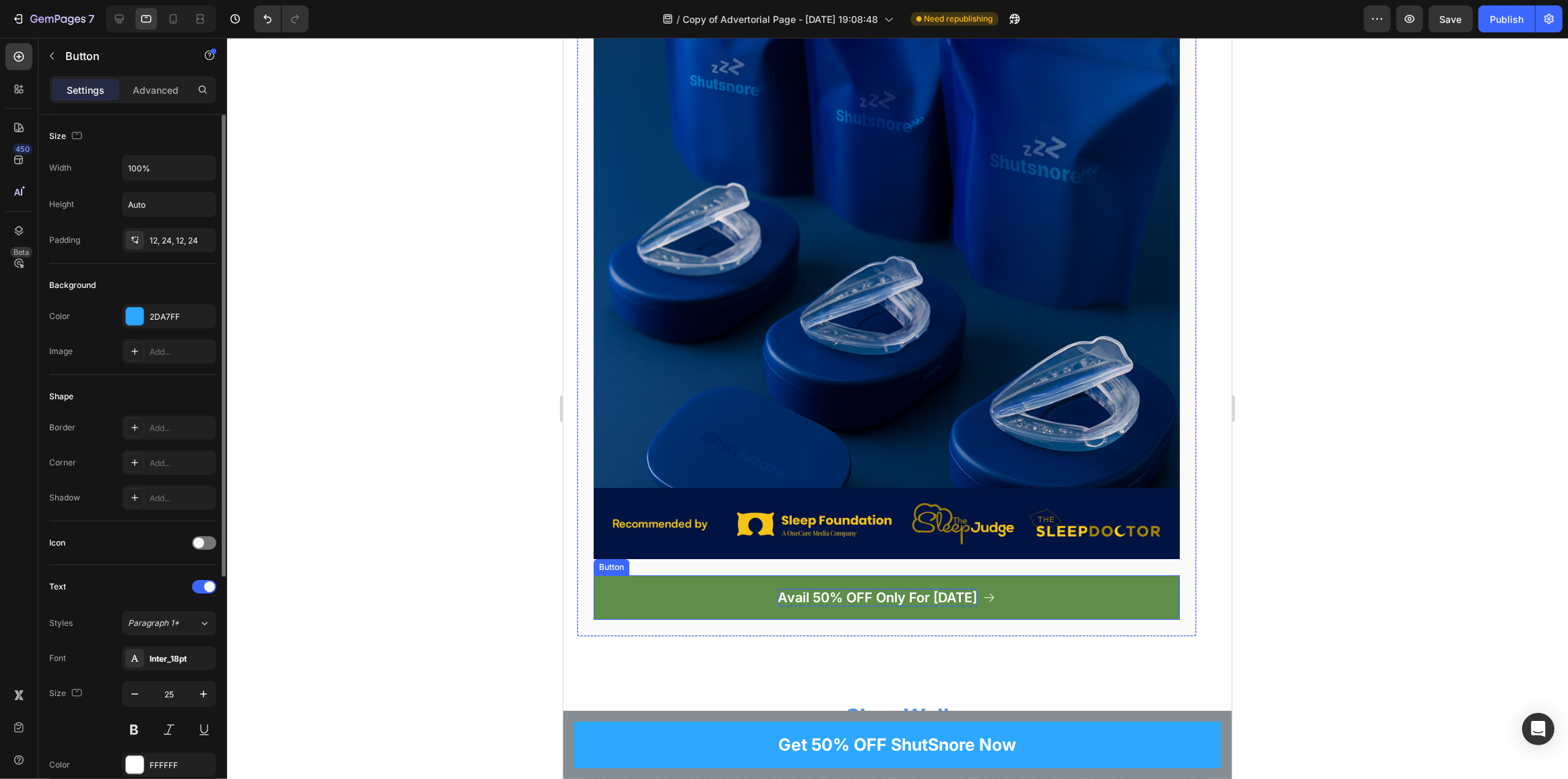
click at [809, 589] on p "Avail 50% OFF Only For [DATE]" at bounding box center [877, 597] width 199 height 18
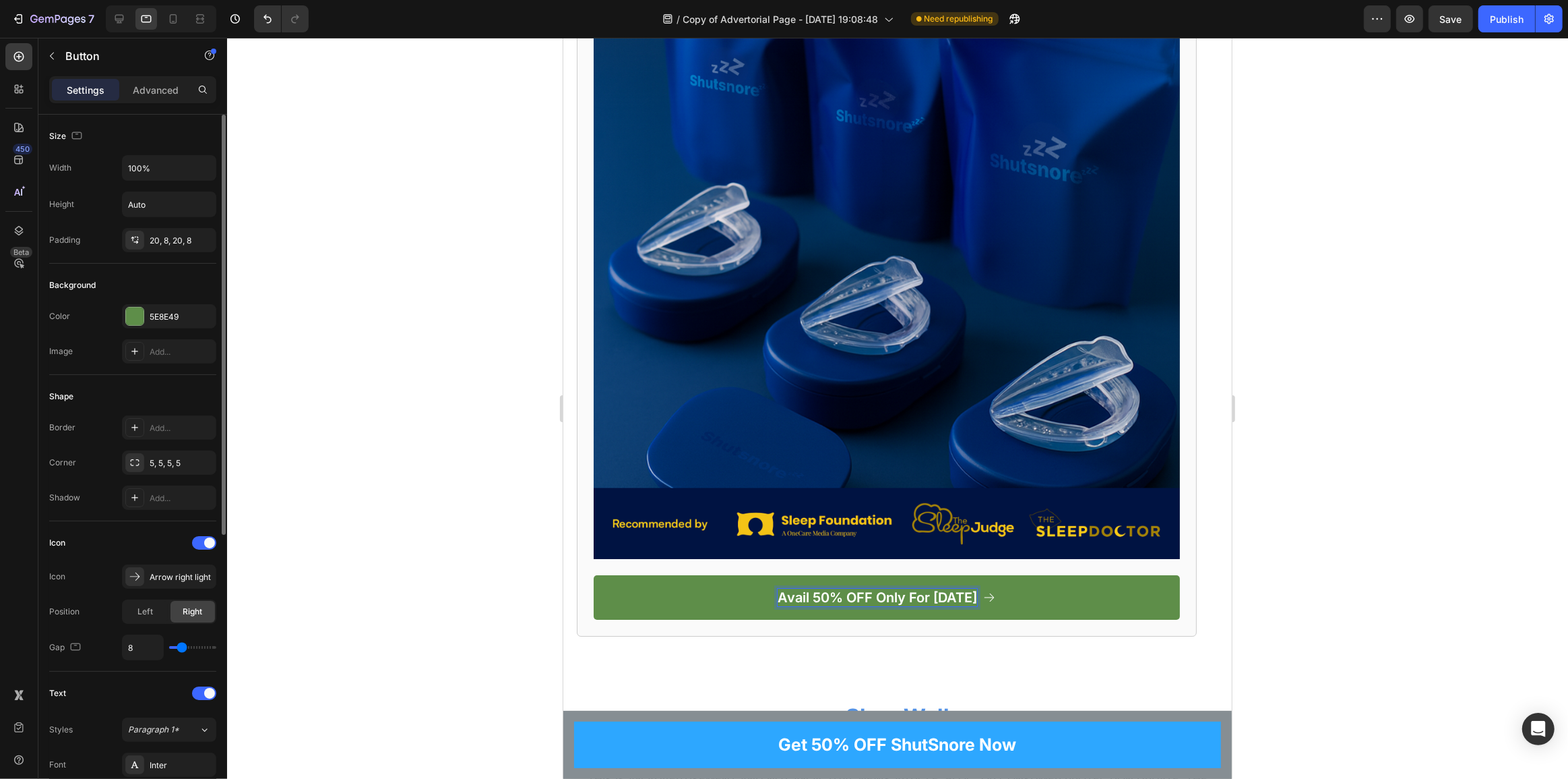
click at [820, 589] on p "Avail 50% OFF Only For [DATE]" at bounding box center [877, 597] width 199 height 18
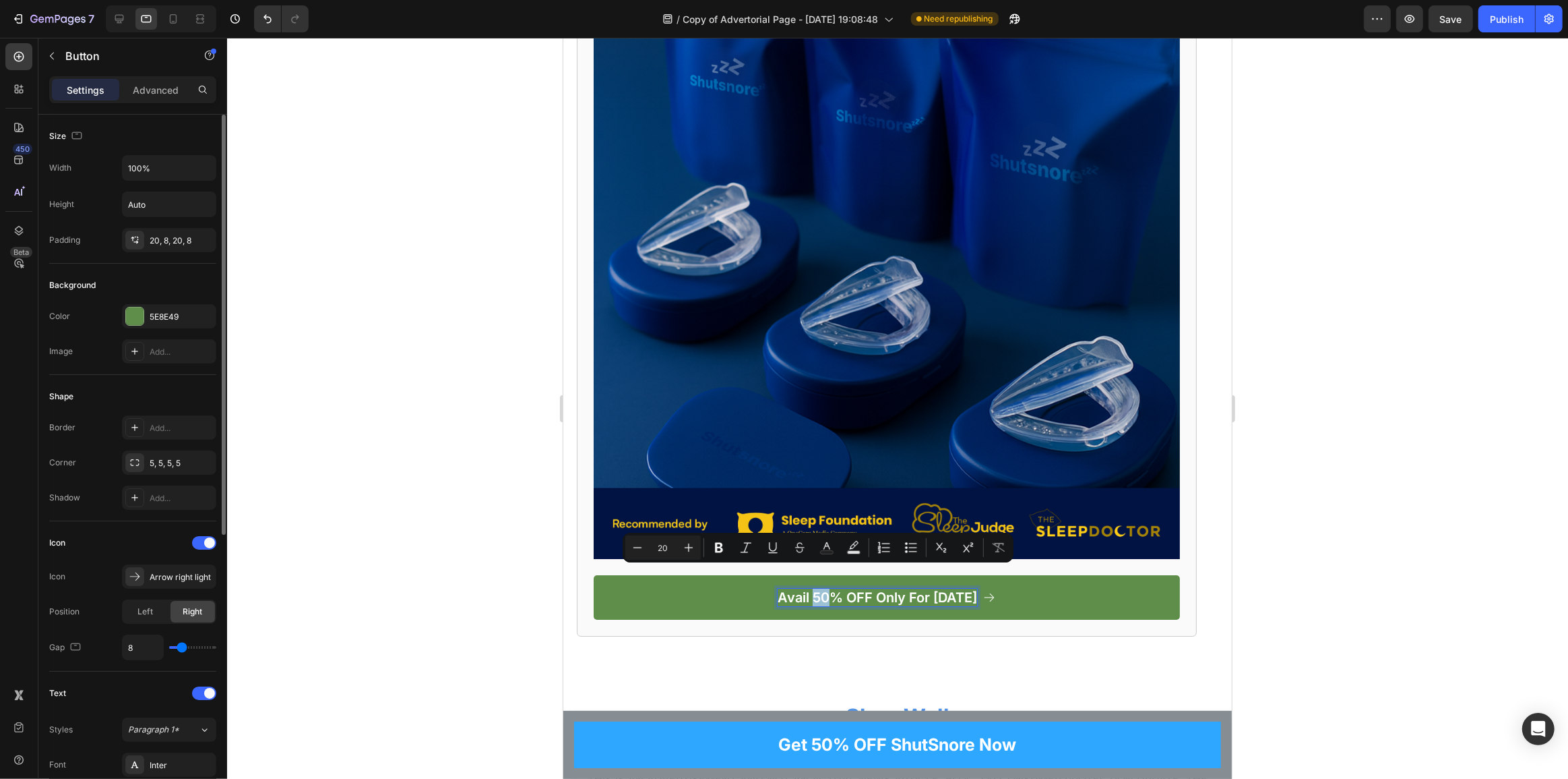
drag, startPoint x: 822, startPoint y: 575, endPoint x: 810, endPoint y: 581, distance: 13.4
click at [810, 589] on p "Avail 50% OFF Only For [DATE]" at bounding box center [877, 597] width 199 height 18
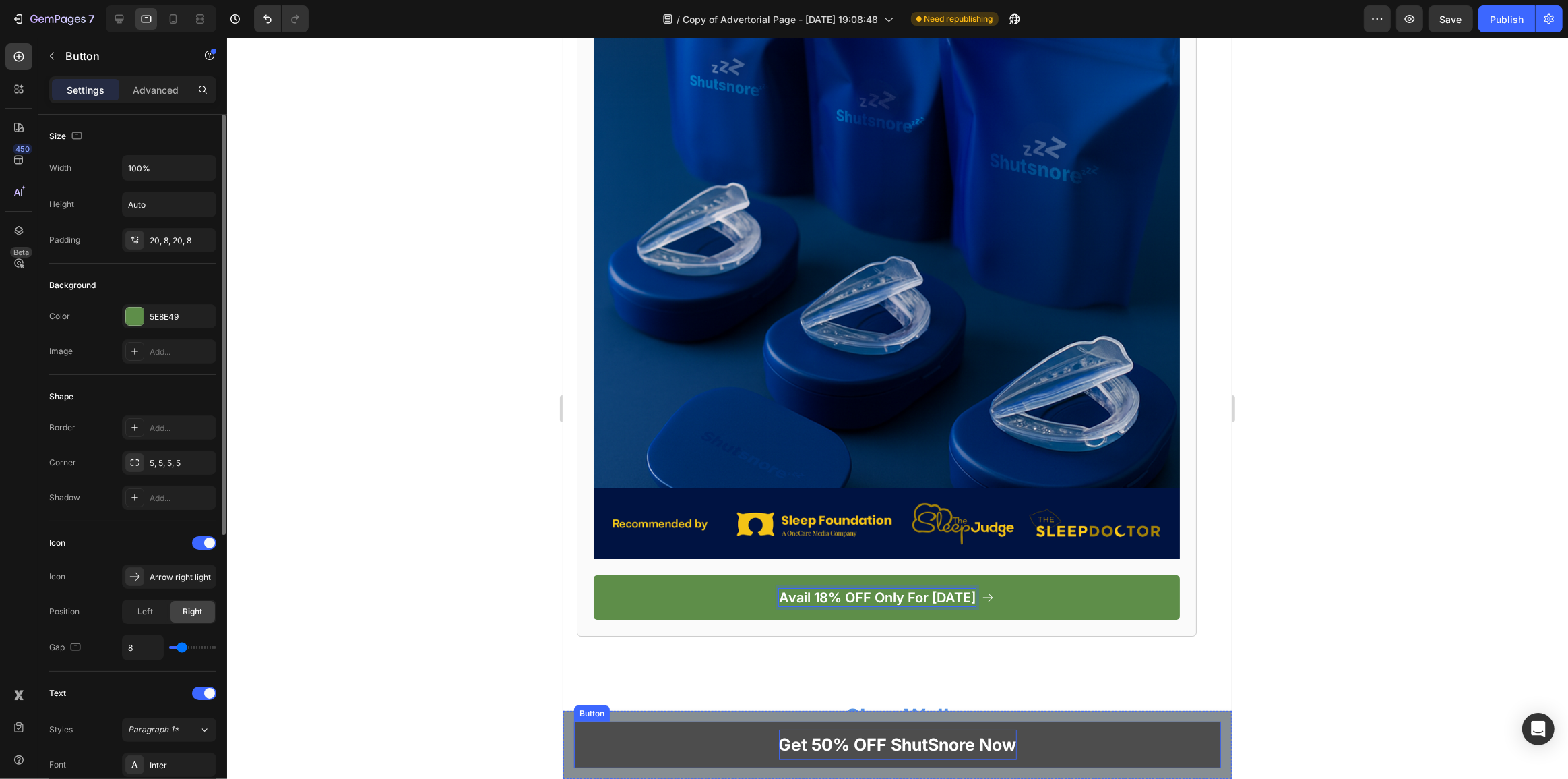
click at [839, 743] on p "Get 50% OFF ShutSnore Now" at bounding box center [897, 745] width 238 height 30
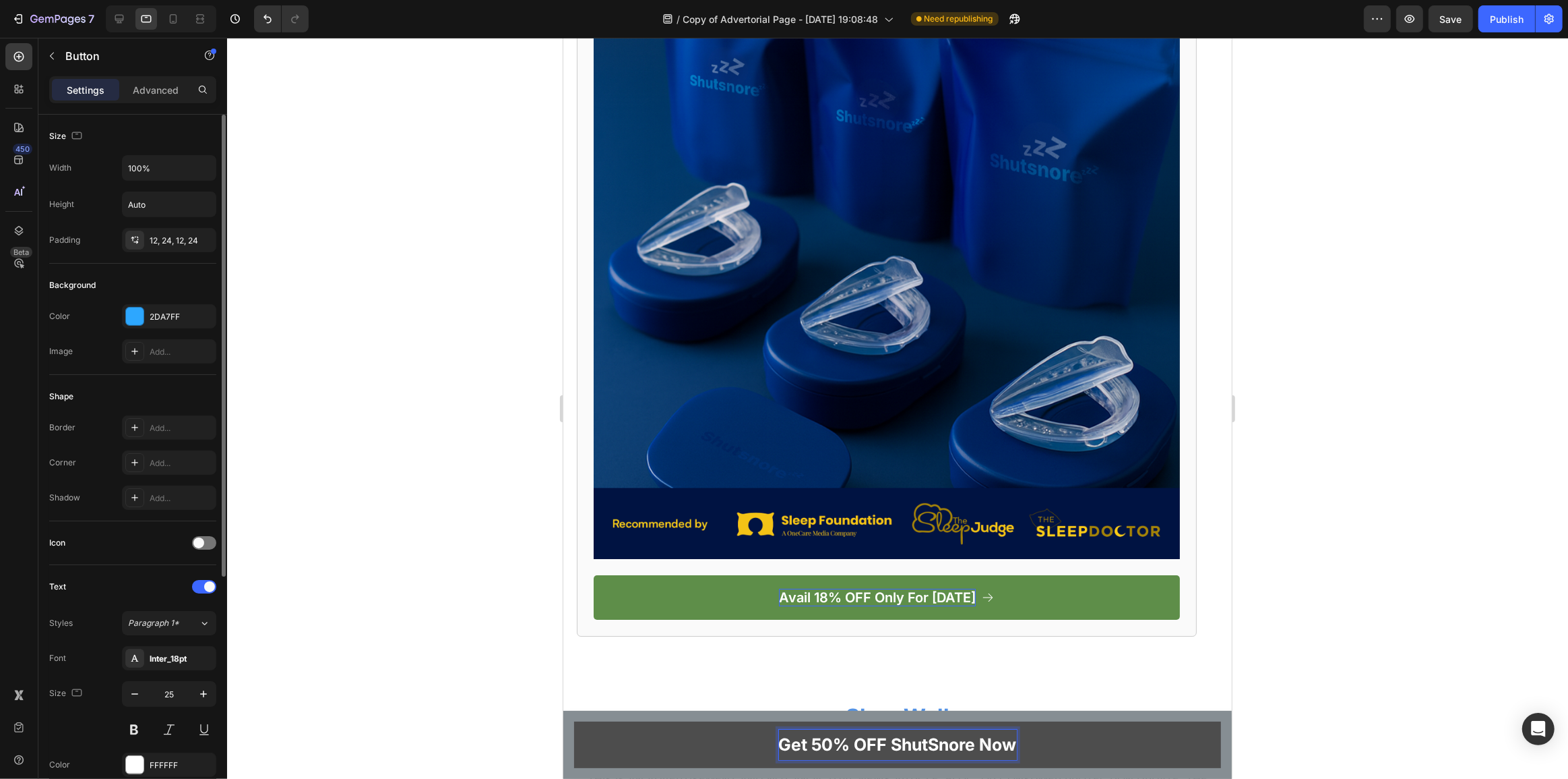
click at [827, 738] on p "Get 50% OFF ShutSnore Now" at bounding box center [897, 745] width 238 height 30
drag, startPoint x: 827, startPoint y: 742, endPoint x: 808, endPoint y: 750, distance: 20.6
click at [808, 750] on p "Get 50% OFF ShutSnore Now" at bounding box center [897, 745] width 238 height 30
click at [444, 480] on div at bounding box center [898, 409] width 1341 height 741
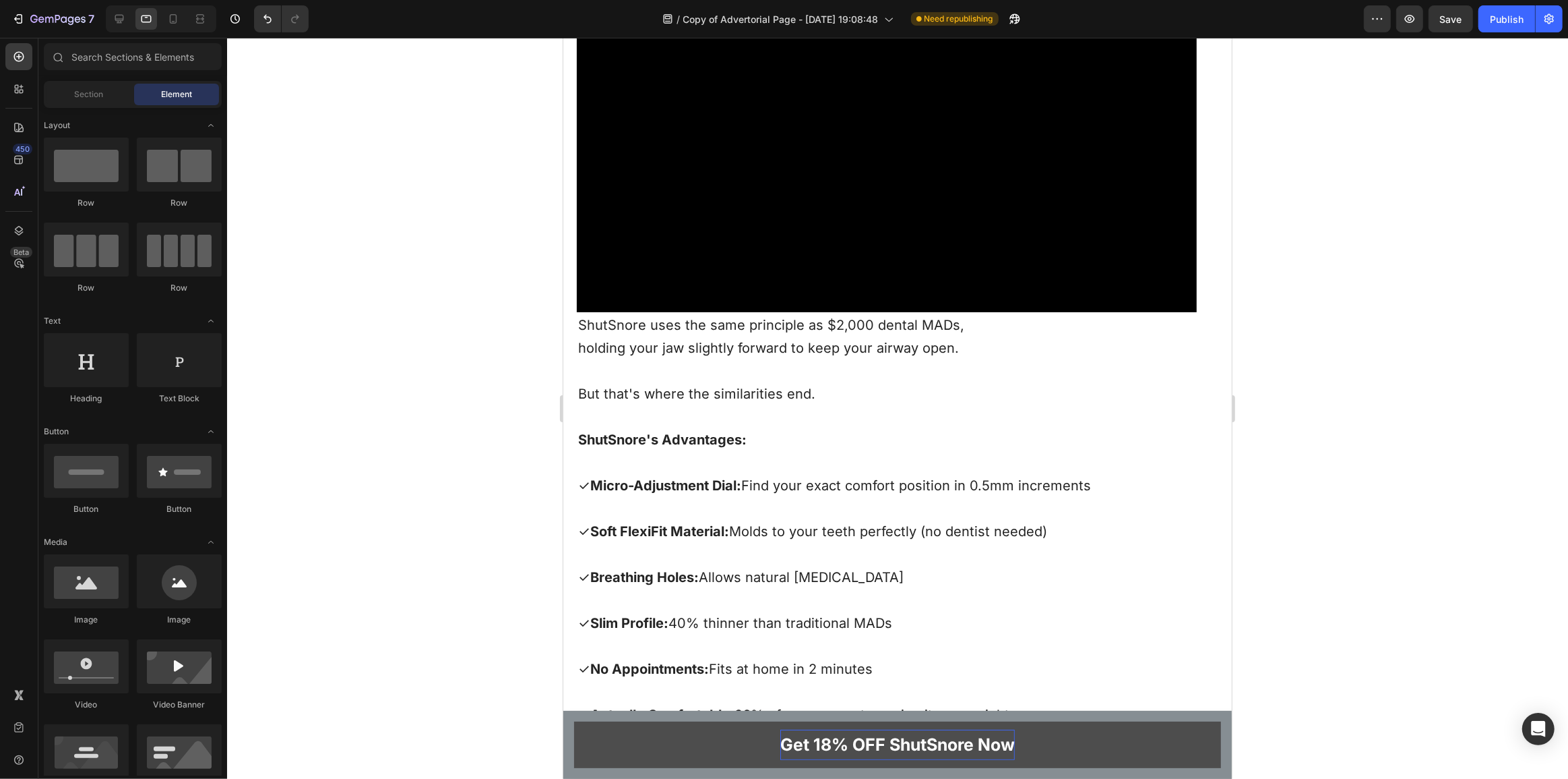
scroll to position [5963, 0]
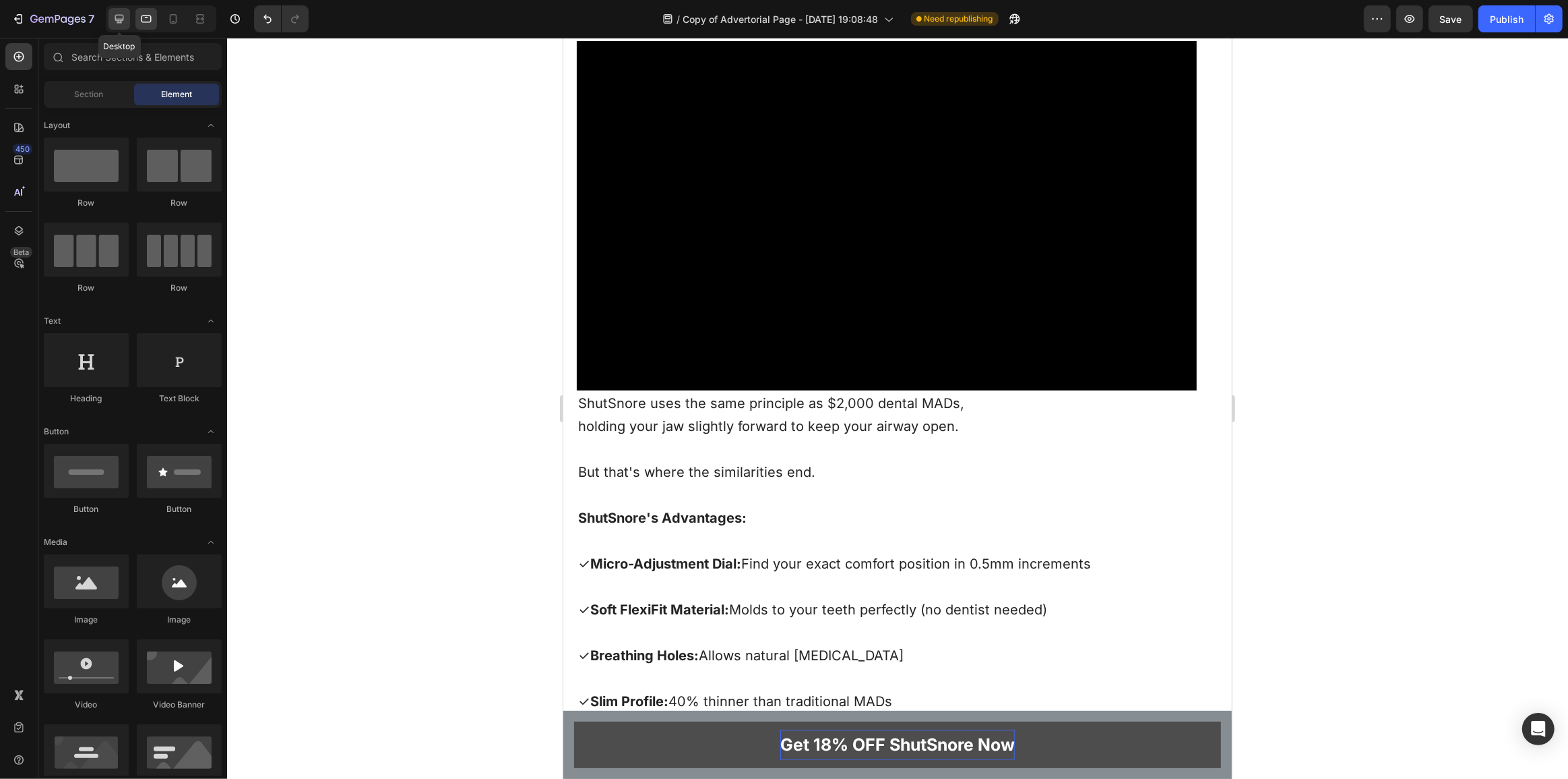
click at [123, 20] on icon at bounding box center [119, 19] width 14 height 14
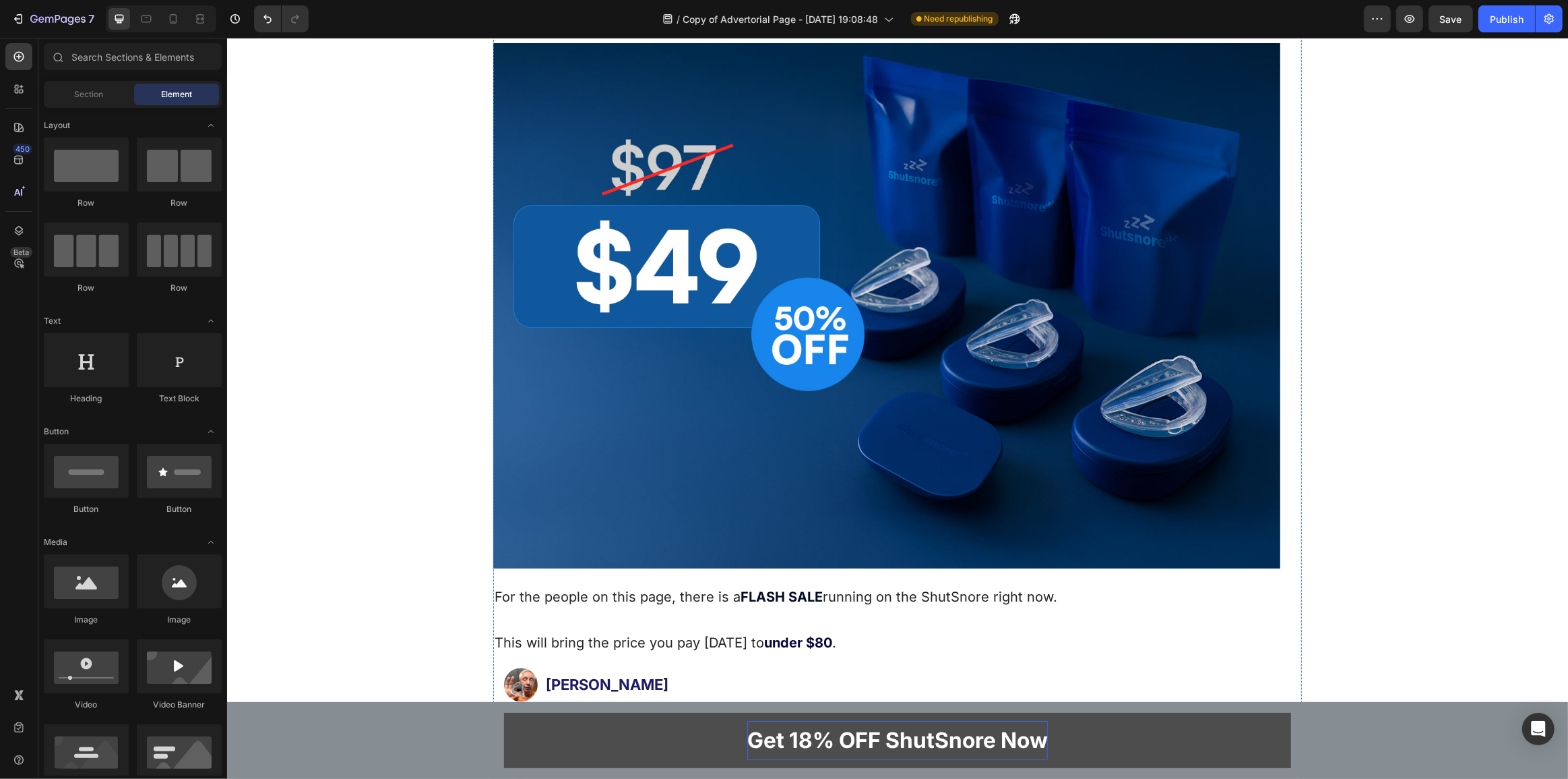
scroll to position [8478, 0]
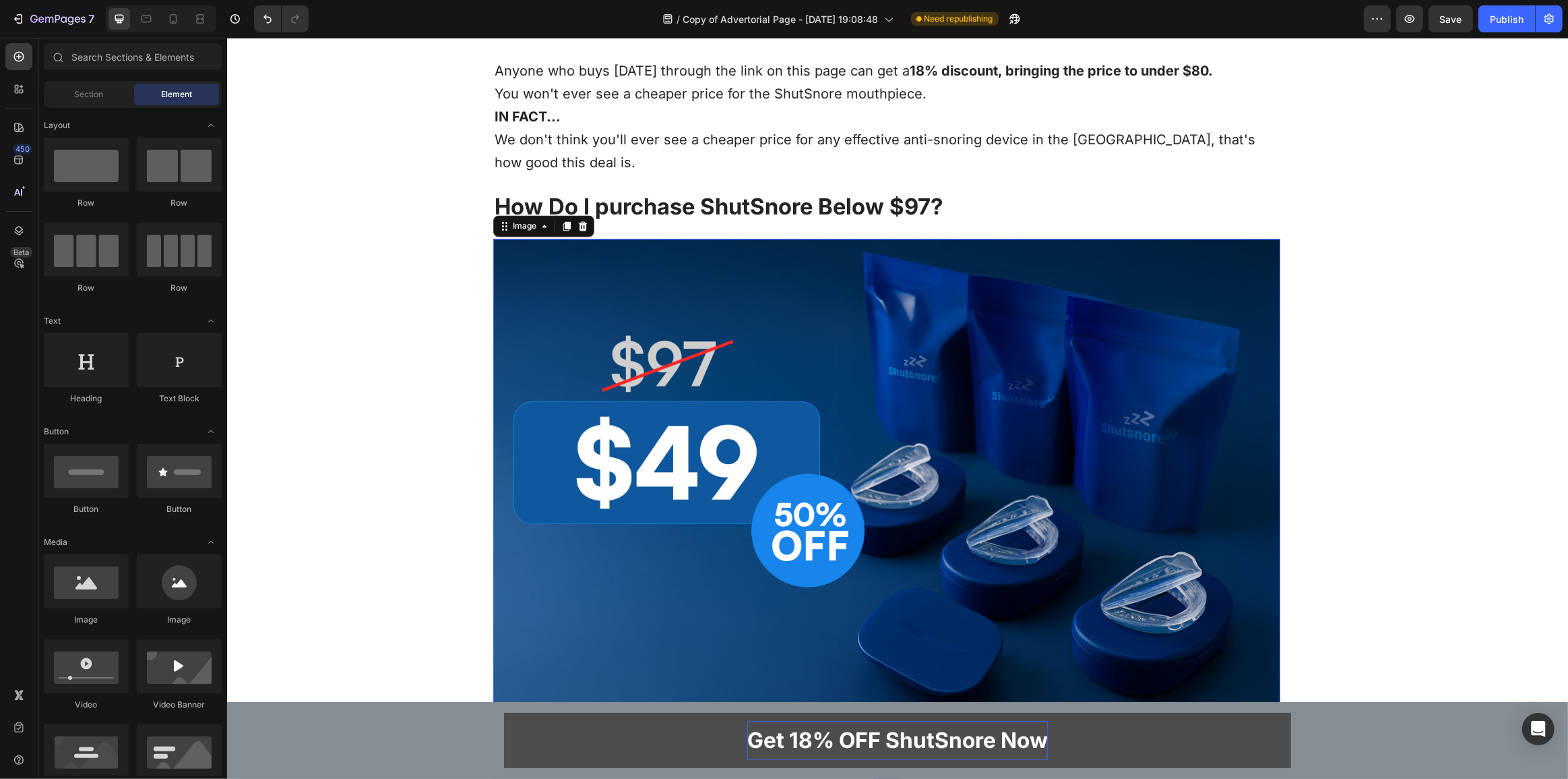
click at [708, 345] on img at bounding box center [886, 502] width 787 height 525
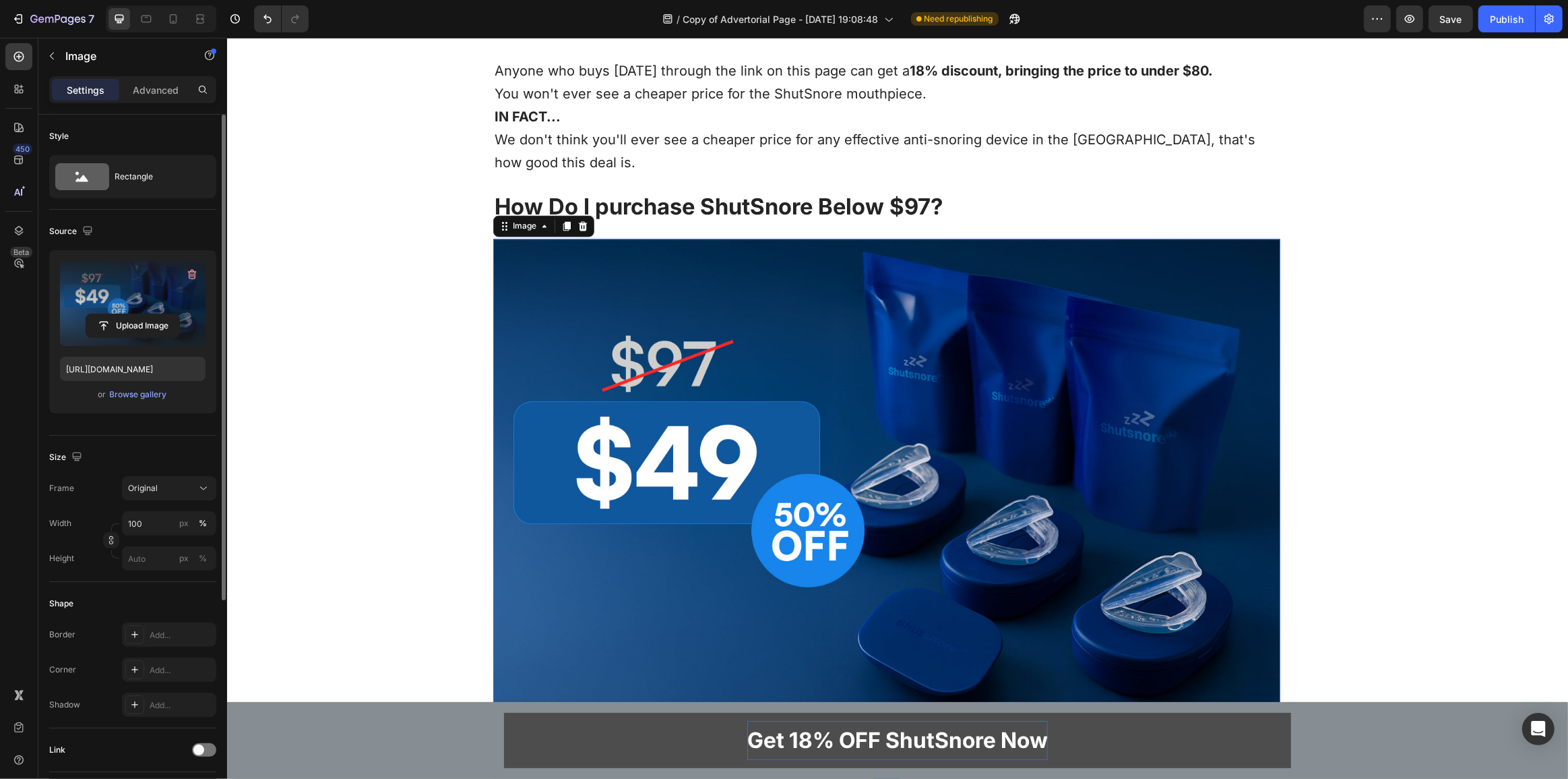
click at [128, 304] on label at bounding box center [133, 304] width 145 height 85
click at [128, 315] on input "file" at bounding box center [133, 326] width 93 height 23
type input "[URL][DOMAIN_NAME]"
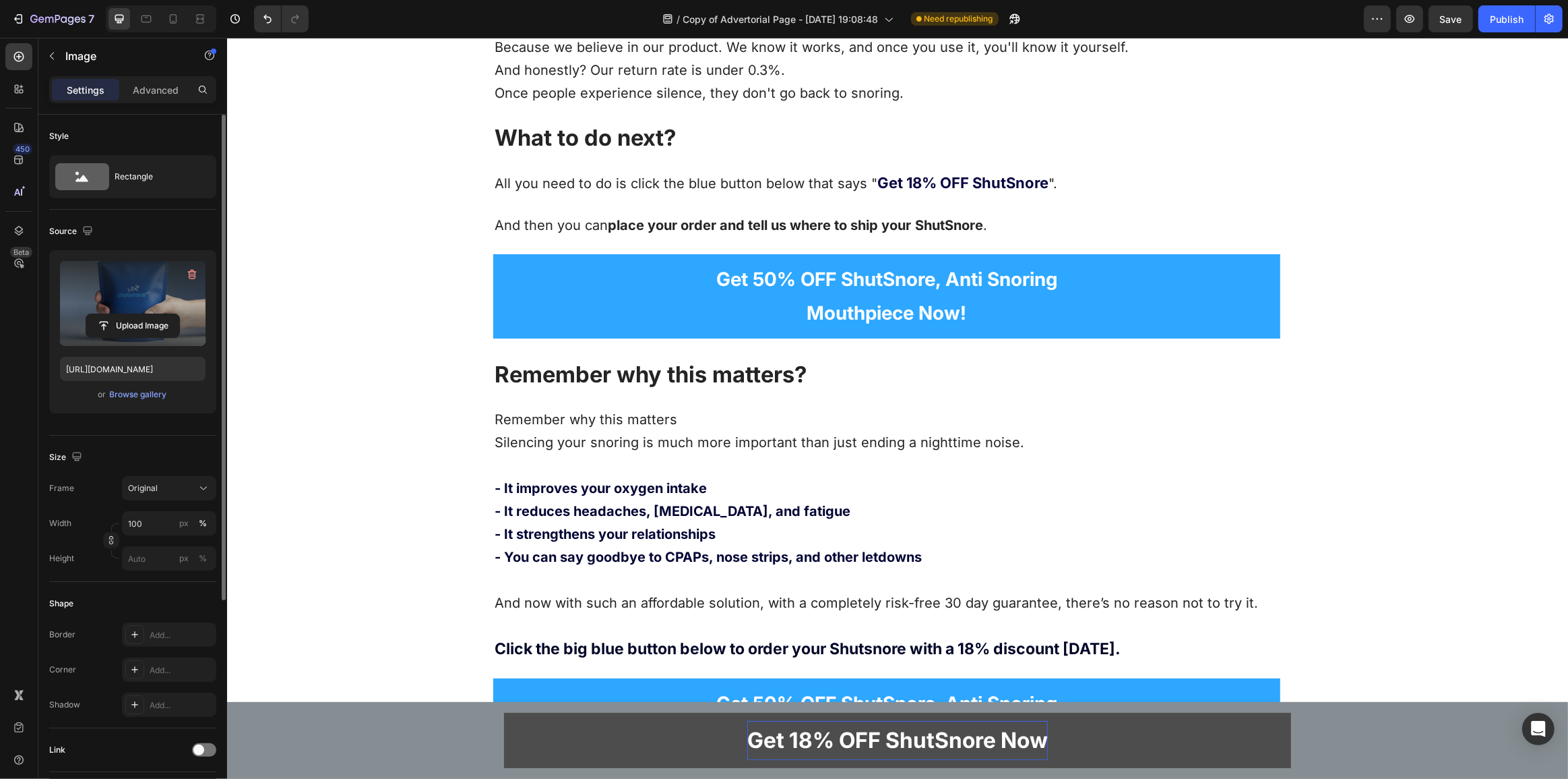
scroll to position [10316, 0]
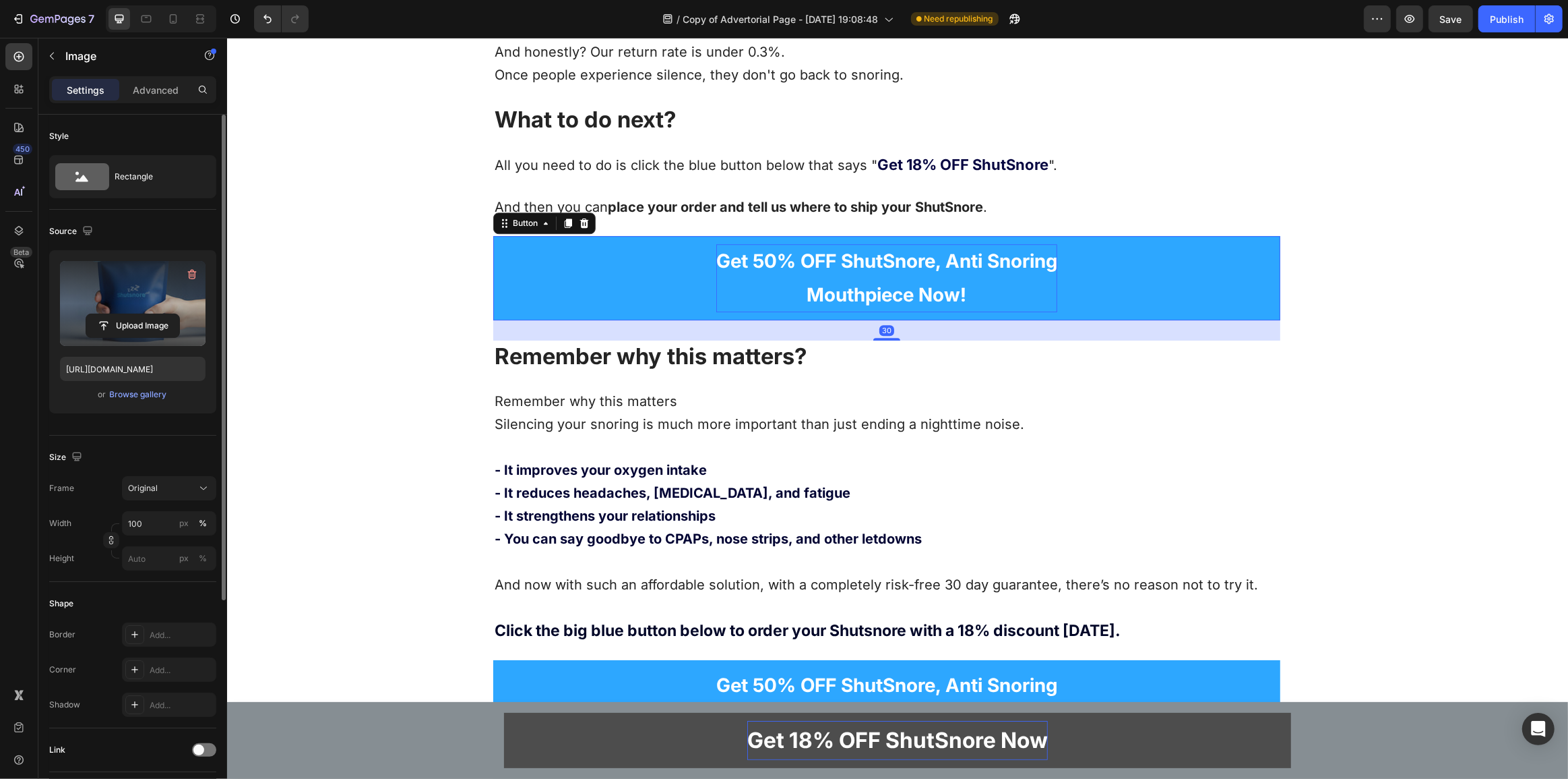
click at [760, 244] on p "Get 50% OFF ShutSnore, Anti Snoring Mouthpiece Now!" at bounding box center [886, 278] width 341 height 69
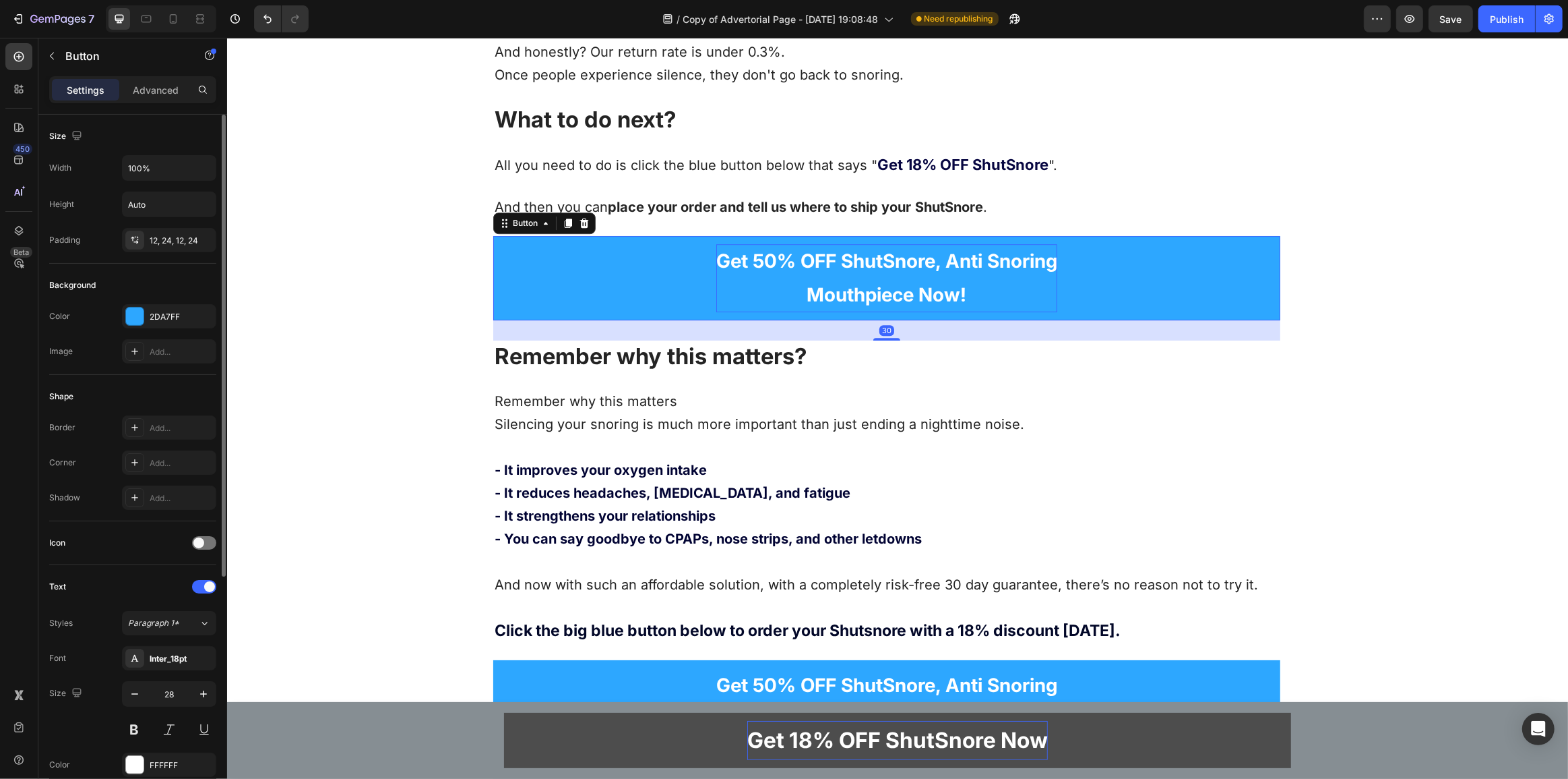
click at [767, 244] on p "Get 50% OFF ShutSnore, Anti Snoring Mouthpiece Now!" at bounding box center [886, 278] width 341 height 69
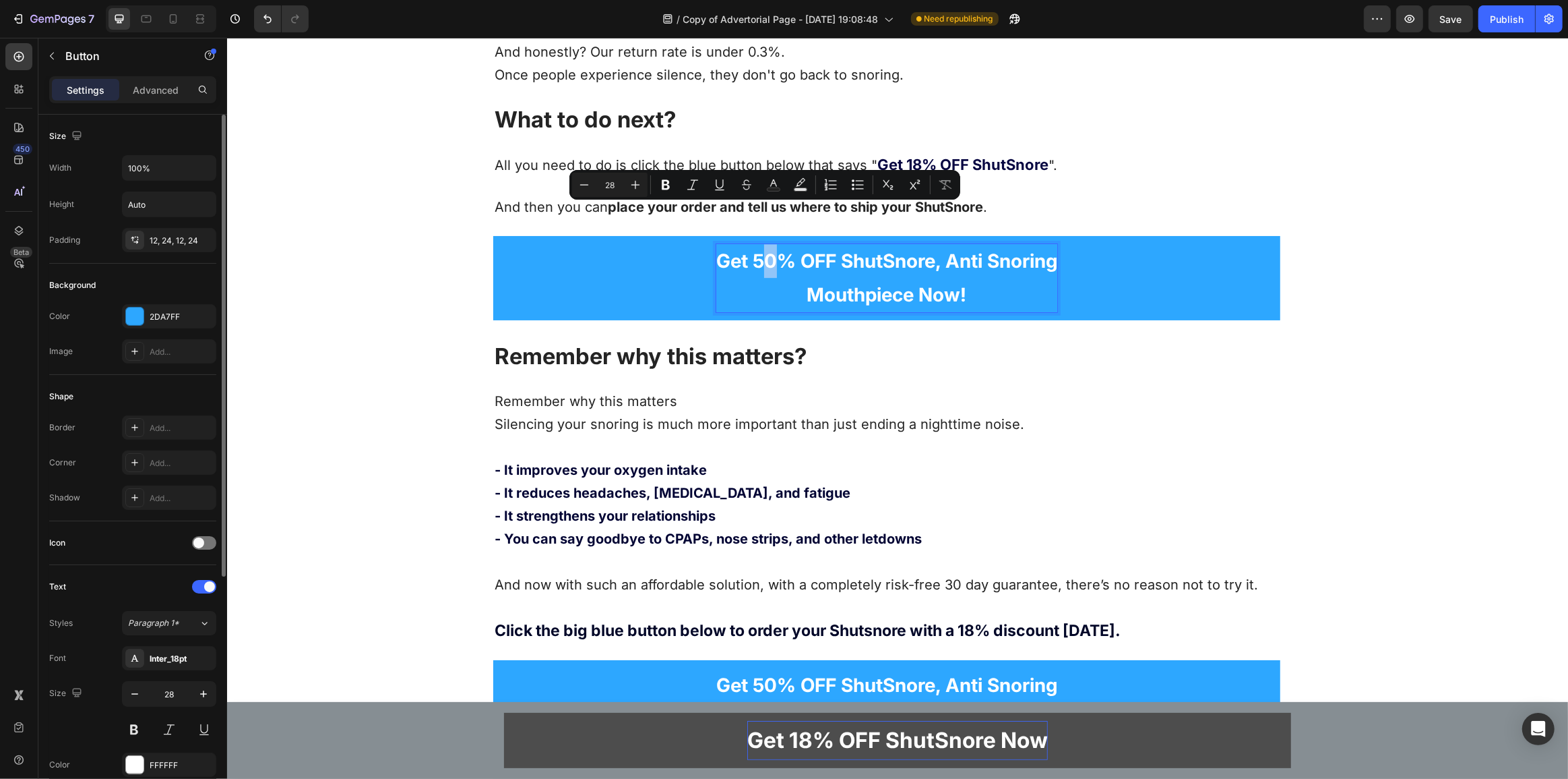
click at [753, 244] on p "Get 50% OFF ShutSnore, Anti Snoring Mouthpiece Now!" at bounding box center [886, 278] width 341 height 69
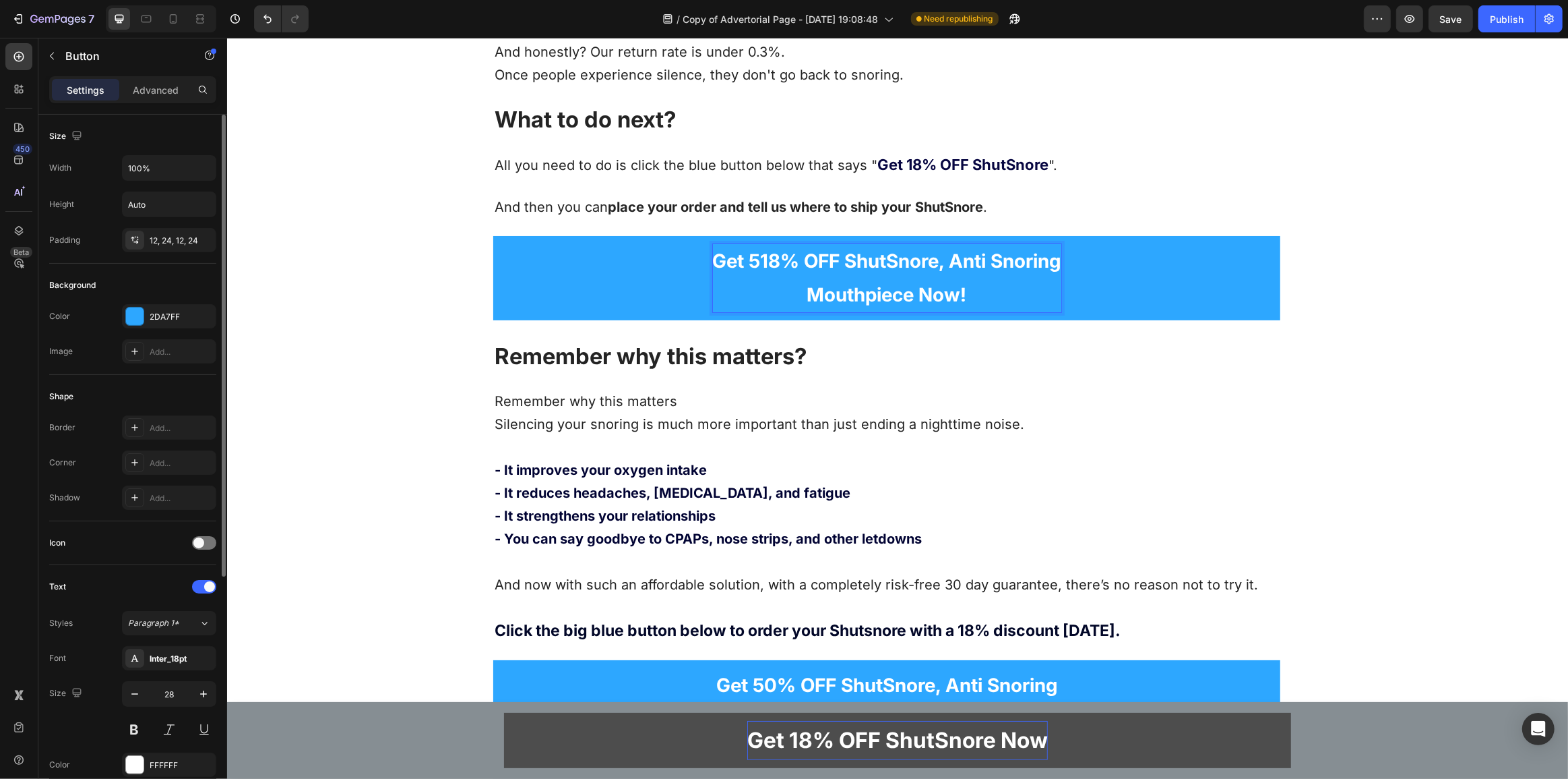
click at [753, 244] on p "Get 518% OFF ShutSnore, Anti Snoring Mouthpiece Now!" at bounding box center [887, 278] width 348 height 69
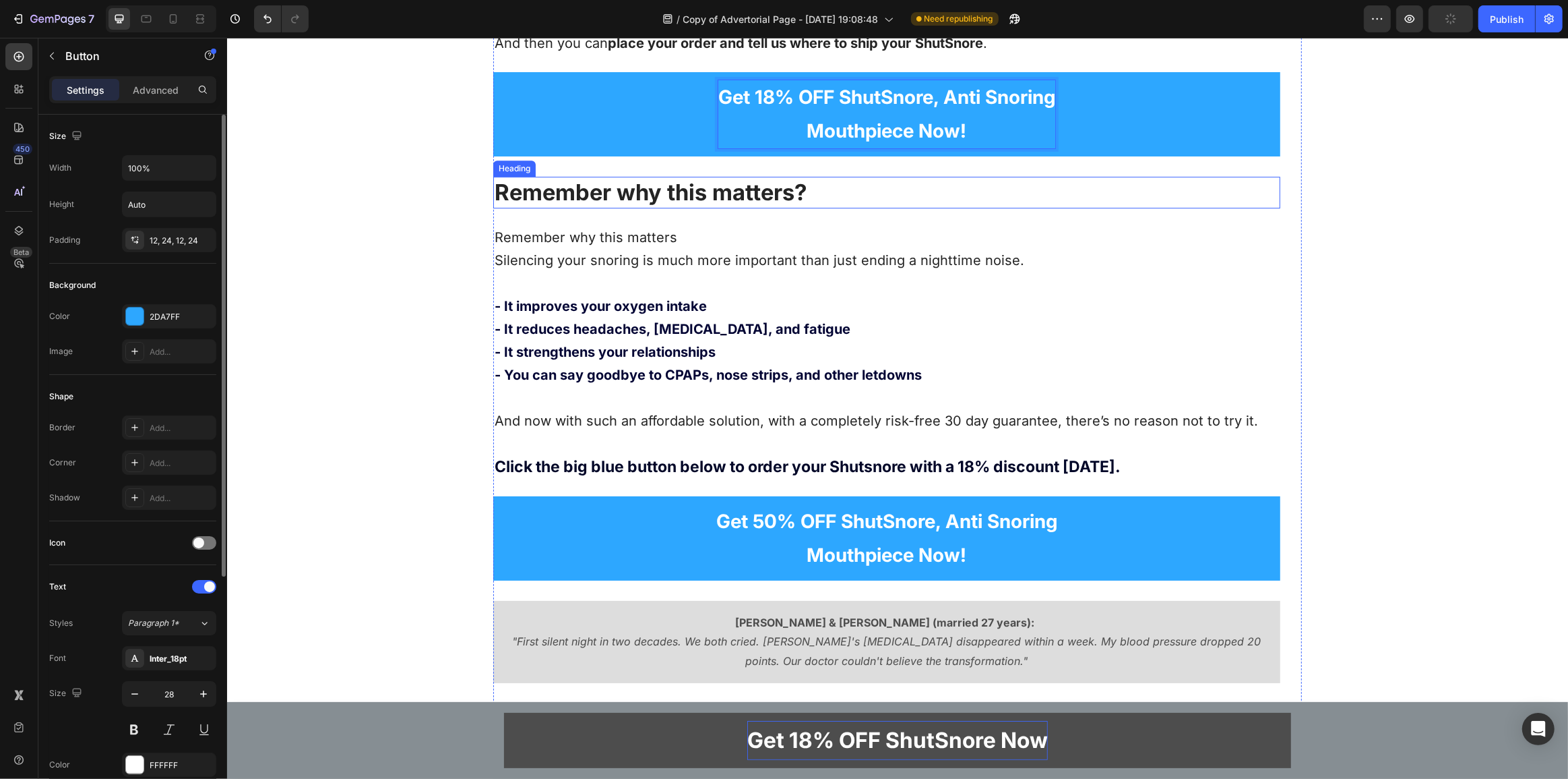
scroll to position [10501, 0]
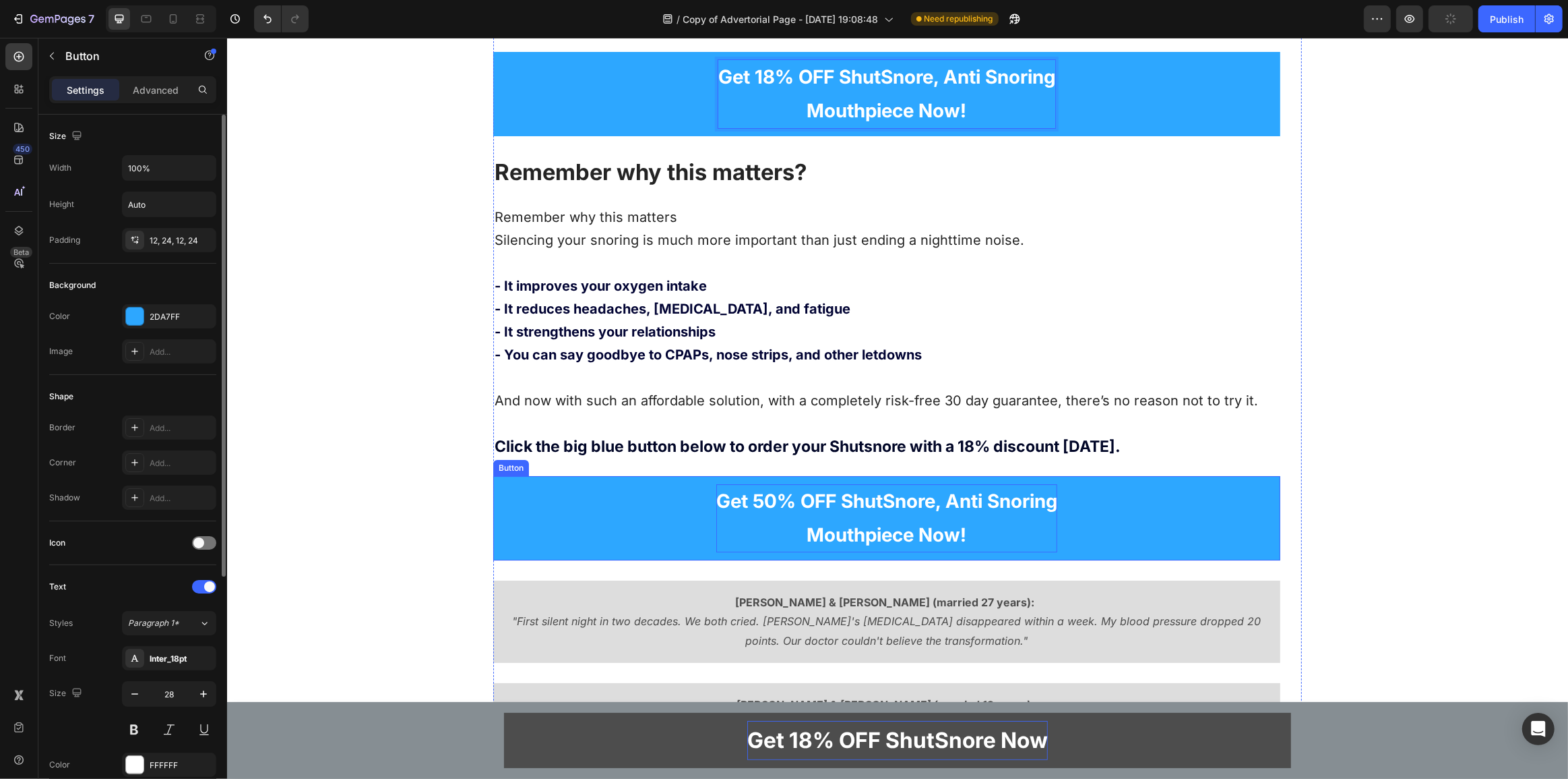
click at [762, 484] on p "Get 50% OFF ShutSnore, Anti Snoring Mouthpiece Now!" at bounding box center [886, 518] width 341 height 69
click at [757, 484] on p "Get 50% OFF ShutSnore, Anti Snoring Mouthpiece Now!" at bounding box center [886, 518] width 341 height 69
drag, startPoint x: 773, startPoint y: 458, endPoint x: 745, endPoint y: 463, distance: 28.4
click at [745, 484] on p "Get 50% OFF ShutSnore, Anti Snoring Mouthpiece Now!" at bounding box center [886, 518] width 341 height 69
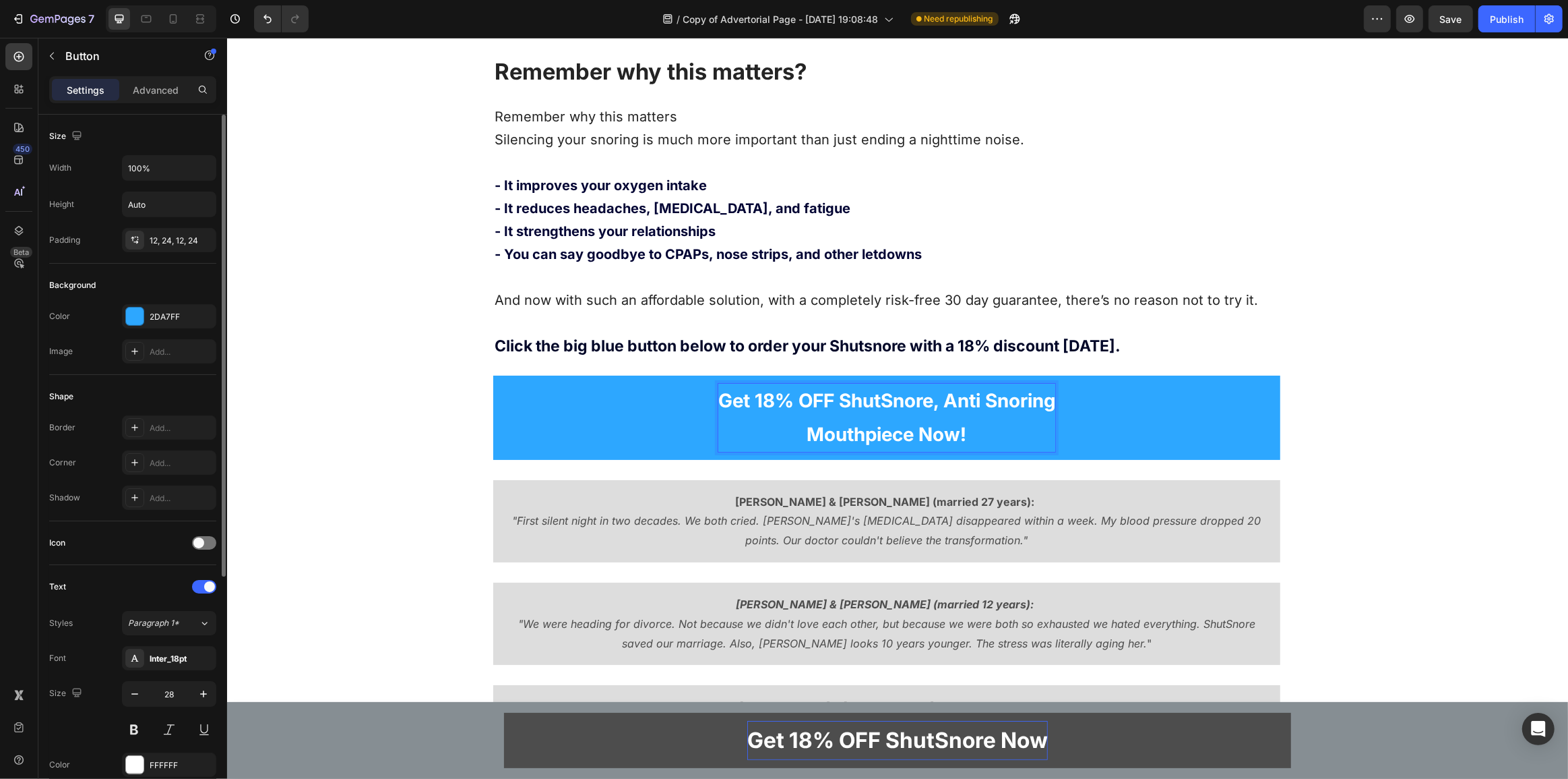
scroll to position [10868, 0]
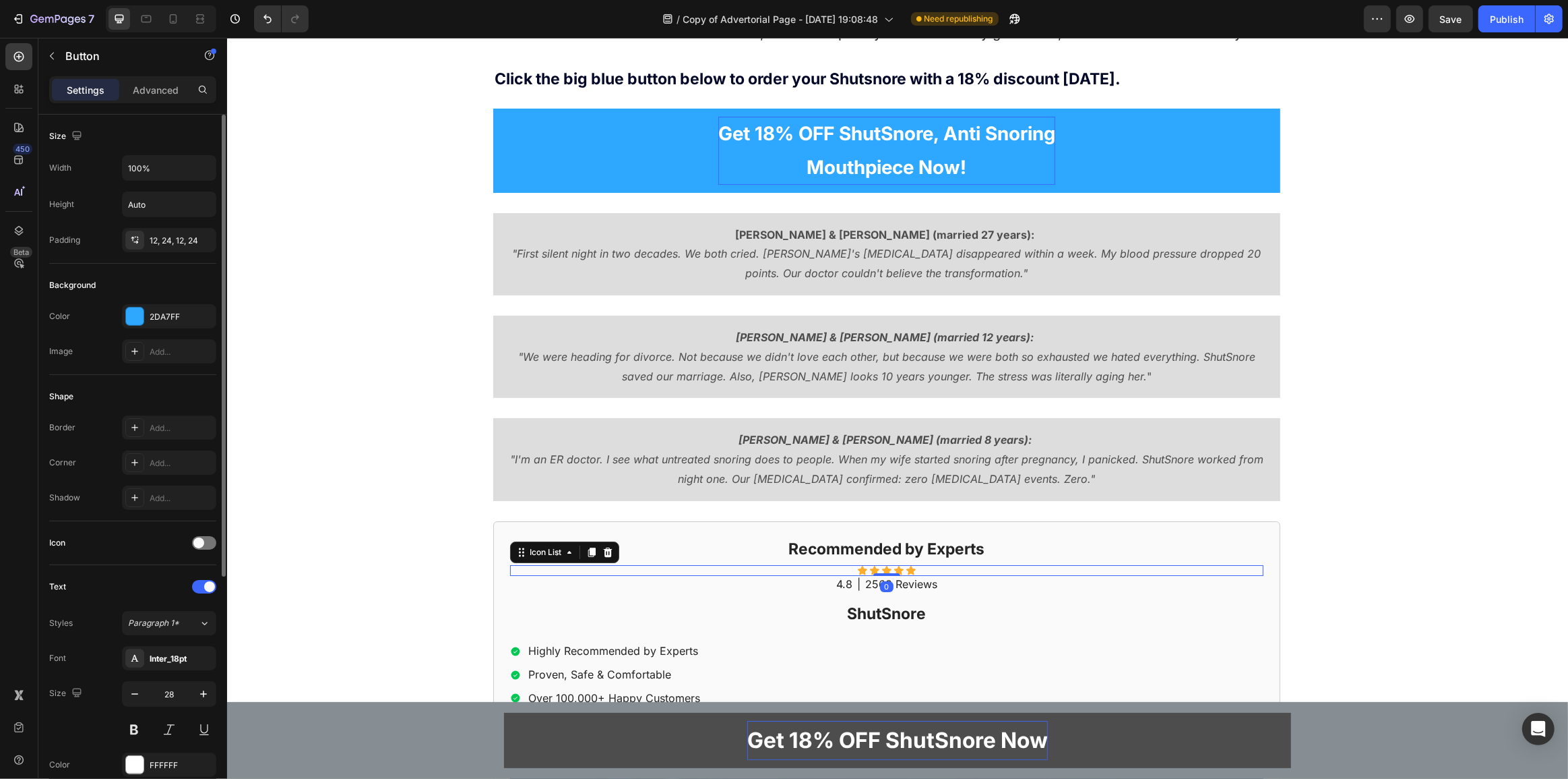
click at [703, 565] on div "Icon Icon Icon Icon Icon" at bounding box center [886, 570] width 753 height 11
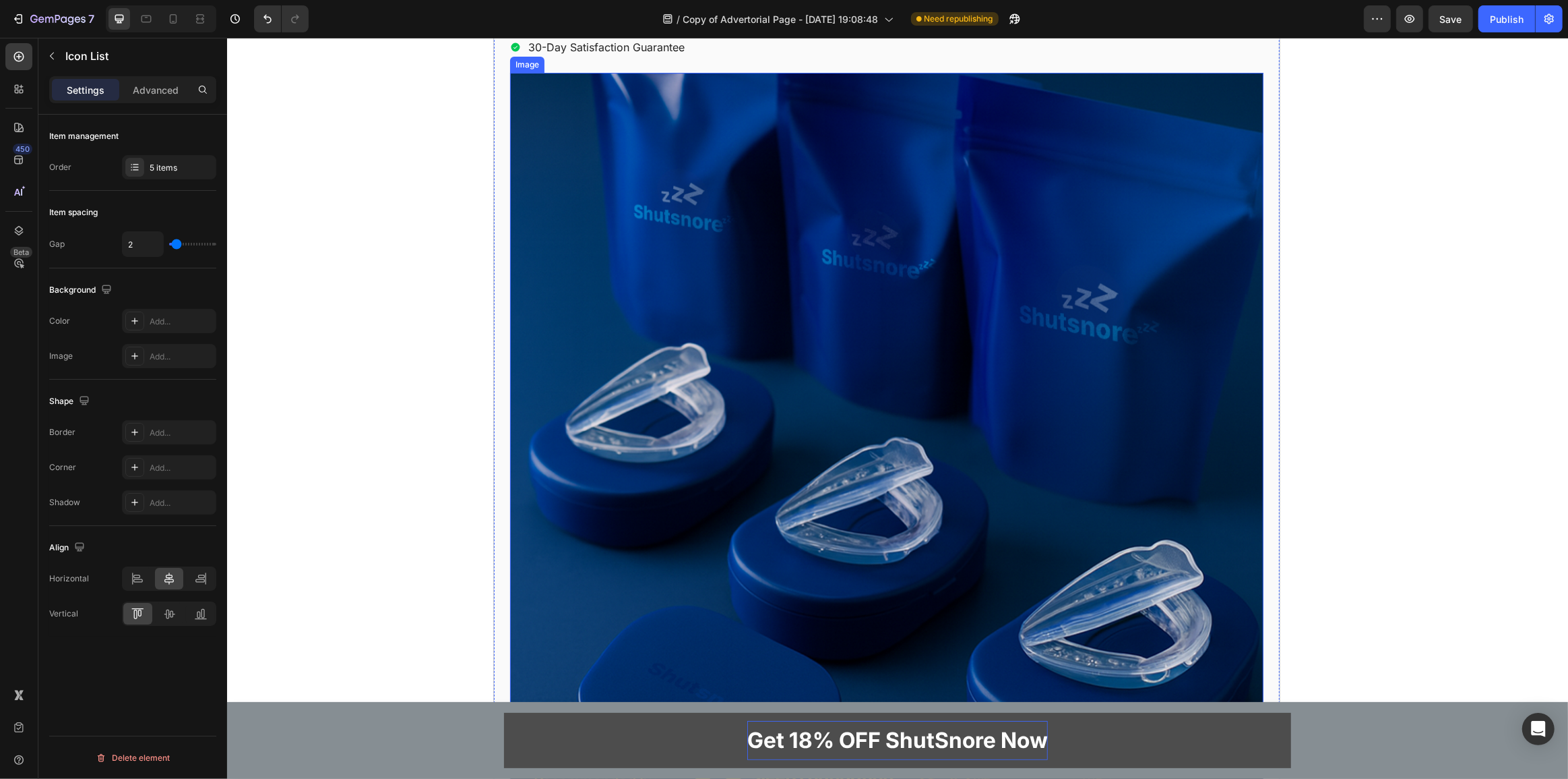
scroll to position [11910, 0]
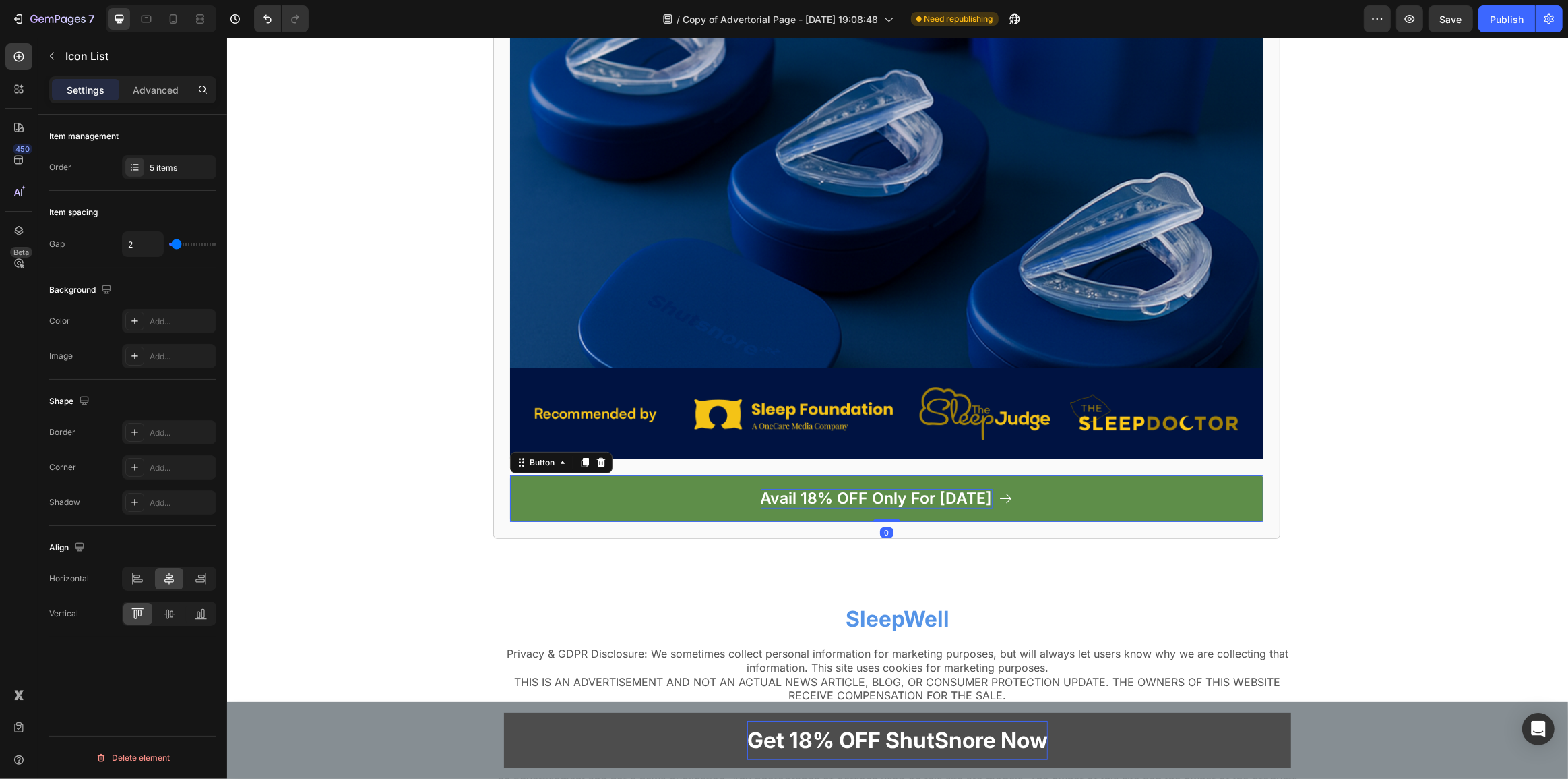
drag, startPoint x: 826, startPoint y: 452, endPoint x: 808, endPoint y: 463, distance: 21.1
click at [823, 489] on p "Avail 18% OFF Only For [DATE]" at bounding box center [876, 499] width 232 height 20
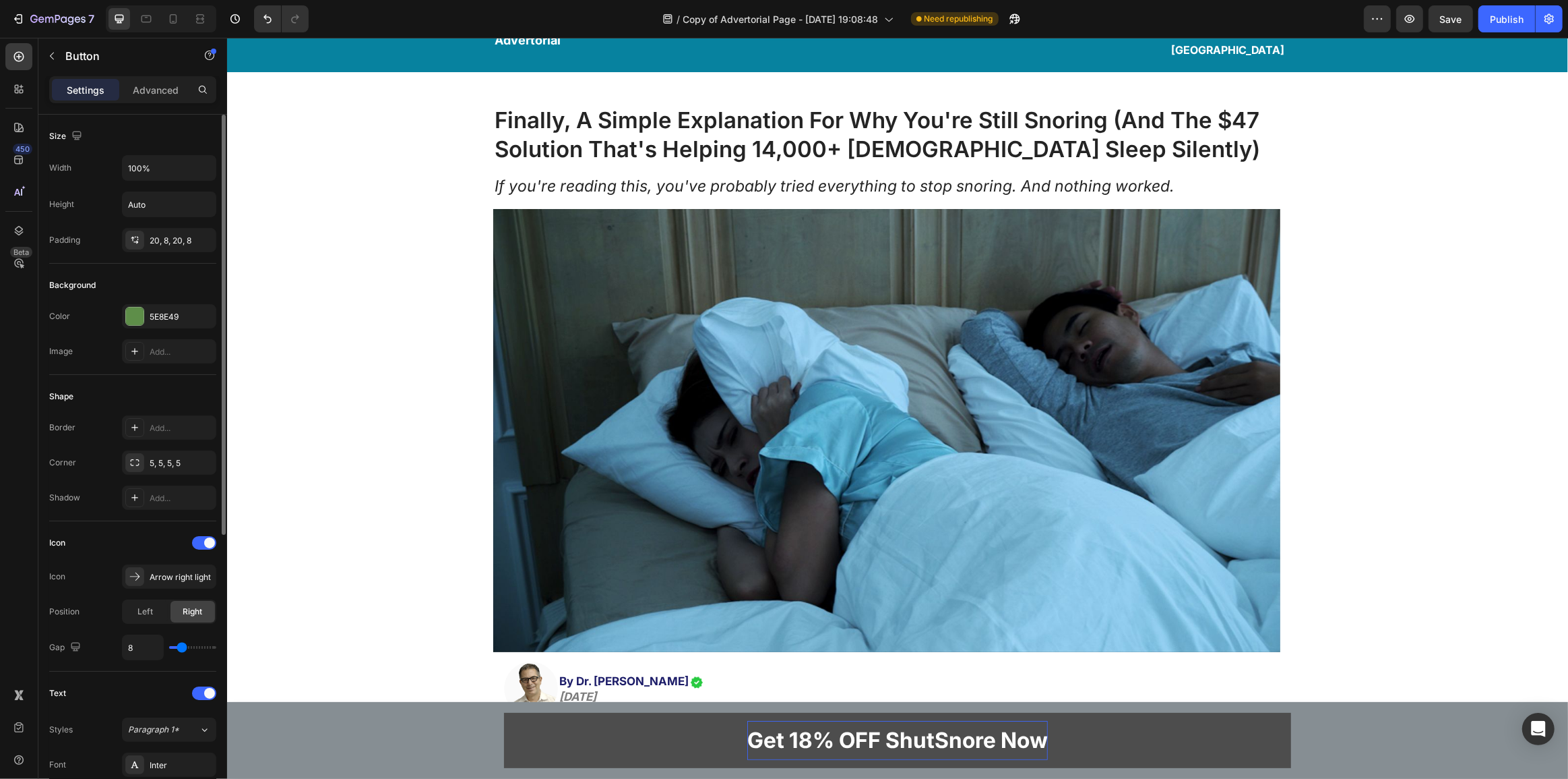
scroll to position [0, 0]
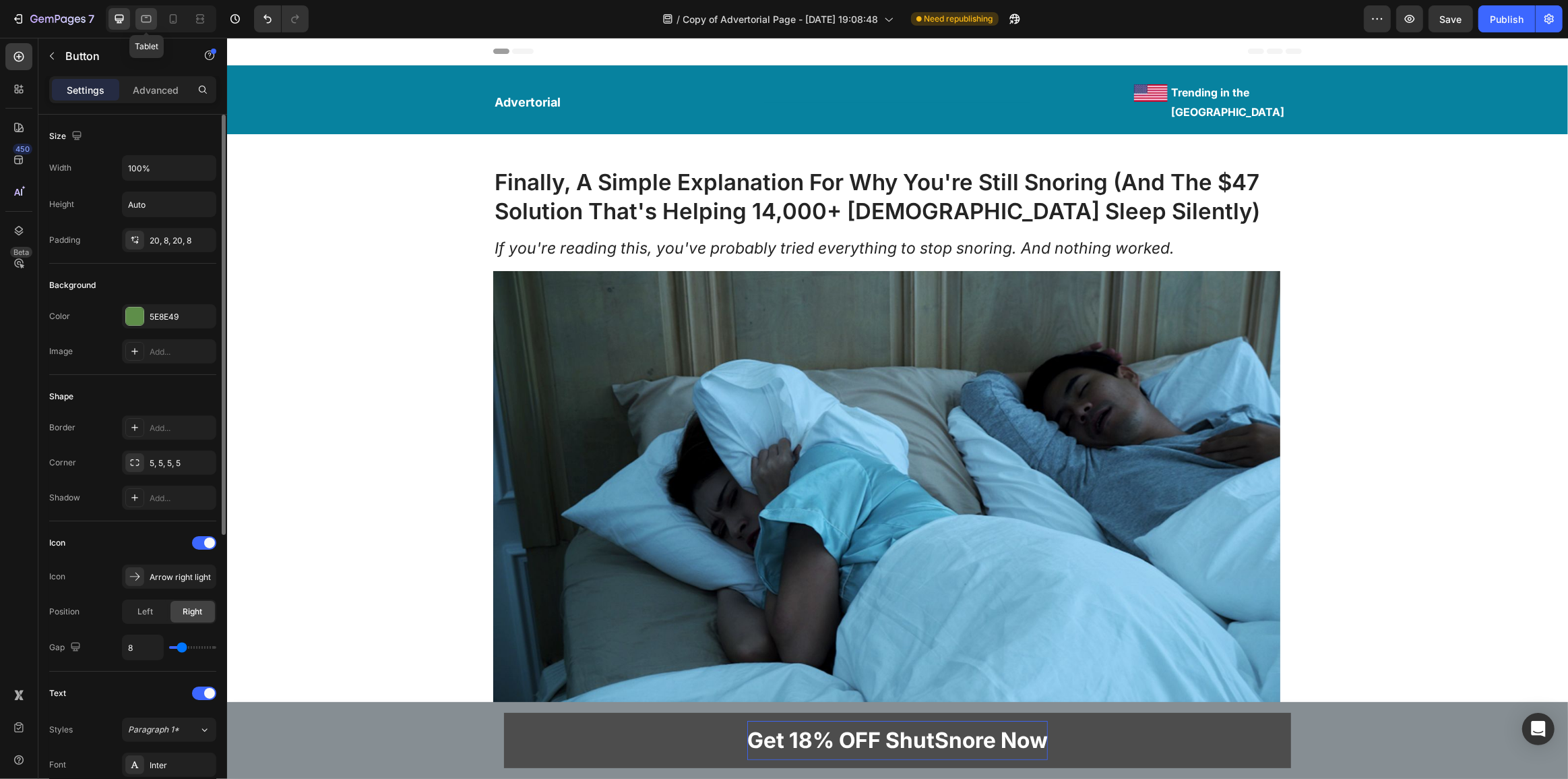
click at [144, 14] on icon at bounding box center [146, 19] width 14 height 14
type input "20"
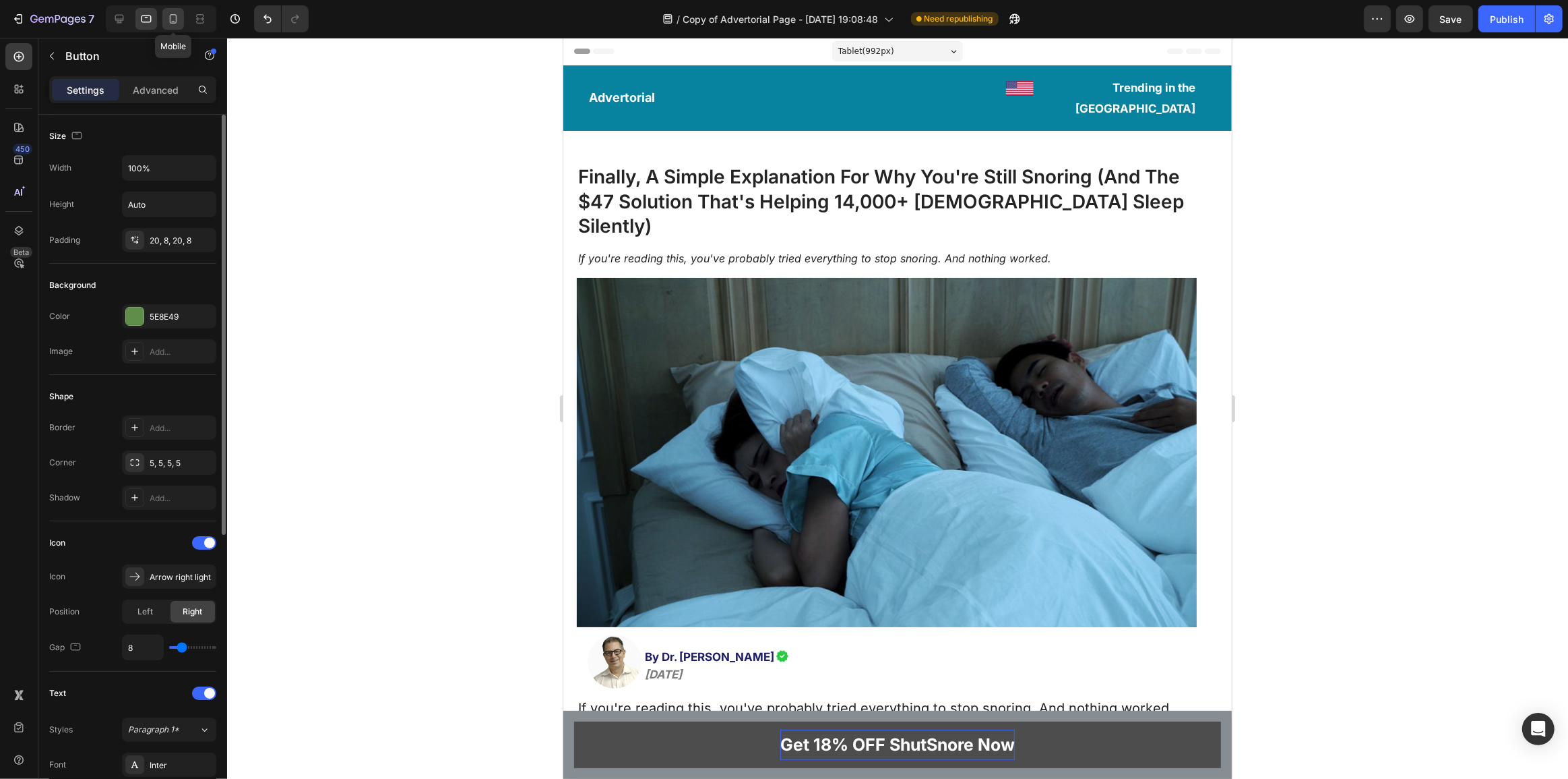
click at [167, 18] on icon at bounding box center [173, 19] width 14 height 14
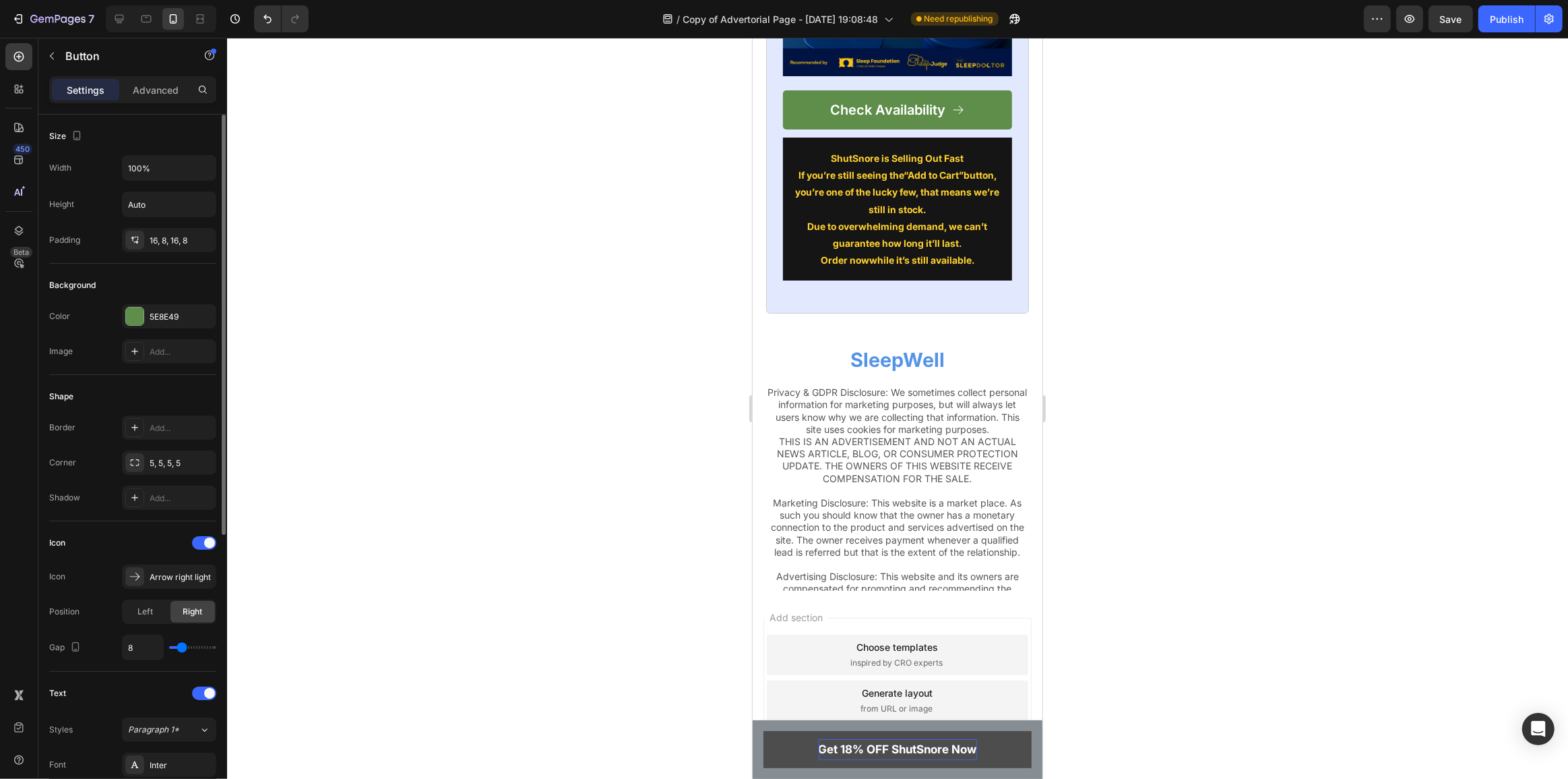
scroll to position [11924, 0]
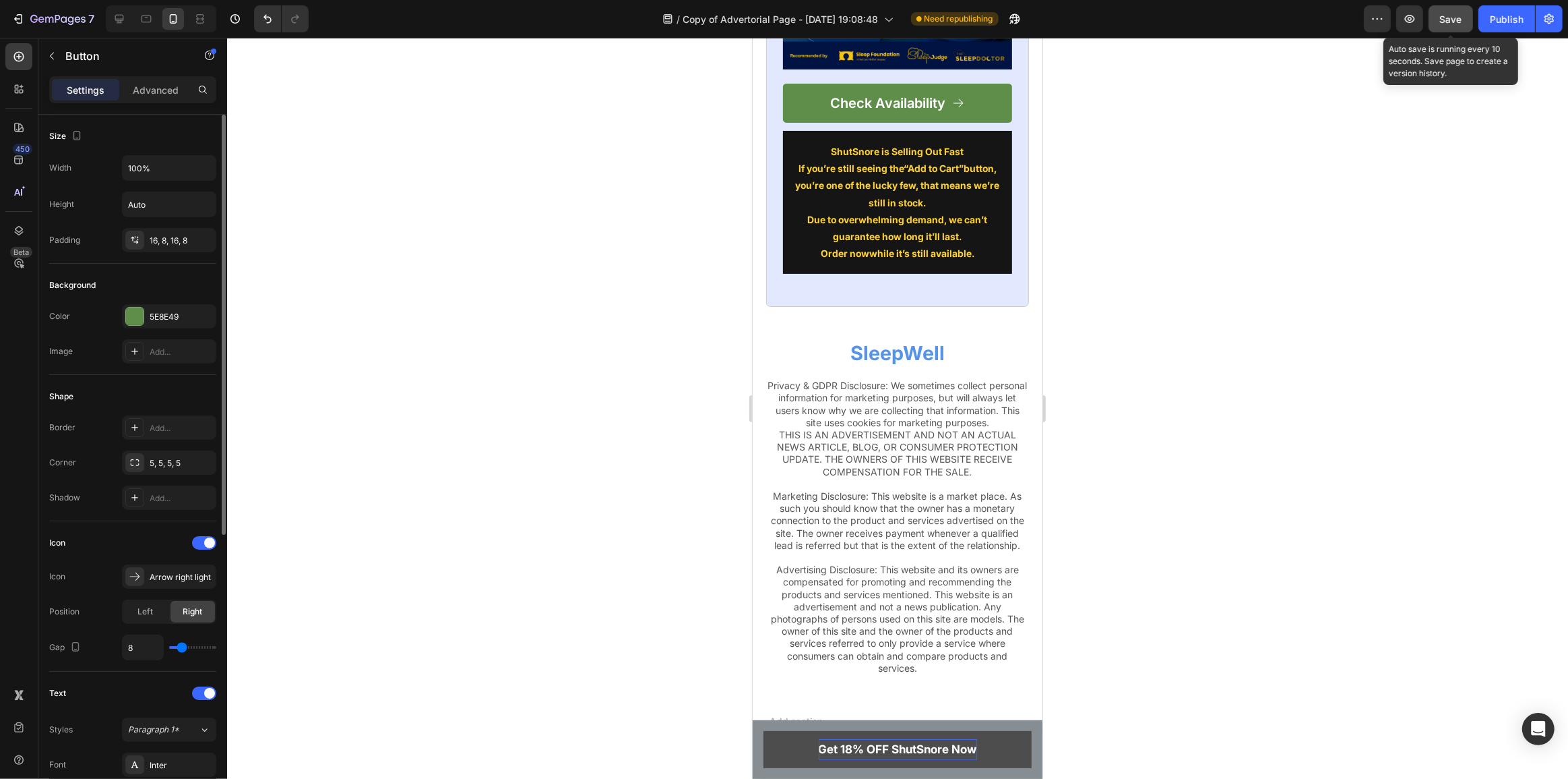
click at [1455, 20] on span "Save" at bounding box center [1451, 19] width 22 height 12
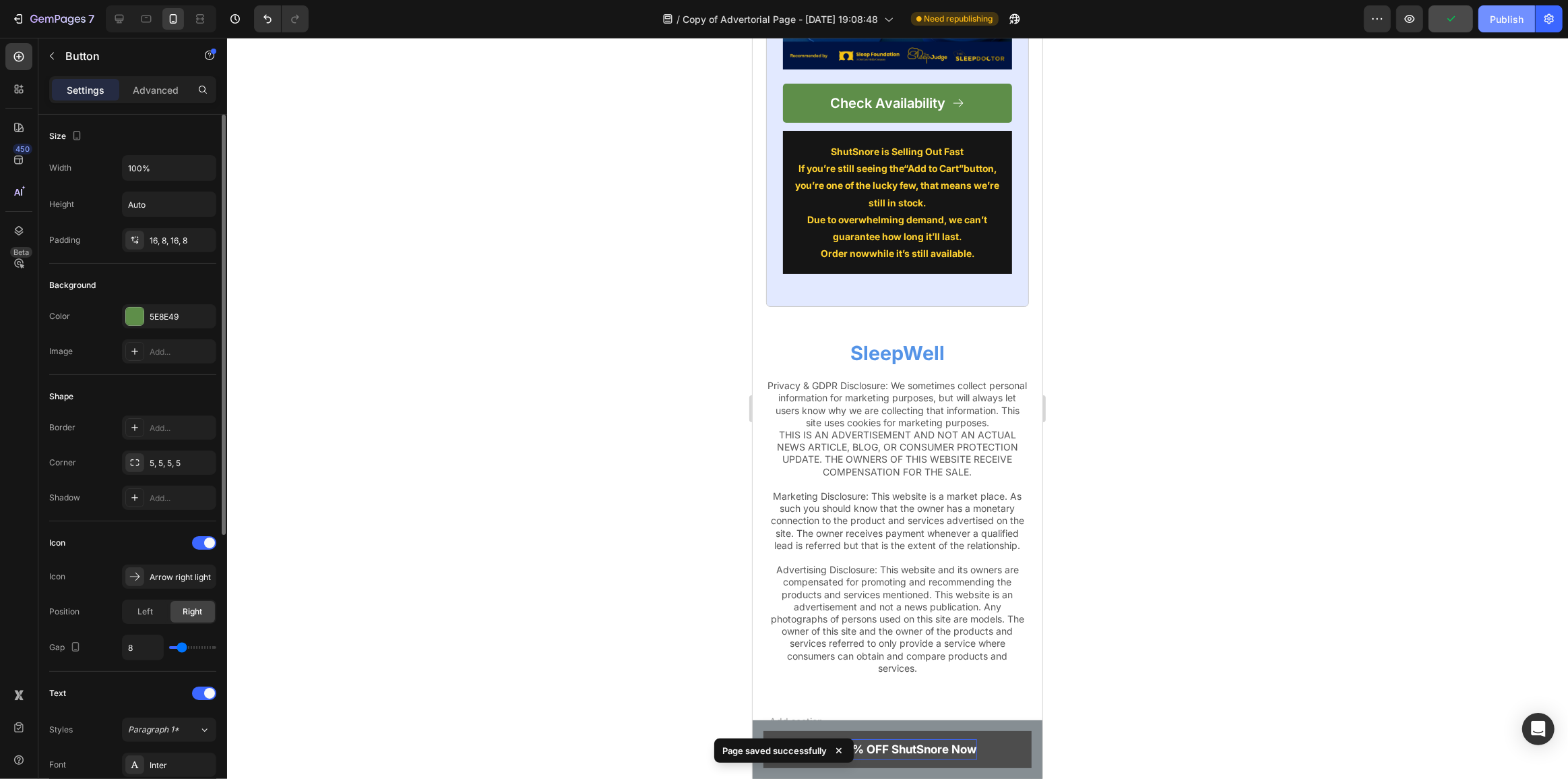
click at [1500, 22] on div "Publish" at bounding box center [1507, 19] width 34 height 14
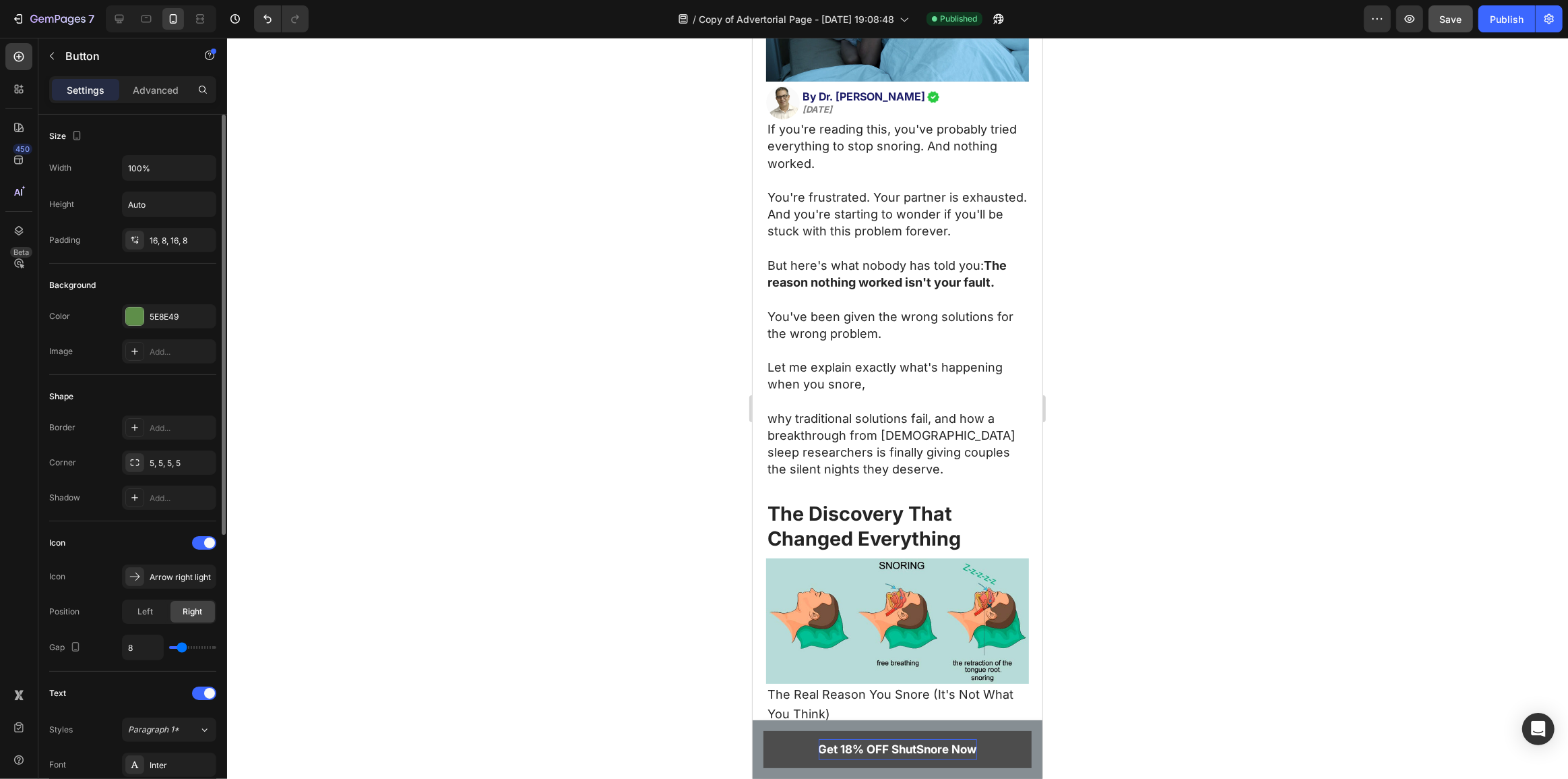
scroll to position [0, 0]
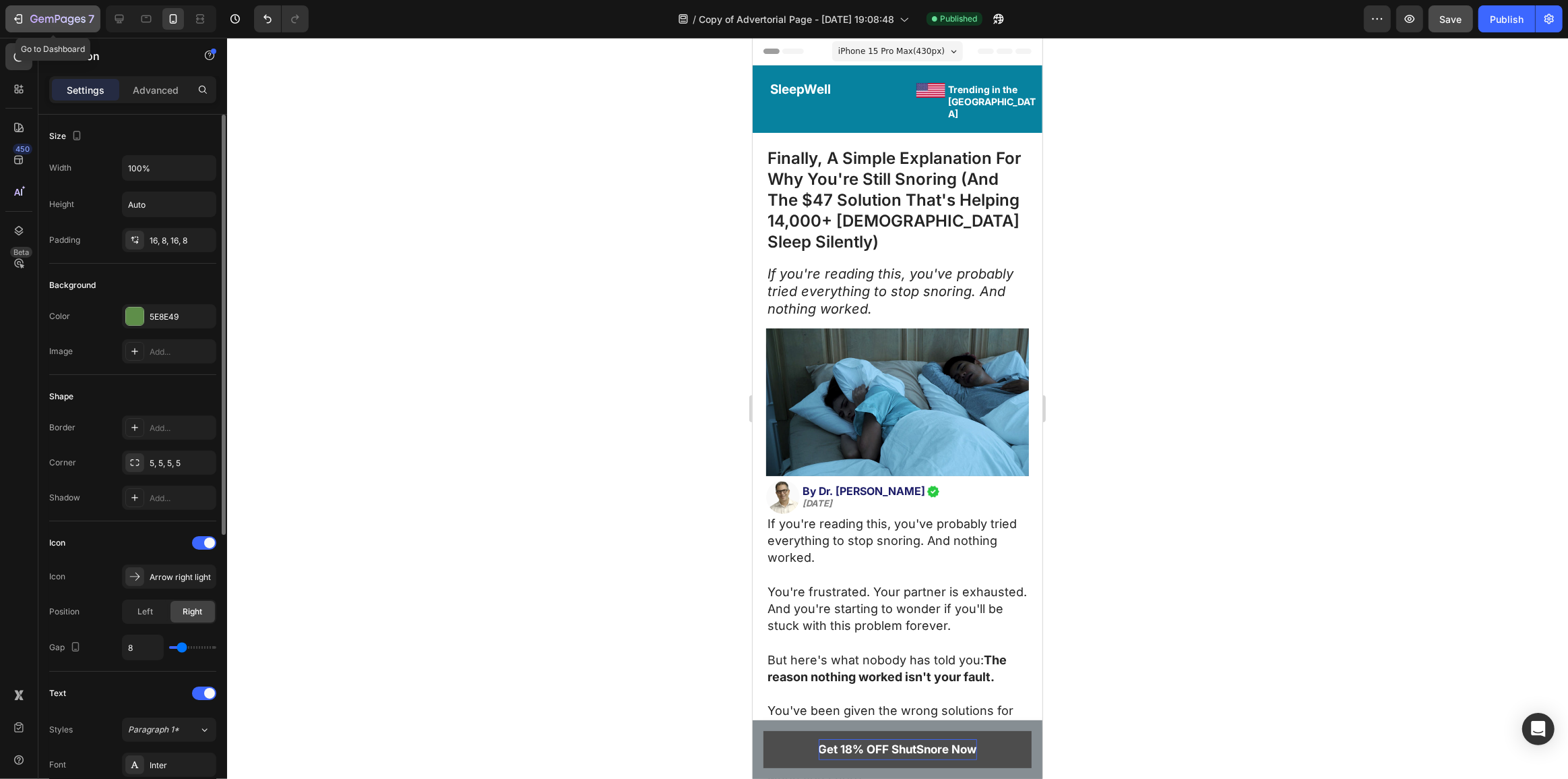
click at [23, 23] on icon "button" at bounding box center [19, 19] width 14 height 14
